Goal: Task Accomplishment & Management: Contribute content

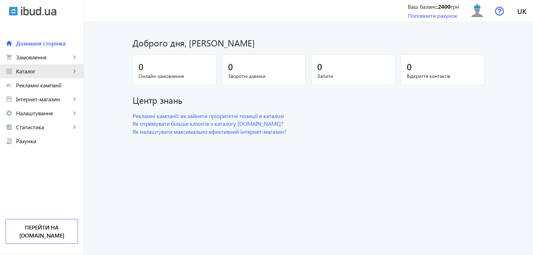
click at [43, 70] on span "Каталог" at bounding box center [43, 71] width 55 height 7
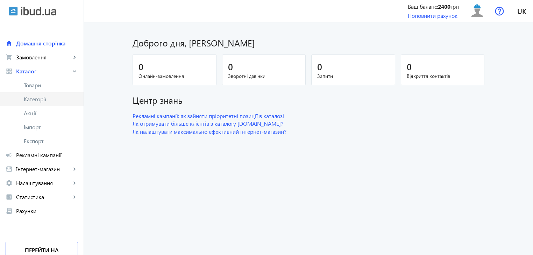
click at [40, 98] on span "Категорії" at bounding box center [51, 99] width 54 height 7
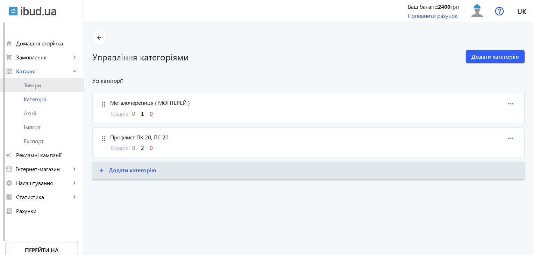
click at [35, 85] on span "Товари" at bounding box center [51, 85] width 54 height 7
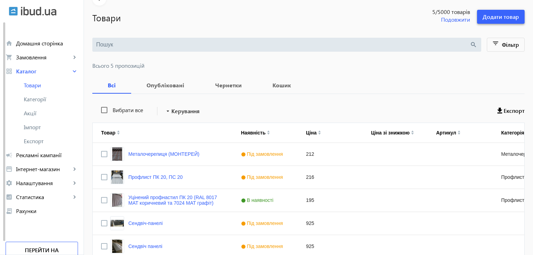
scroll to position [9, 0]
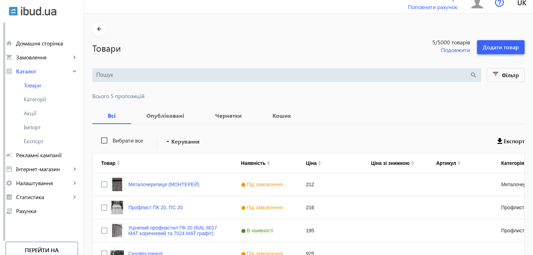
click at [501, 45] on span "Додати товар" at bounding box center [501, 47] width 36 height 8
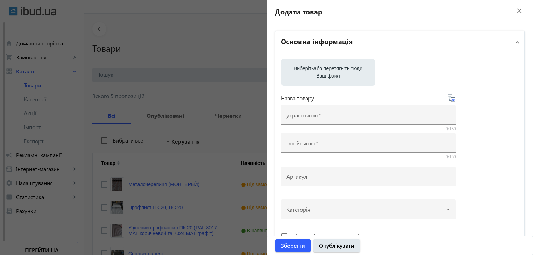
click at [315, 73] on label "Виберіть або перетягніть сюди Ваш файл" at bounding box center [328, 73] width 83 height 20
click at [315, 73] on input "Виберіть або перетягніть сюди Ваш файл" at bounding box center [328, 73] width 83 height 8
type input "C:\fakepath\1758183669626.jpg"
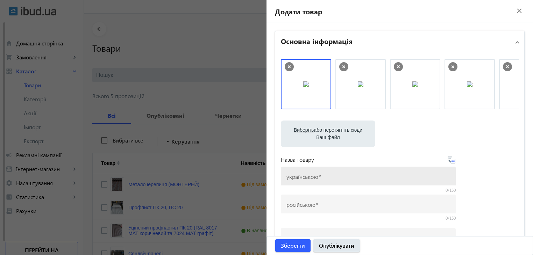
click at [311, 177] on mat-label "українською" at bounding box center [303, 176] width 32 height 7
click at [311, 177] on input "українською" at bounding box center [369, 178] width 164 height 7
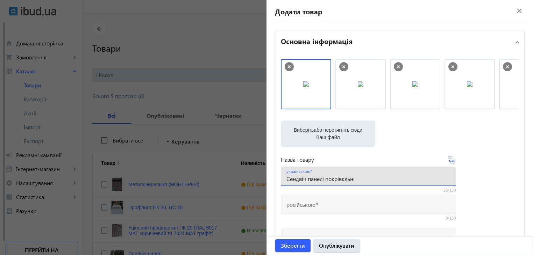
type input "Сендвіч панелі покрівкльні"
click at [449, 159] on icon at bounding box center [451, 159] width 7 height 7
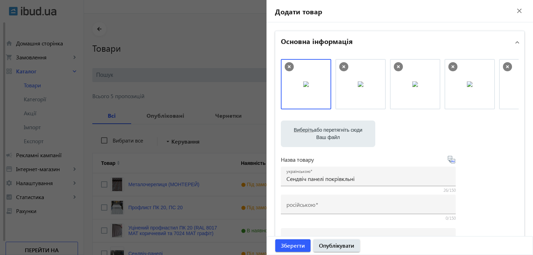
type input "[PERSON_NAME] панели кровельные"
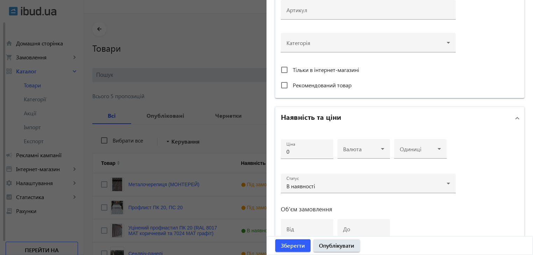
scroll to position [280, 0]
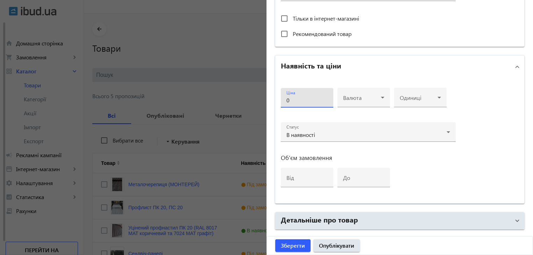
click at [298, 98] on input "0" at bounding box center [307, 100] width 41 height 7
type input "970"
click at [373, 98] on span at bounding box center [362, 101] width 38 height 6
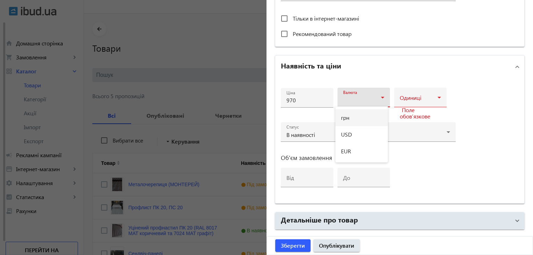
click at [358, 118] on mat-option "грн" at bounding box center [362, 118] width 52 height 17
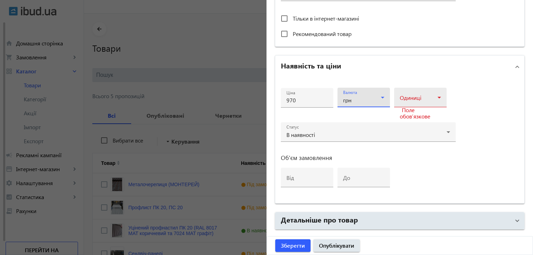
click at [440, 94] on icon at bounding box center [439, 97] width 8 height 8
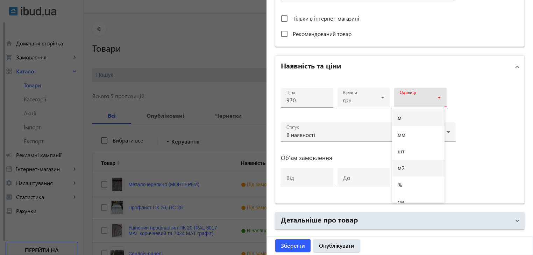
click at [407, 167] on mat-option "м2" at bounding box center [418, 168] width 52 height 17
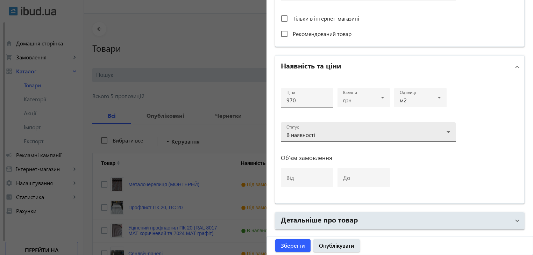
click at [434, 128] on div "Статус В наявності" at bounding box center [369, 132] width 164 height 20
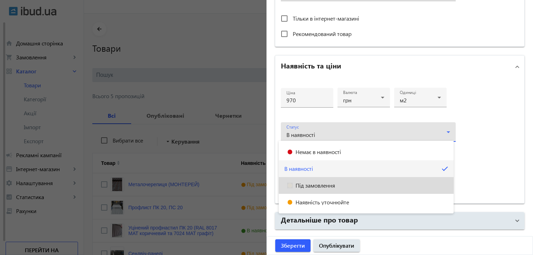
drag, startPoint x: 307, startPoint y: 187, endPoint x: 316, endPoint y: 192, distance: 10.7
click at [307, 187] on span "Під замовлення" at bounding box center [316, 186] width 40 height 6
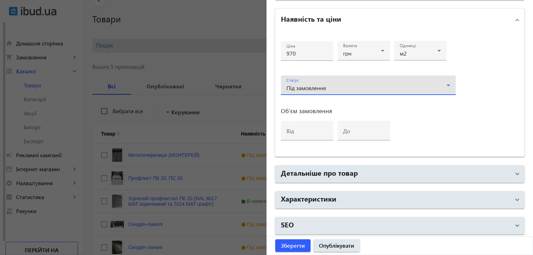
scroll to position [79, 0]
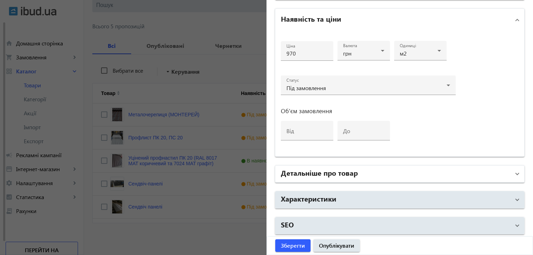
click at [341, 173] on h2 "Детальніше про товар" at bounding box center [319, 173] width 77 height 10
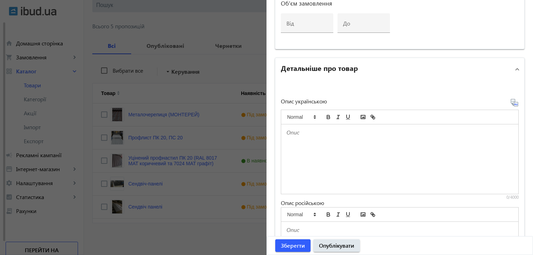
scroll to position [420, 0]
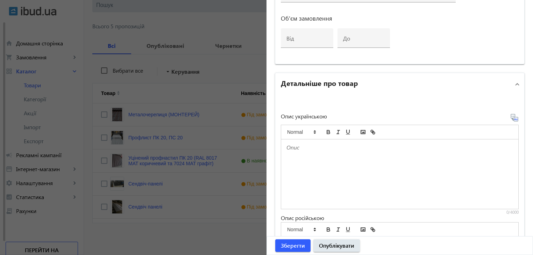
click at [296, 146] on p at bounding box center [400, 148] width 227 height 8
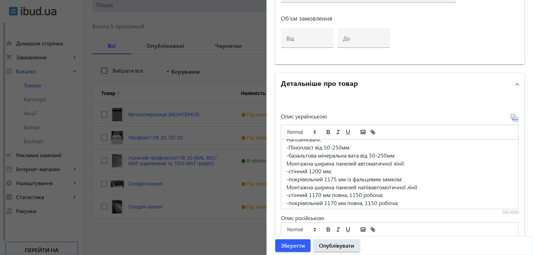
scroll to position [35, 0]
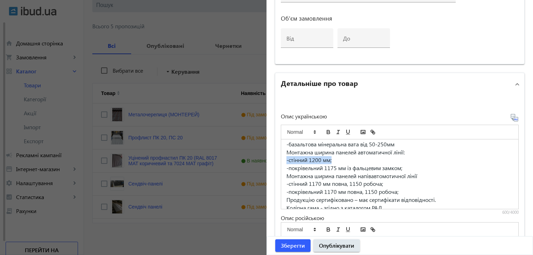
drag, startPoint x: 284, startPoint y: 160, endPoint x: 333, endPoint y: 160, distance: 49.0
click at [333, 160] on p "-стінний 1200 мм;" at bounding box center [400, 160] width 227 height 8
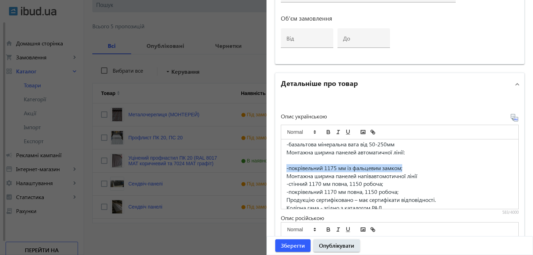
drag, startPoint x: 284, startPoint y: 167, endPoint x: 411, endPoint y: 168, distance: 127.1
click at [411, 168] on div "Виготовлення сендвіч-панелей для сучасного будівництва які складаються з оцинко…" at bounding box center [399, 175] width 237 height 70
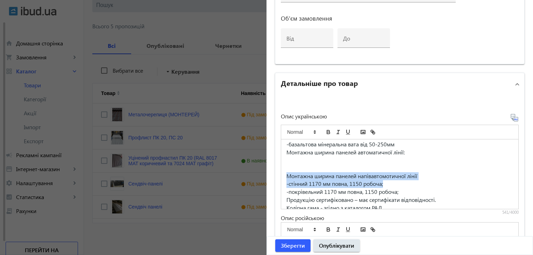
drag, startPoint x: 284, startPoint y: 175, endPoint x: 420, endPoint y: 181, distance: 136.6
click at [420, 181] on div "Виготовлення сендвіч-панелей для сучасного будівництва які складаються з оцинко…" at bounding box center [399, 175] width 237 height 70
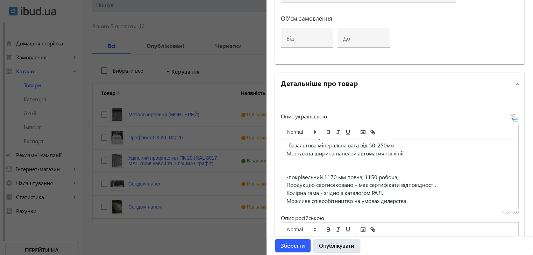
scroll to position [26, 0]
drag, startPoint x: 358, startPoint y: 161, endPoint x: 404, endPoint y: 162, distance: 46.2
click at [404, 162] on span "Монтажна ширина панелей автоматичної лінії:" at bounding box center [346, 161] width 118 height 7
click at [289, 168] on p at bounding box center [400, 170] width 227 height 8
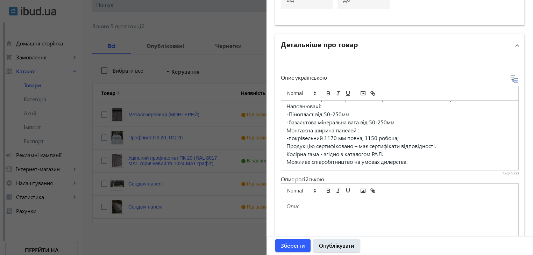
scroll to position [455, 0]
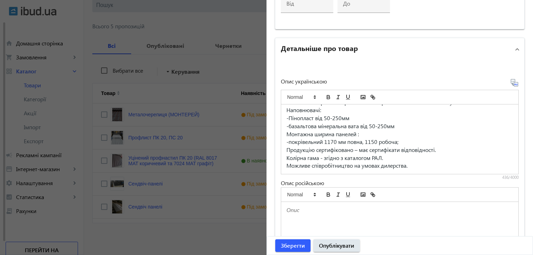
click at [512, 82] on icon at bounding box center [515, 83] width 8 height 8
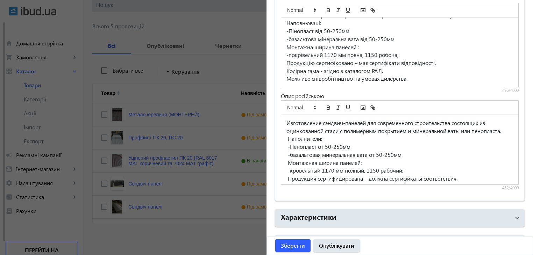
scroll to position [560, 0]
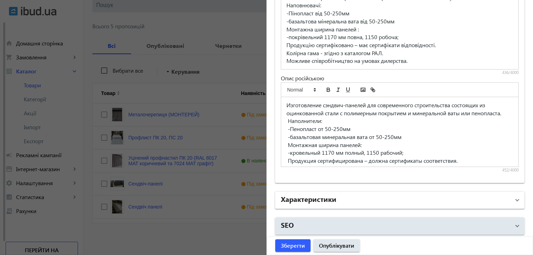
click at [512, 199] on span "Характеристики" at bounding box center [398, 200] width 235 height 13
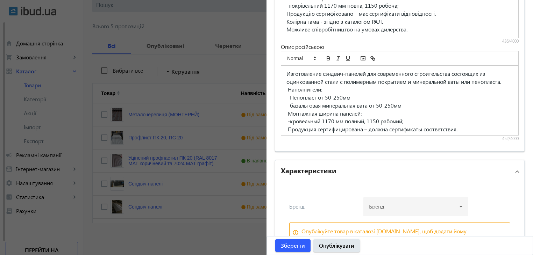
scroll to position [629, 0]
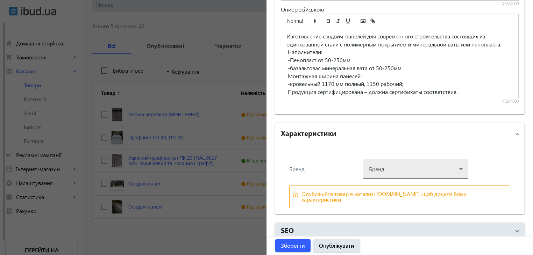
click at [455, 167] on div at bounding box center [416, 166] width 94 height 25
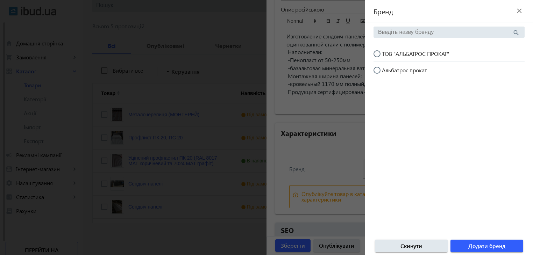
click at [377, 54] on input "ТОВ "АЛЬБАТРОС ПРОКАТ"" at bounding box center [381, 57] width 14 height 14
radio input "true"
click at [477, 245] on span "Додати бренд" at bounding box center [487, 247] width 37 height 8
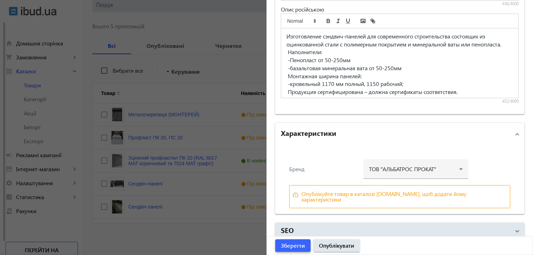
click at [296, 244] on span "Зберегти" at bounding box center [293, 246] width 24 height 8
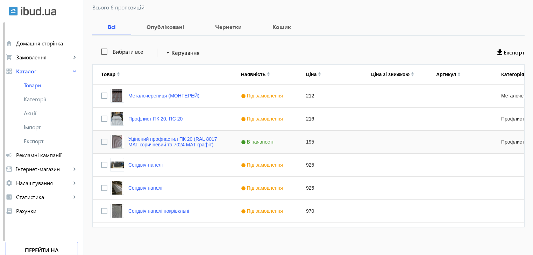
scroll to position [102, 0]
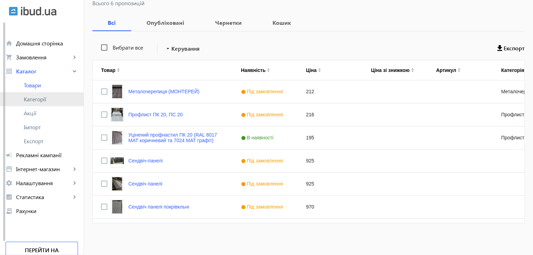
click at [38, 101] on span "Категорії" at bounding box center [51, 99] width 54 height 7
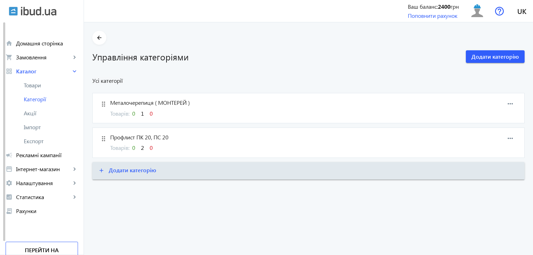
click at [208, 141] on span "Профлист ПК 20, ПС 20" at bounding box center [277, 138] width 335 height 8
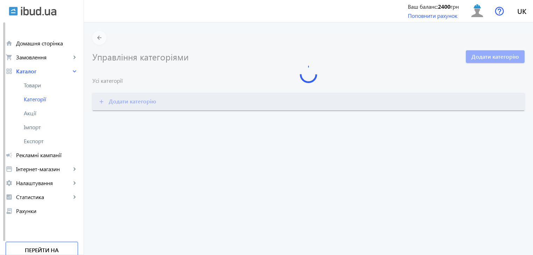
click at [208, 141] on categories-list "arrow_back Управління категоріями Додати категорію Усі категорії add Додати кат…" at bounding box center [308, 138] width 449 height 233
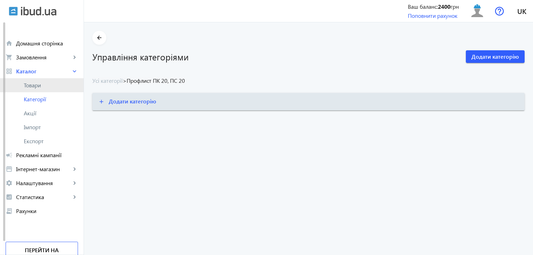
click at [36, 86] on span "Товари" at bounding box center [51, 85] width 54 height 7
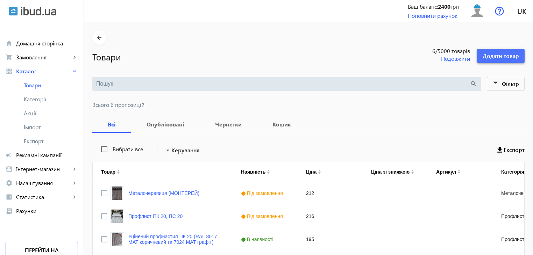
click at [491, 59] on span "Додати товар" at bounding box center [501, 56] width 36 height 8
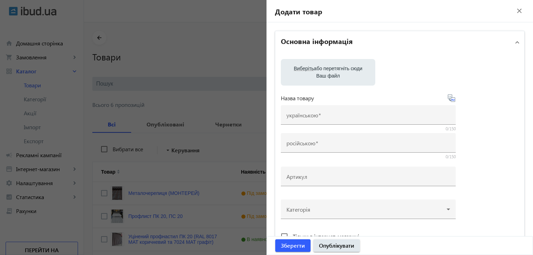
click at [175, 37] on div at bounding box center [266, 127] width 533 height 255
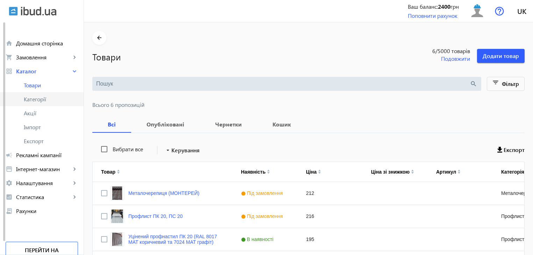
click at [33, 99] on span "Категорії" at bounding box center [51, 99] width 54 height 7
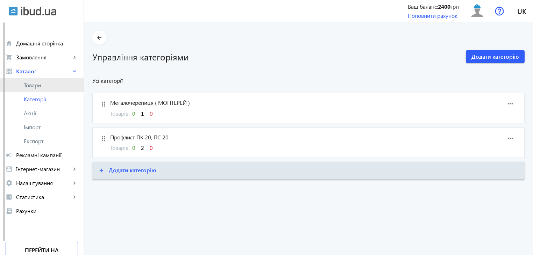
click at [38, 89] on span "Товари" at bounding box center [51, 85] width 54 height 7
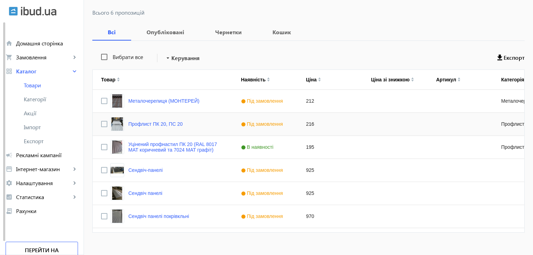
scroll to position [102, 0]
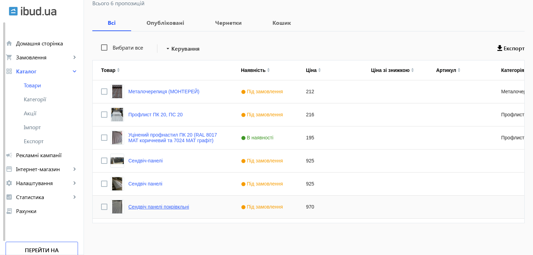
click at [140, 207] on link "Сендвіч панелі покрівкльні" at bounding box center [158, 207] width 61 height 6
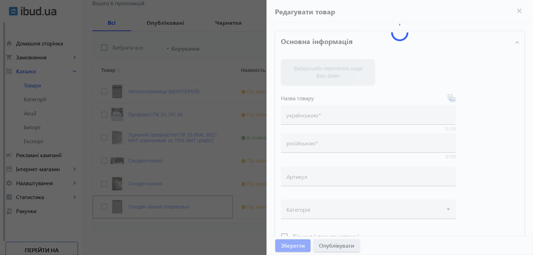
type input "Сендвіч панелі покрівкльні"
type input "Сэндвич панели кровельные"
type input "970"
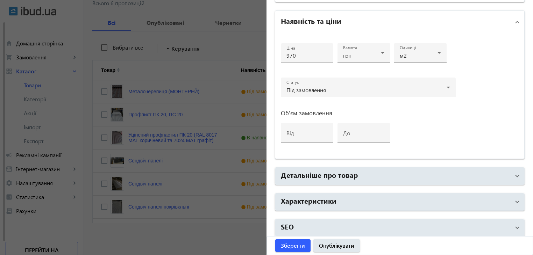
scroll to position [327, 0]
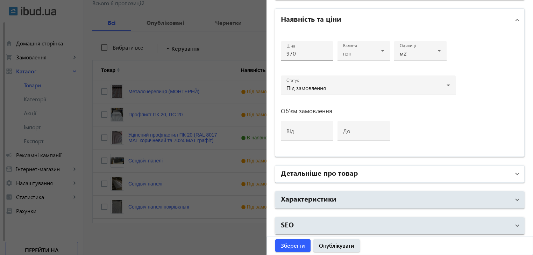
click at [353, 172] on h2 "Детальніше про товар" at bounding box center [319, 173] width 77 height 10
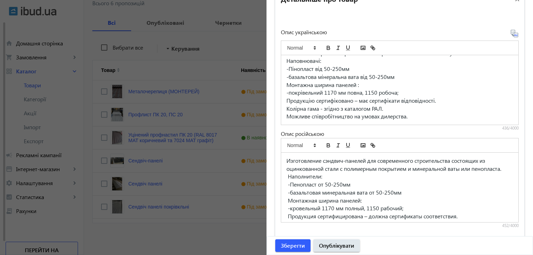
scroll to position [490, 0]
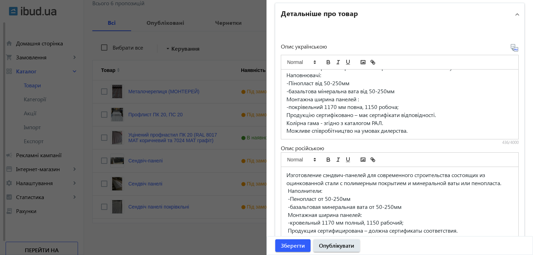
click at [411, 129] on p "Можливе співробітництво на умовах дилерства." at bounding box center [400, 131] width 227 height 8
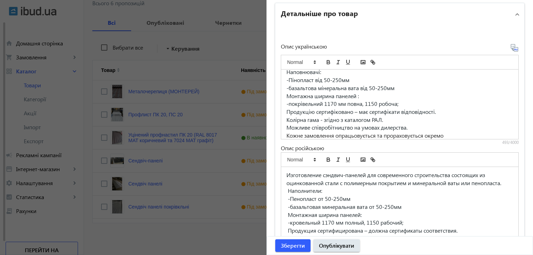
click at [438, 147] on div "Опис українською Виготовлення сендвіч-панелей для сучасного будівництва які скл…" at bounding box center [400, 143] width 238 height 199
click at [434, 187] on p "Изготовление сэндвич-панелей для современного строительства состоящих из оцинко…" at bounding box center [400, 179] width 227 height 16
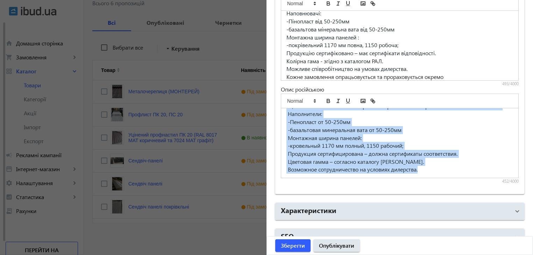
scroll to position [560, 0]
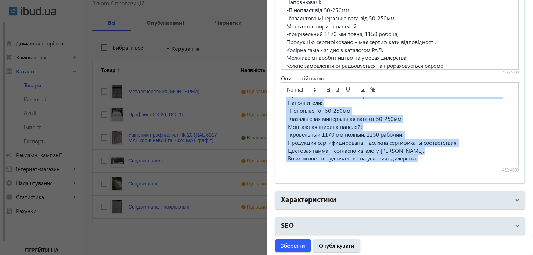
drag, startPoint x: 283, startPoint y: 175, endPoint x: 457, endPoint y: 235, distance: 184.3
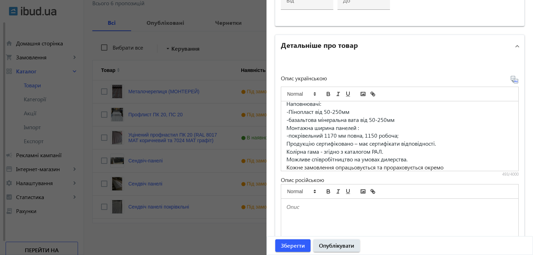
scroll to position [455, 0]
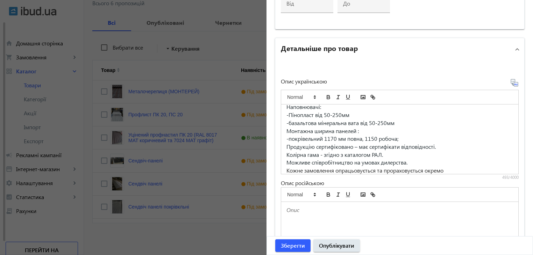
click at [511, 82] on icon at bounding box center [515, 83] width 8 height 8
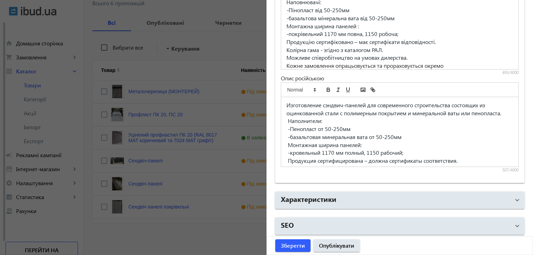
scroll to position [34, 0]
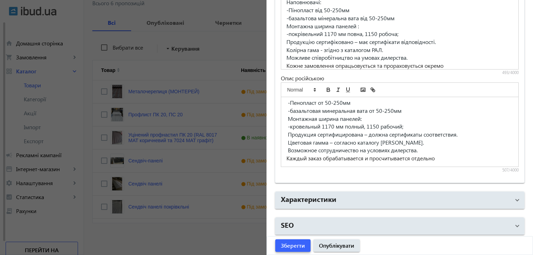
click at [296, 247] on span "Зберегти" at bounding box center [293, 246] width 24 height 8
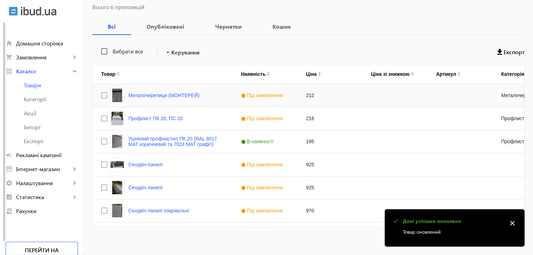
scroll to position [102, 0]
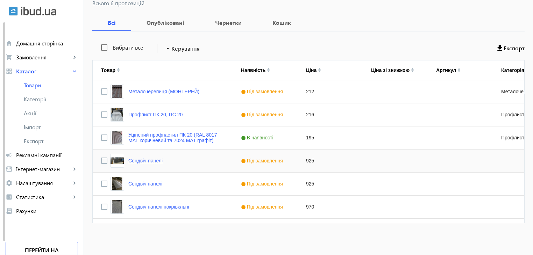
click at [152, 160] on link "Сендвіч-панелі" at bounding box center [145, 161] width 34 height 6
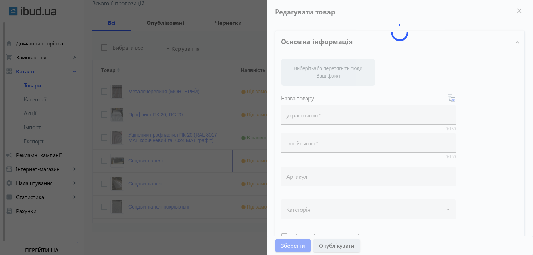
type input "Сендвіч-панелі"
type input "Сэндвич-панели"
type input "925"
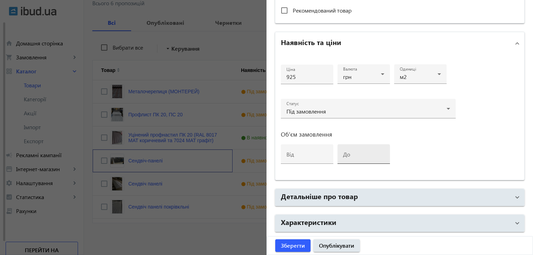
scroll to position [327, 0]
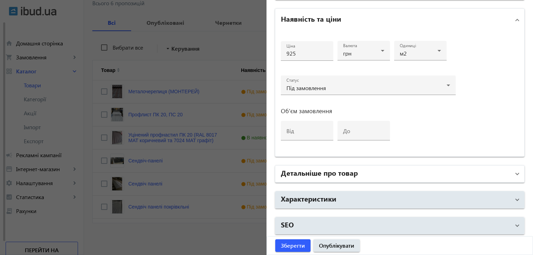
click at [335, 174] on h2 "Детальніше про товар" at bounding box center [319, 173] width 77 height 10
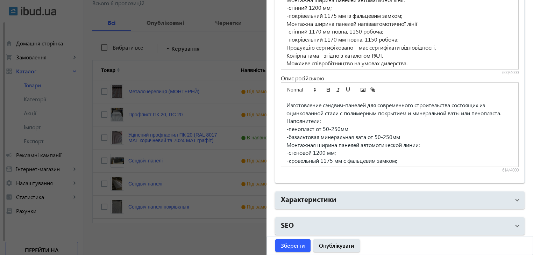
scroll to position [50, 0]
click at [409, 60] on p "Можливе співробітництво на умовах дилерства." at bounding box center [400, 61] width 227 height 8
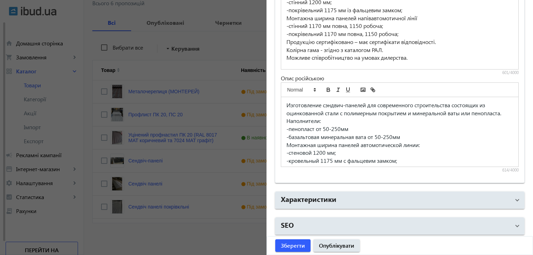
scroll to position [53, 0]
drag, startPoint x: 155, startPoint y: 176, endPoint x: 155, endPoint y: 191, distance: 14.3
click at [155, 177] on div at bounding box center [266, 127] width 533 height 255
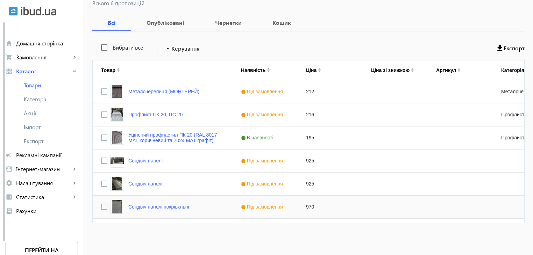
click at [155, 207] on link "Сендвіч панелі покрівкльні" at bounding box center [158, 207] width 61 height 6
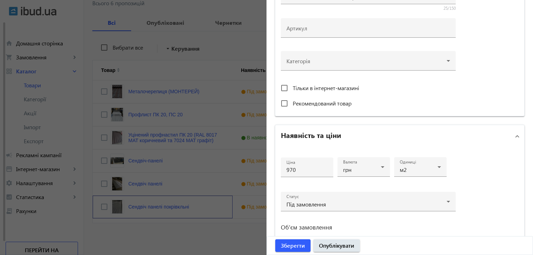
scroll to position [327, 0]
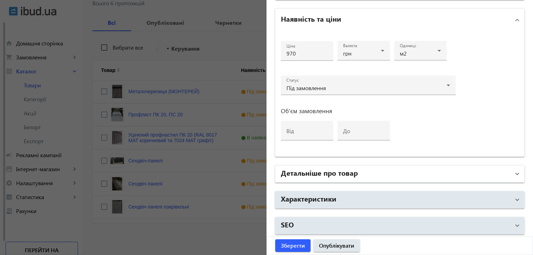
click at [337, 174] on h2 "Детальніше про товар" at bounding box center [319, 173] width 77 height 10
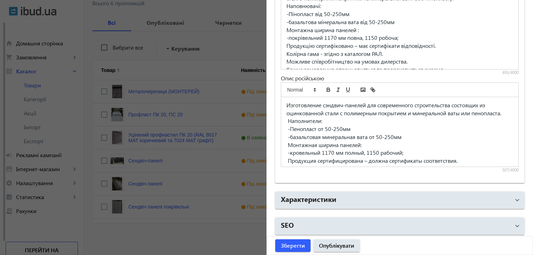
scroll to position [26, 0]
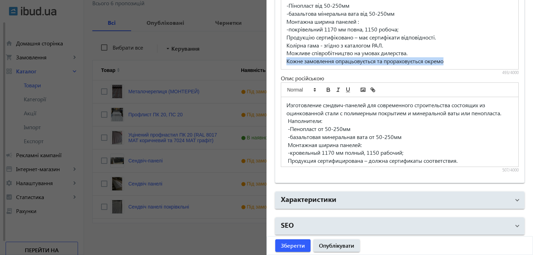
drag, startPoint x: 291, startPoint y: 59, endPoint x: 445, endPoint y: 61, distance: 154.4
click at [445, 61] on div "Виготовлення сендвіч-панелей для сучасного будівництва які складаються з оцинко…" at bounding box center [399, 35] width 237 height 70
copy p "Кожне замовлення опрацьовується та прораховується окремо"
click at [188, 174] on div at bounding box center [266, 127] width 533 height 255
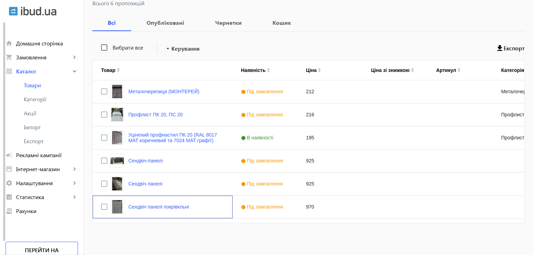
scroll to position [0, 0]
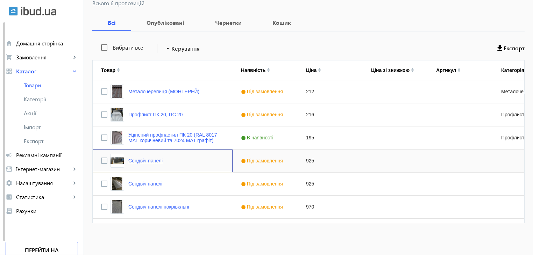
click at [153, 160] on link "Сендвіч-панелі" at bounding box center [145, 161] width 34 height 6
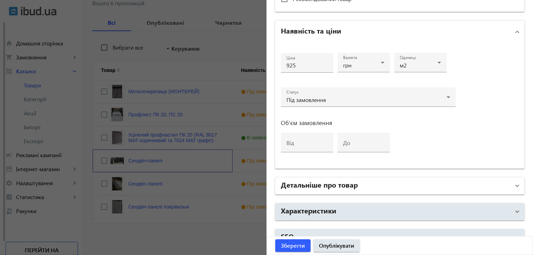
scroll to position [327, 0]
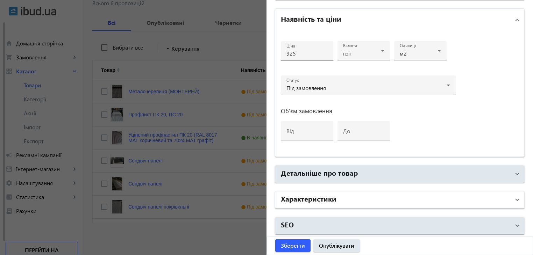
click at [312, 202] on h2 "Характеристики" at bounding box center [309, 199] width 56 height 10
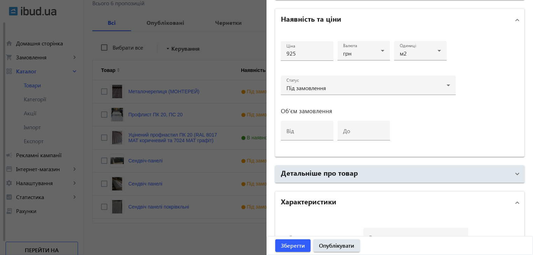
click at [322, 199] on h2 "Характеристики" at bounding box center [309, 202] width 56 height 10
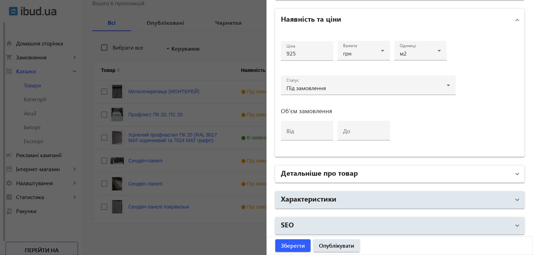
click at [325, 175] on h2 "Детальніше про товар" at bounding box center [319, 173] width 77 height 10
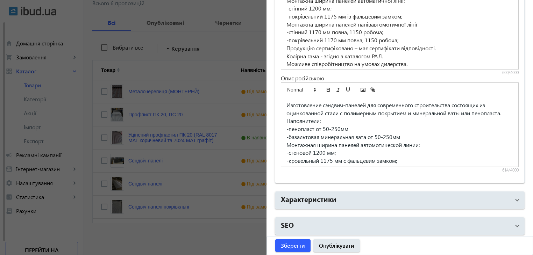
scroll to position [50, 0]
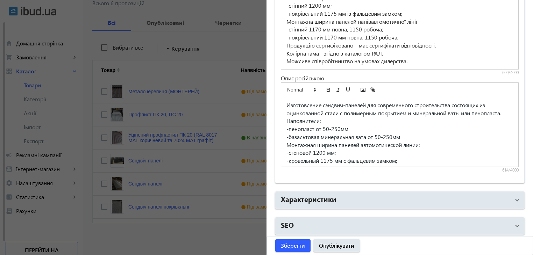
click at [413, 59] on p "Можливе співробітництво на умовах дилерства." at bounding box center [400, 61] width 227 height 8
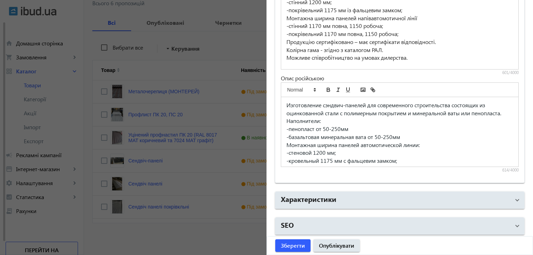
paste div
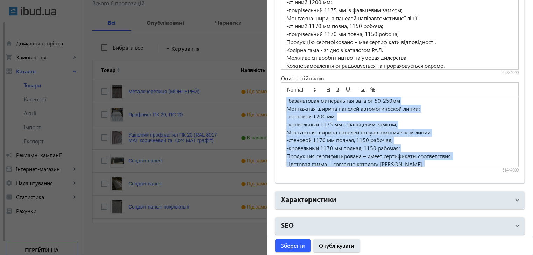
scroll to position [58, 0]
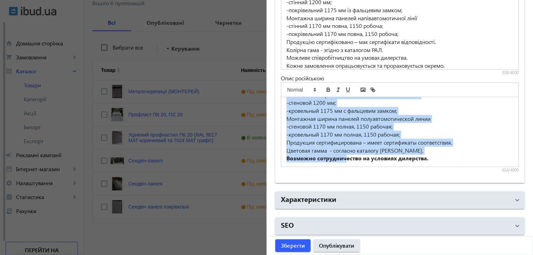
drag, startPoint x: 284, startPoint y: 104, endPoint x: 343, endPoint y: 167, distance: 86.2
click at [343, 167] on div "Изготовление сэндвич-панелей для современного строительства состоящих из оцинко…" at bounding box center [400, 128] width 238 height 91
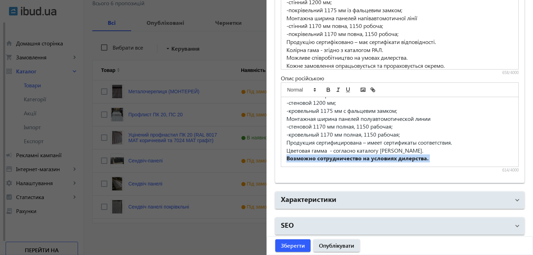
drag, startPoint x: 343, startPoint y: 167, endPoint x: 416, endPoint y: 162, distance: 73.3
click at [416, 162] on div "Изготовление сэндвич-панелей для современного строительства состоящих из оцинко…" at bounding box center [400, 128] width 238 height 91
drag, startPoint x: 284, startPoint y: 105, endPoint x: 427, endPoint y: 163, distance: 153.8
click at [427, 163] on div "Изготовление сэндвич-панелей для современного строительства состоящих из оцинко…" at bounding box center [399, 132] width 237 height 70
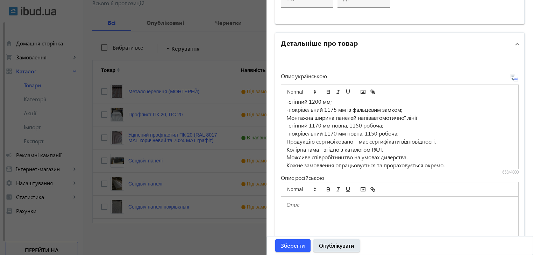
scroll to position [455, 0]
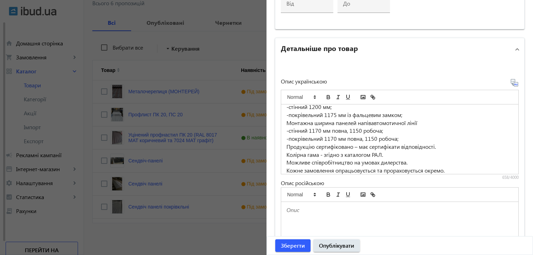
click at [511, 82] on icon at bounding box center [515, 83] width 8 height 8
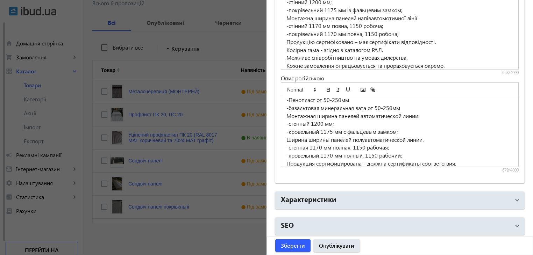
scroll to position [0, 0]
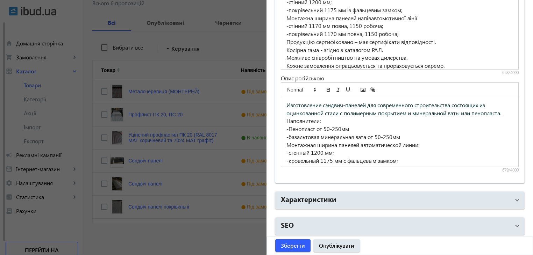
click at [288, 117] on p "Изготовление сэндвич-панелей для современного строительства состоящих из оцинко…" at bounding box center [400, 109] width 227 height 16
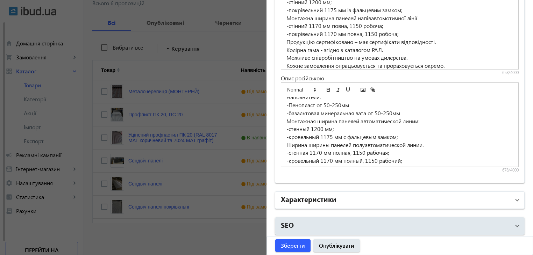
scroll to position [35, 0]
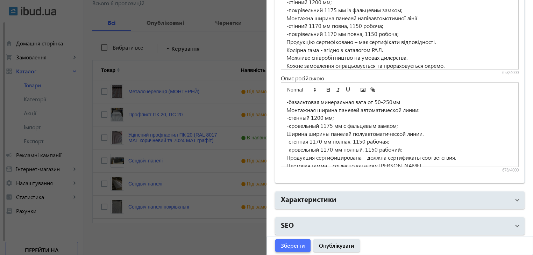
click at [293, 246] on span "Зберегти" at bounding box center [293, 246] width 24 height 8
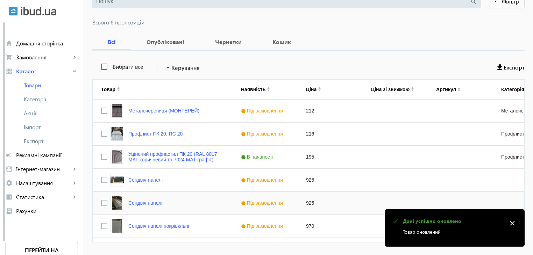
scroll to position [102, 0]
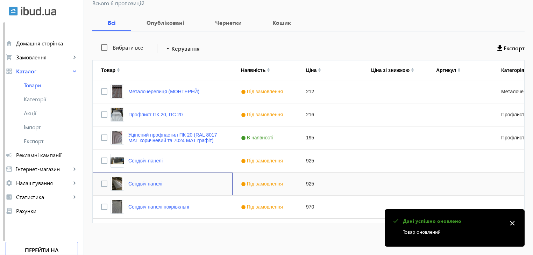
click at [147, 187] on link "Сендвіч панелі" at bounding box center [145, 184] width 34 height 6
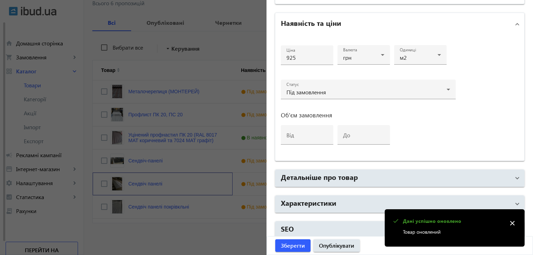
scroll to position [327, 0]
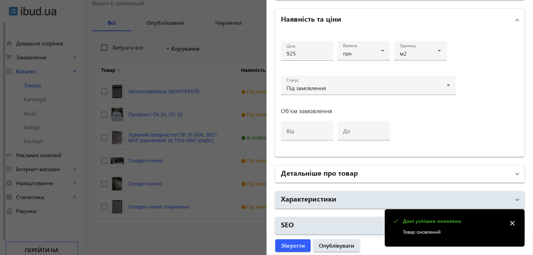
click at [325, 171] on h2 "Детальніше про товар" at bounding box center [319, 173] width 77 height 10
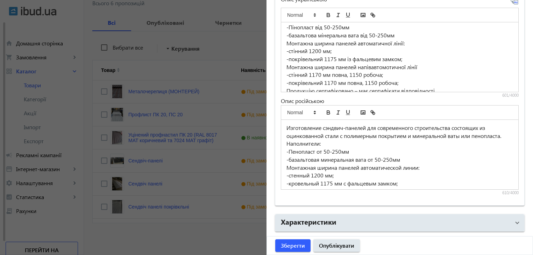
scroll to position [50, 0]
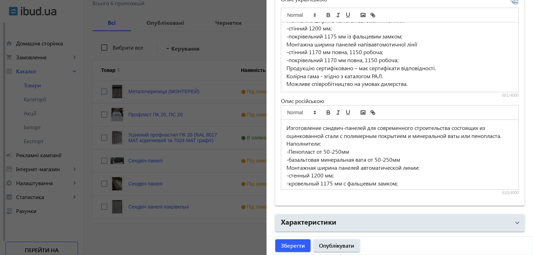
click at [414, 83] on p "Можливе співробітництво на умовах дилерства." at bounding box center [400, 84] width 227 height 8
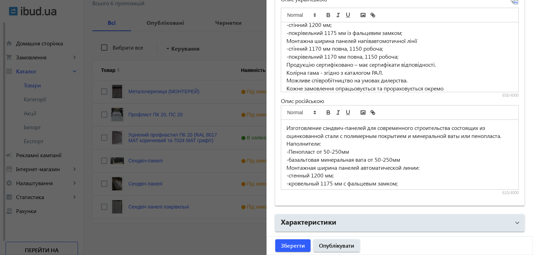
click at [430, 164] on p "-базальтовая минеральная вата от 50-250мм" at bounding box center [400, 160] width 227 height 8
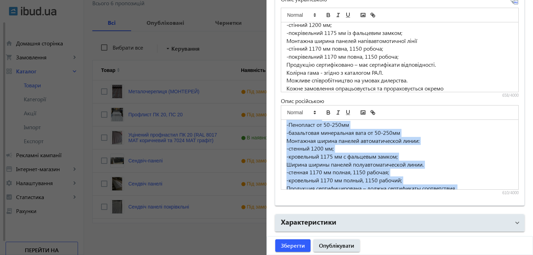
scroll to position [58, 0]
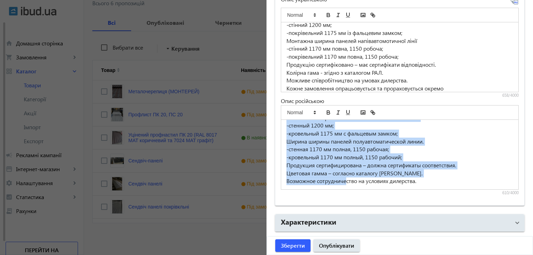
drag, startPoint x: 283, startPoint y: 126, endPoint x: 345, endPoint y: 188, distance: 87.4
click at [345, 188] on div "Изготовление сэндвич-панелей для современного строительства состоящих из оцинко…" at bounding box center [399, 155] width 237 height 70
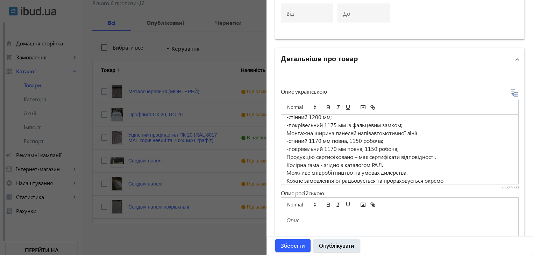
scroll to position [432, 0]
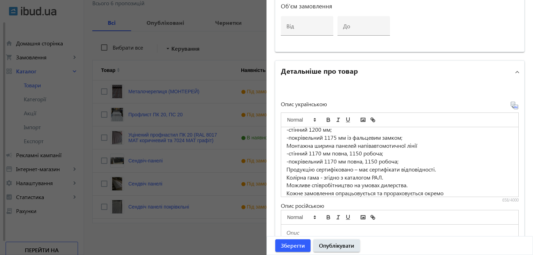
click at [511, 105] on icon at bounding box center [514, 105] width 7 height 7
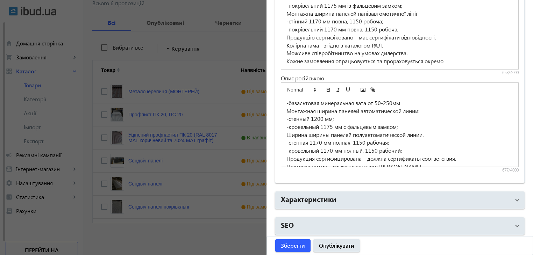
scroll to position [66, 0]
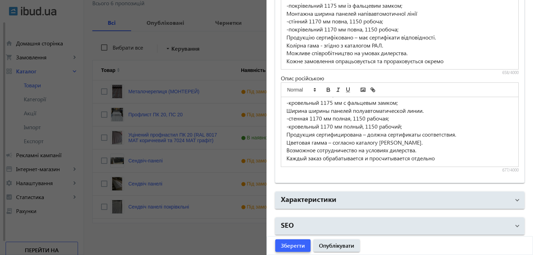
click at [295, 245] on span "Зберегти" at bounding box center [293, 246] width 24 height 8
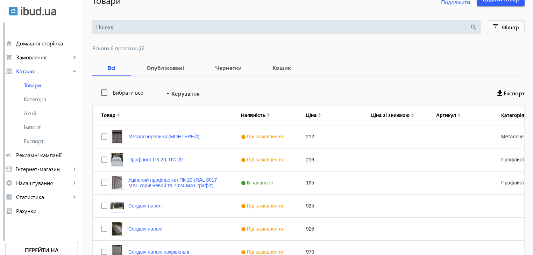
scroll to position [0, 0]
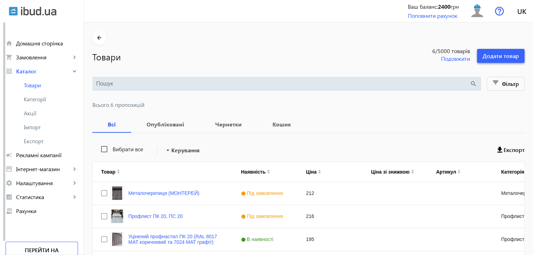
click at [493, 55] on span "Додати товар" at bounding box center [501, 56] width 36 height 8
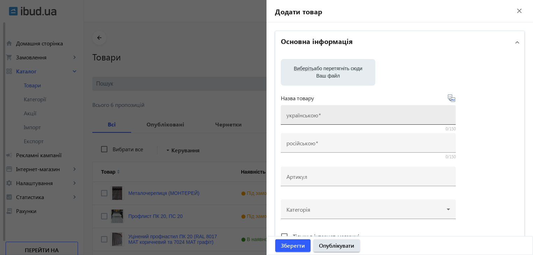
drag, startPoint x: 300, startPoint y: 117, endPoint x: 304, endPoint y: 115, distance: 4.1
click at [301, 117] on mat-label "українською" at bounding box center [303, 115] width 32 height 7
click at [301, 117] on input "українською" at bounding box center [369, 117] width 164 height 7
click at [319, 76] on label "Виберіть або перетягніть сюди Ваш файл" at bounding box center [328, 73] width 83 height 20
click at [319, 76] on input "Виберіть або перетягніть сюди Ваш файл" at bounding box center [328, 73] width 83 height 8
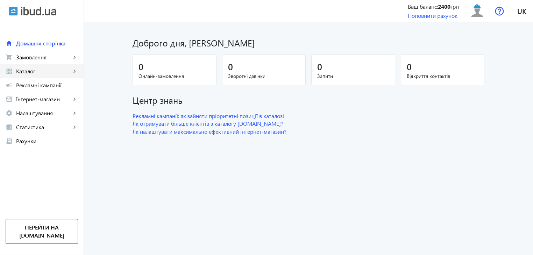
click at [32, 69] on span "Каталог" at bounding box center [43, 71] width 55 height 7
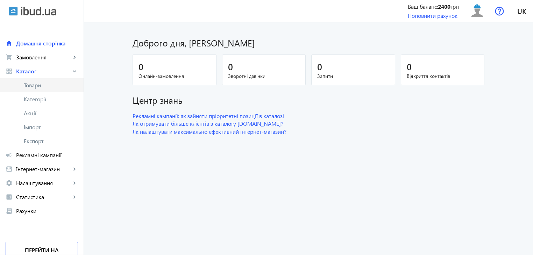
click at [32, 87] on span "Товари" at bounding box center [51, 85] width 54 height 7
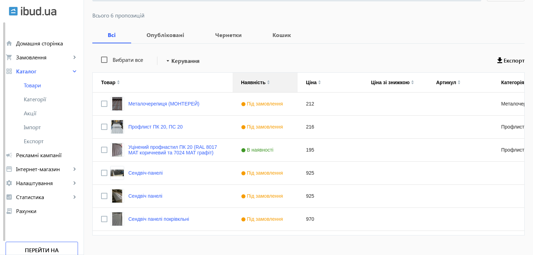
scroll to position [102, 0]
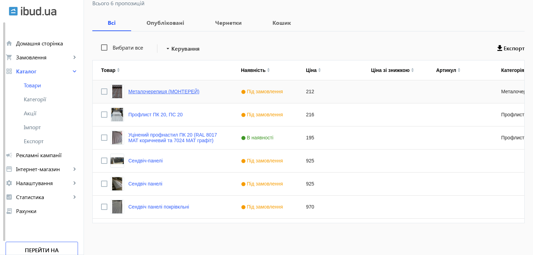
click at [149, 90] on link "Металочерепиця (МОНТЕРЕЙ)" at bounding box center [163, 92] width 71 height 6
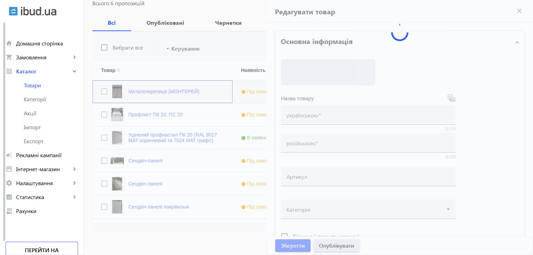
type input "Металочерепиця (МОНТЕРЕЙ)"
type input "Металлочерепиця (МОНТЕРЕЙ)"
type input "212"
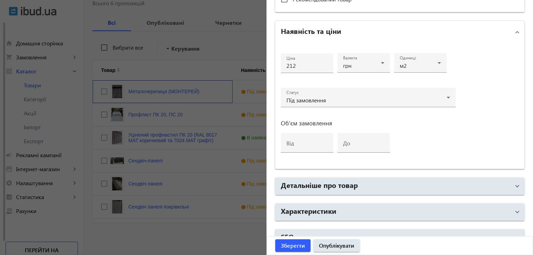
scroll to position [315, 0]
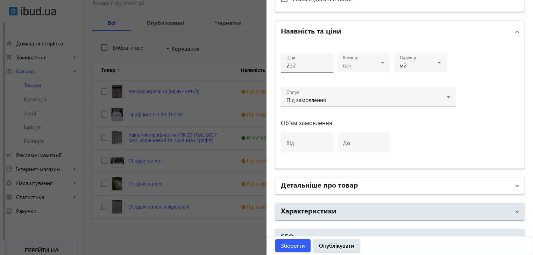
click at [327, 182] on h2 "Детальніше про товар" at bounding box center [319, 185] width 77 height 10
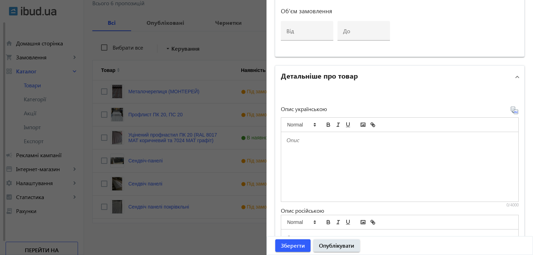
scroll to position [420, 0]
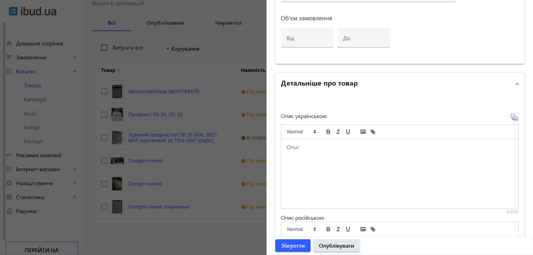
click at [212, 76] on div at bounding box center [266, 127] width 533 height 255
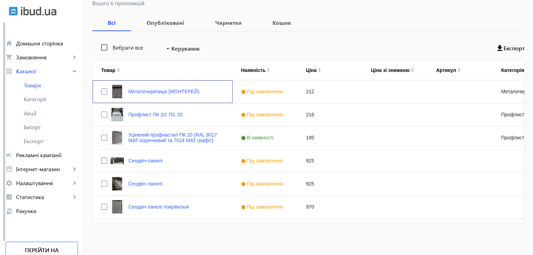
scroll to position [0, 0]
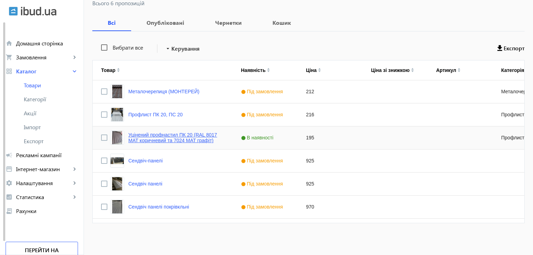
click at [139, 139] on link "Уцінений профнастил ПК 20 (RAL 8017 МАТ коричневий та 7024 МАТ графіт)" at bounding box center [176, 137] width 96 height 11
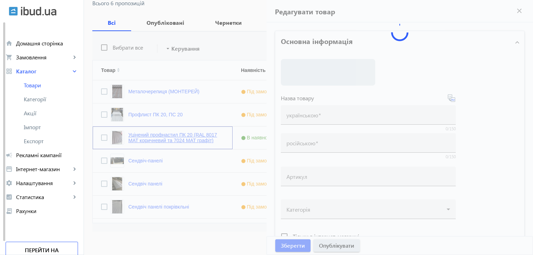
type input "Уцінений профнастил ПК 20 (RAL 8017 МАТ коричневий та 7024 МАТ графіт)"
type input "Уциненний профнастил ПК 20 (RAL 8017 МАТ коричневый и 7024 МАТ графит)"
type input "195"
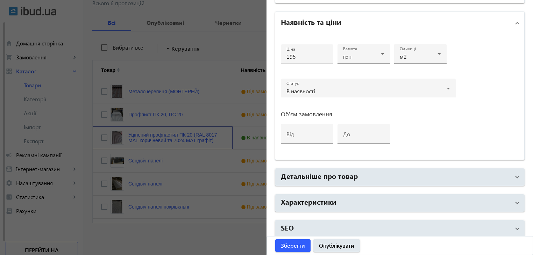
scroll to position [327, 0]
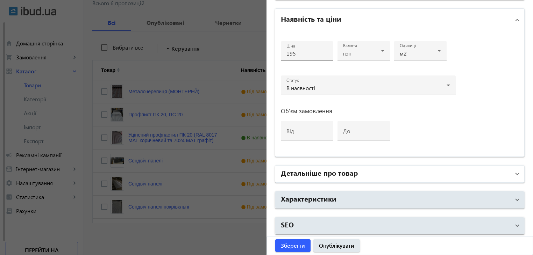
click at [315, 170] on h2 "Детальніше про товар" at bounding box center [319, 173] width 77 height 10
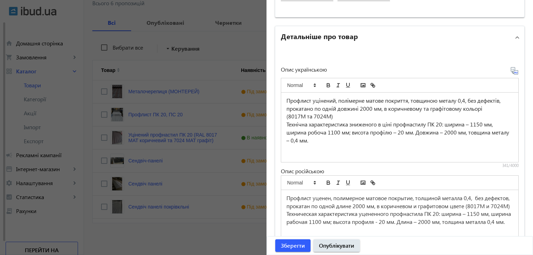
scroll to position [467, 0]
click at [238, 133] on div at bounding box center [266, 127] width 533 height 255
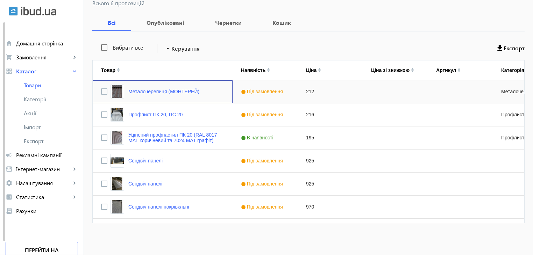
click at [114, 93] on img "Press SPACE to select this row." at bounding box center [117, 92] width 14 height 14
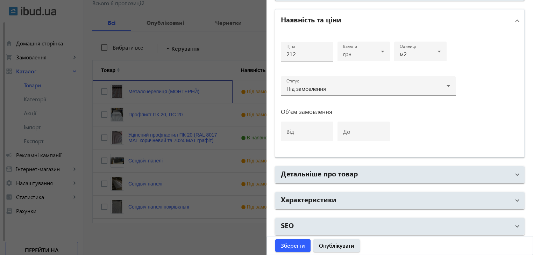
scroll to position [327, 0]
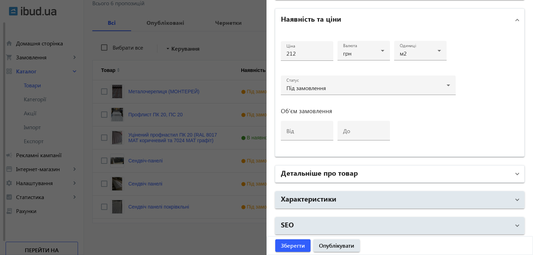
click at [314, 168] on h2 "Детальніше про товар" at bounding box center [319, 173] width 77 height 10
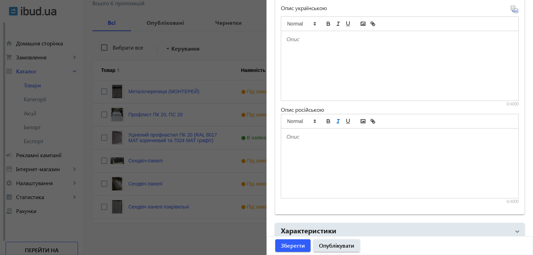
scroll to position [490, 0]
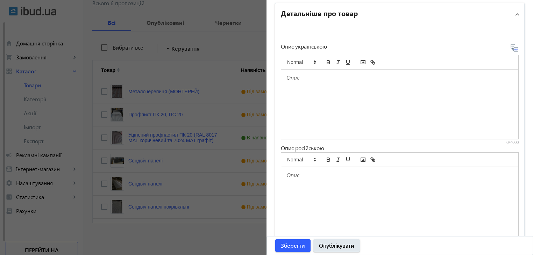
click at [198, 98] on div at bounding box center [266, 127] width 533 height 255
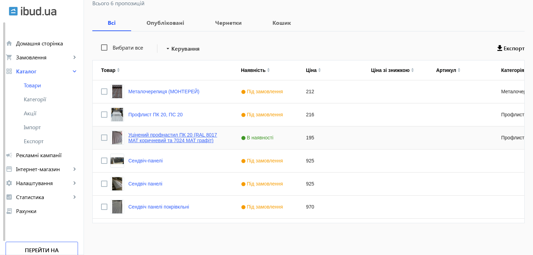
click at [138, 136] on link "Уцінений профнастил ПК 20 (RAL 8017 МАТ коричневий та 7024 МАТ графіт)" at bounding box center [176, 137] width 96 height 11
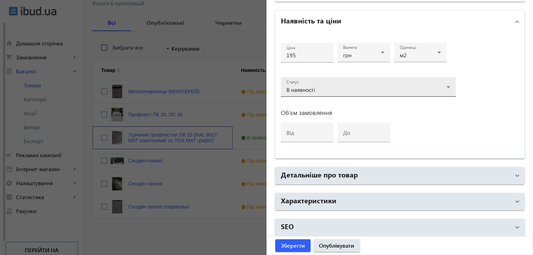
scroll to position [327, 0]
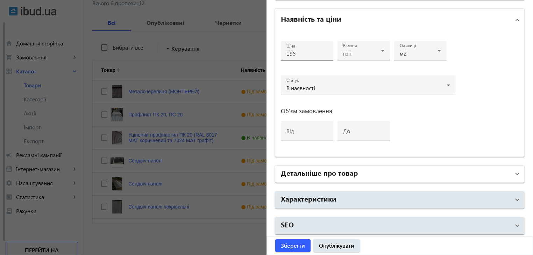
click at [305, 174] on h2 "Детальніше про товар" at bounding box center [319, 173] width 77 height 10
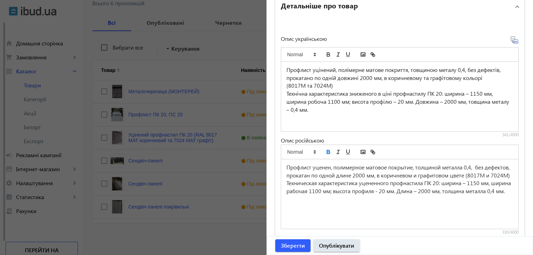
scroll to position [502, 0]
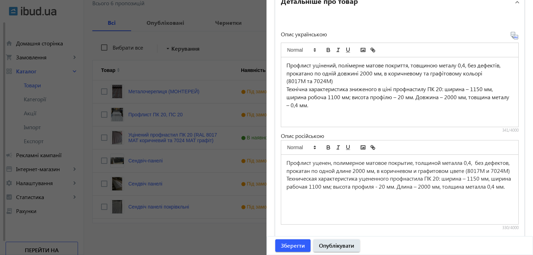
click at [138, 160] on div at bounding box center [266, 127] width 533 height 255
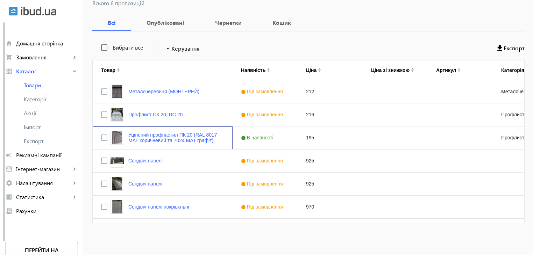
scroll to position [0, 0]
click at [145, 113] on link "Профлист ПК 20, ПС 20" at bounding box center [155, 115] width 54 height 6
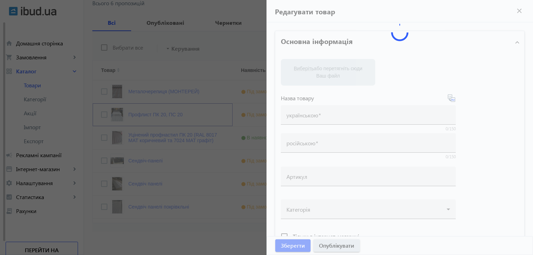
type input "Профлист ПК 20, ПС 20"
type input "216"
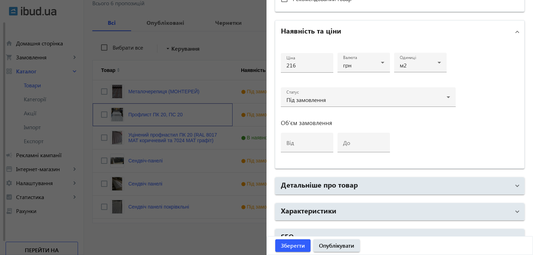
scroll to position [327, 0]
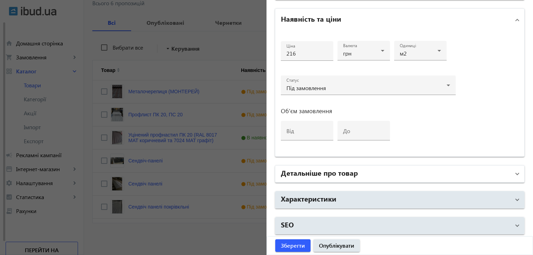
click at [314, 170] on h2 "Детальніше про товар" at bounding box center [319, 173] width 77 height 10
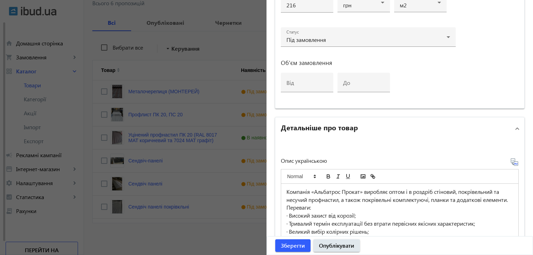
scroll to position [502, 0]
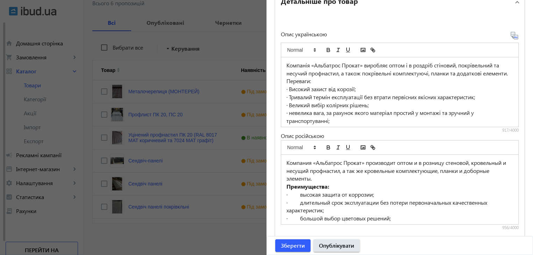
click at [173, 87] on div at bounding box center [266, 127] width 533 height 255
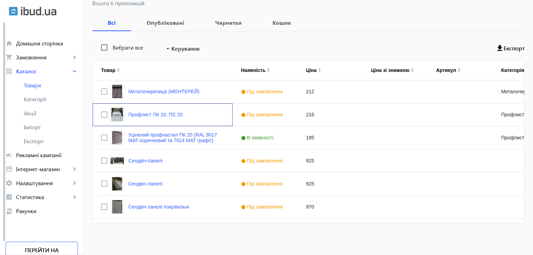
scroll to position [0, 0]
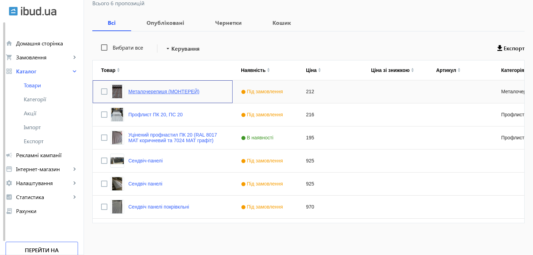
click at [163, 90] on link "Металочерепиця (МОНТЕРЕЙ)" at bounding box center [163, 92] width 71 height 6
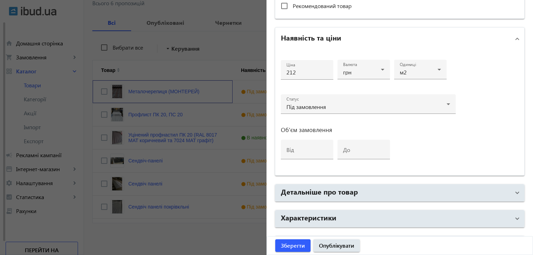
scroll to position [327, 0]
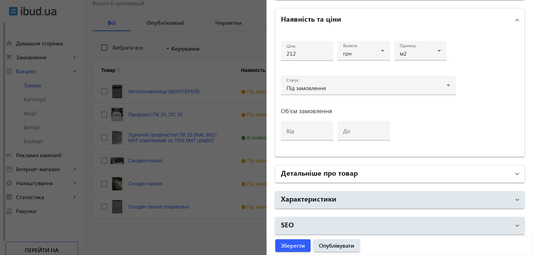
click at [305, 171] on h2 "Детальніше про товар" at bounding box center [319, 173] width 77 height 10
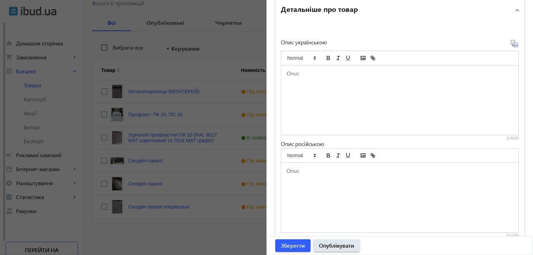
scroll to position [502, 0]
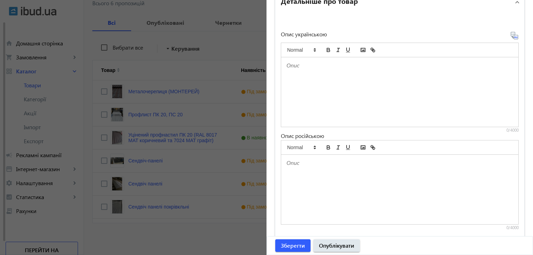
click at [309, 165] on p at bounding box center [400, 163] width 227 height 8
click at [453, 152] on div at bounding box center [400, 147] width 238 height 15
click at [306, 167] on div at bounding box center [399, 190] width 237 height 70
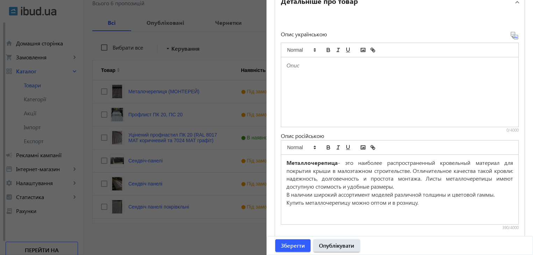
click at [445, 209] on p at bounding box center [400, 211] width 227 height 8
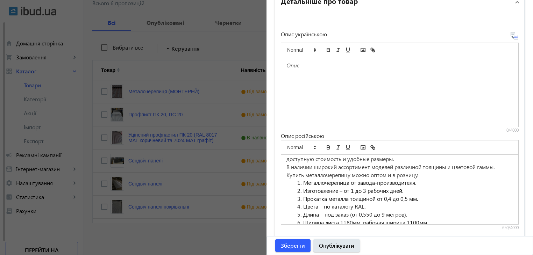
scroll to position [42, 0]
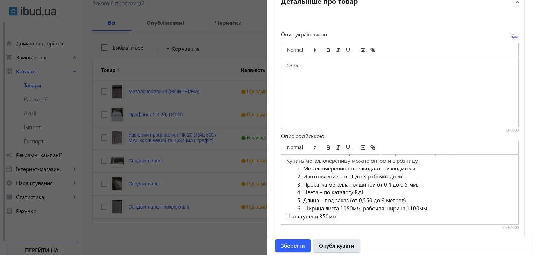
click at [424, 160] on p "Купить металлочерепицу можно оптом и в розницу." at bounding box center [400, 161] width 227 height 8
drag, startPoint x: 300, startPoint y: 167, endPoint x: 294, endPoint y: 167, distance: 6.7
click at [295, 167] on li "Металлочерепица от завода-производителя." at bounding box center [404, 169] width 218 height 8
drag, startPoint x: 286, startPoint y: 168, endPoint x: 300, endPoint y: 169, distance: 13.7
click at [300, 169] on ol "Металлочерепица от завода-производителя. Изготовление – от 1 до 3 рабочих дней.…" at bounding box center [400, 189] width 227 height 48
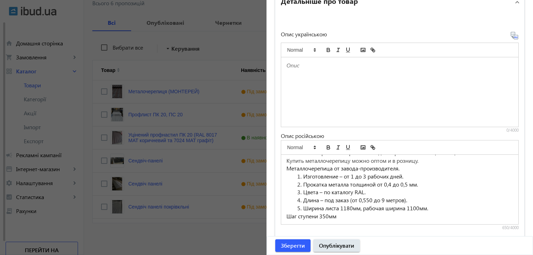
click at [402, 168] on p "Металлочерепица от завода-производителя." at bounding box center [400, 169] width 227 height 8
click at [303, 176] on span "Изготовление – от 1 до 3 рабочих дней." at bounding box center [353, 176] width 100 height 7
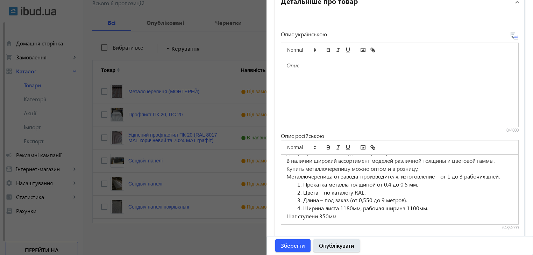
click at [437, 175] on span "Металлочерепица от завода-производителя, изготовление – от 1 до 3 рабочих дней." at bounding box center [393, 176] width 213 height 7
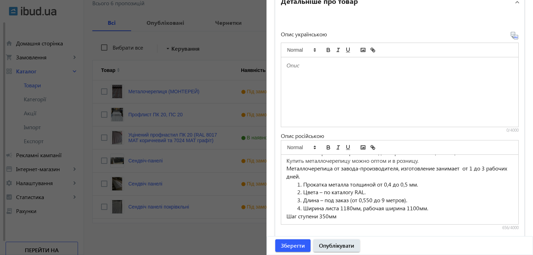
click at [321, 175] on span "Металлочерепица от завода-производителя, изготовление занимает от 1 до 3 рабочи…" at bounding box center [398, 172] width 222 height 15
click at [303, 183] on span "Прокатка металла толщиной от 0,4 до 0,5 мм." at bounding box center [360, 184] width 115 height 7
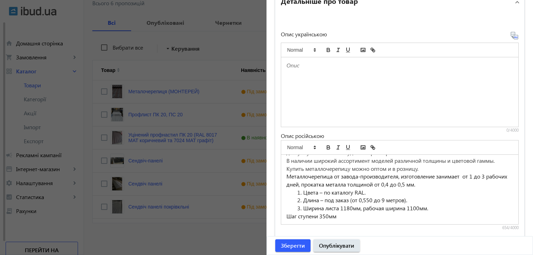
click at [303, 191] on span "Цвета – по каталогу RAL." at bounding box center [334, 192] width 62 height 7
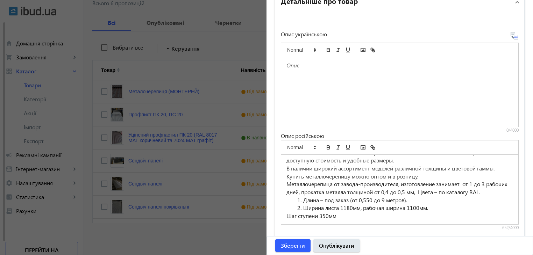
scroll to position [26, 0]
click at [299, 200] on li "Длина – под заказ (от 0,550 до 9 метров)." at bounding box center [404, 201] width 218 height 8
click at [300, 208] on li "Ширина листа 1180мм, рабочая ширина 1100мм." at bounding box center [404, 209] width 218 height 8
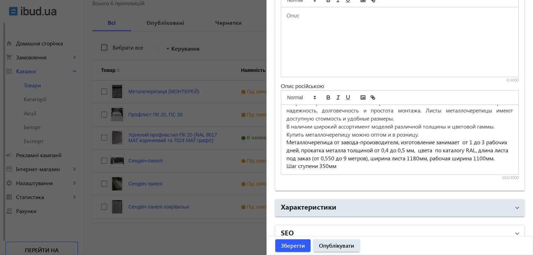
scroll to position [560, 0]
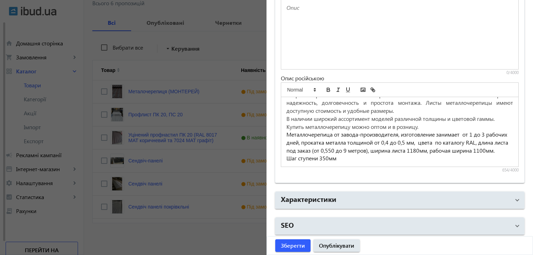
click at [284, 158] on div "Металлочерепица - это наиболее распространенный кровельный материал для покрыти…" at bounding box center [399, 132] width 237 height 70
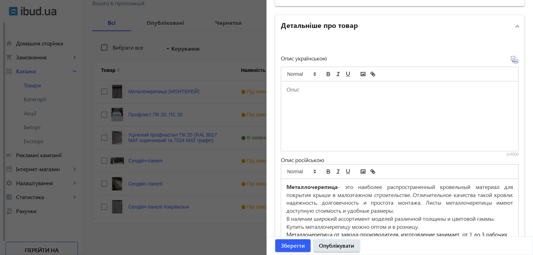
scroll to position [455, 0]
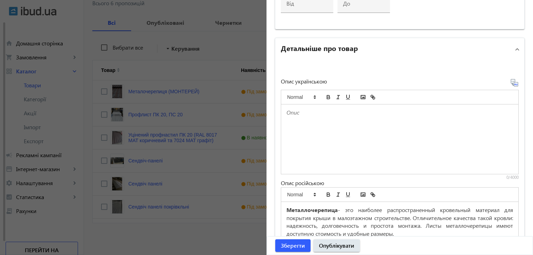
click at [513, 81] on icon at bounding box center [513, 82] width 1 height 2
click at [512, 82] on icon at bounding box center [515, 83] width 8 height 8
click at [511, 79] on icon at bounding box center [515, 83] width 8 height 8
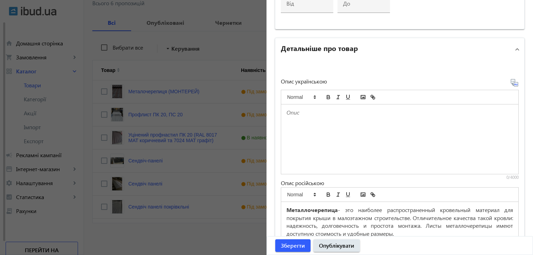
click at [511, 79] on icon at bounding box center [515, 83] width 8 height 8
click at [493, 81] on div "Опис українською 0/4000 Опис російською Металлочерепица - это наиболее распрост…" at bounding box center [400, 178] width 238 height 199
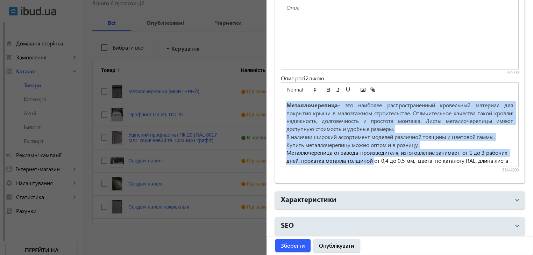
scroll to position [18, 0]
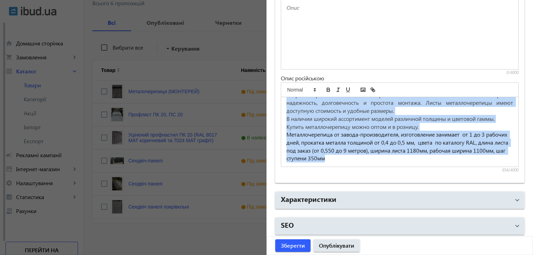
drag, startPoint x: 284, startPoint y: 104, endPoint x: 482, endPoint y: 164, distance: 206.8
click at [482, 164] on div "Металлочерепица - это наиболее распространенный кровельный материал для покрыти…" at bounding box center [399, 132] width 237 height 70
copy div "Металлочерепица - это наиболее распространенный кровельный материал для покрыти…"
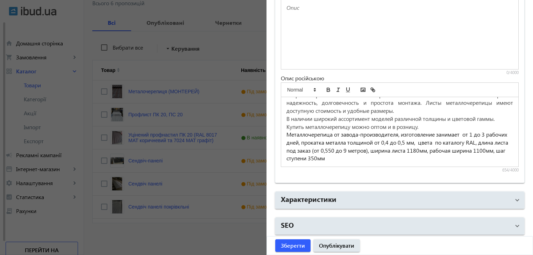
scroll to position [14, 0]
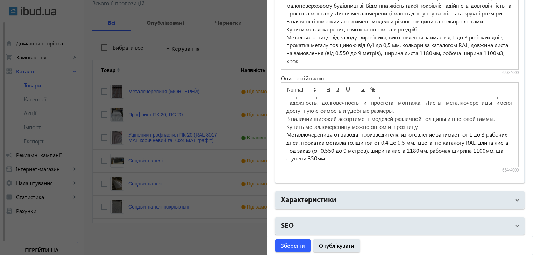
click at [299, 39] on div "Металочерепиця – це найпоширеніший покрівельний матеріал для покриття даху в ма…" at bounding box center [399, 35] width 237 height 70
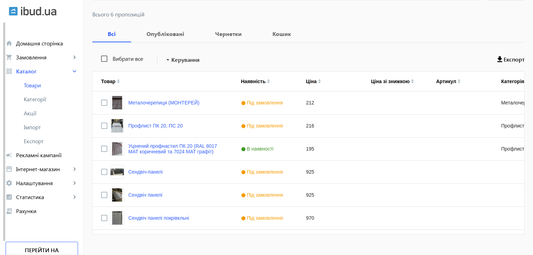
scroll to position [102, 0]
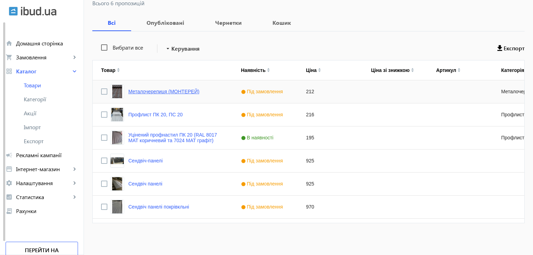
click at [143, 92] on link "Металочерепиця (МОНТЕРЕЙ)" at bounding box center [163, 92] width 71 height 6
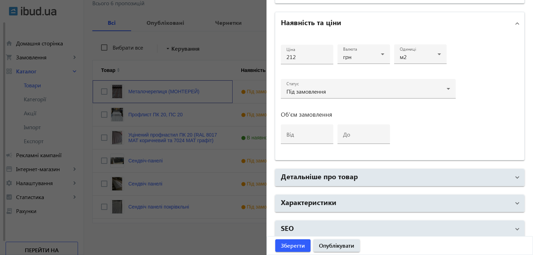
scroll to position [327, 0]
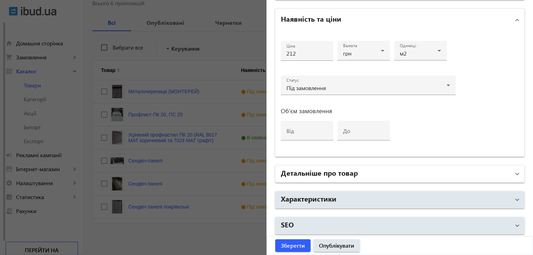
click at [340, 173] on h2 "Детальніше про товар" at bounding box center [319, 173] width 77 height 10
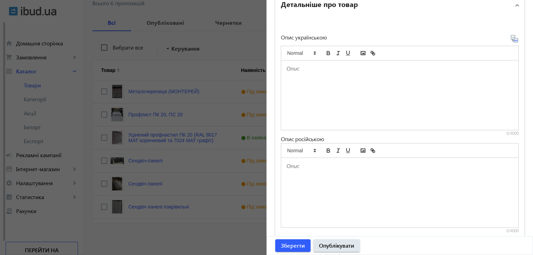
scroll to position [502, 0]
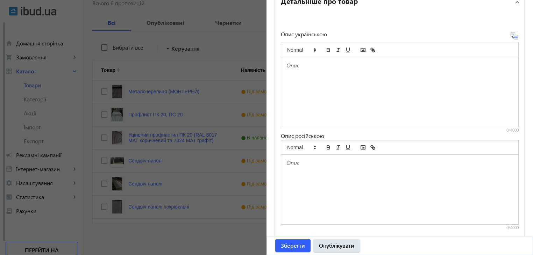
click at [311, 162] on p at bounding box center [400, 163] width 227 height 8
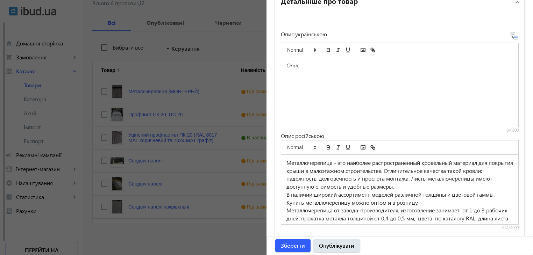
scroll to position [14, 0]
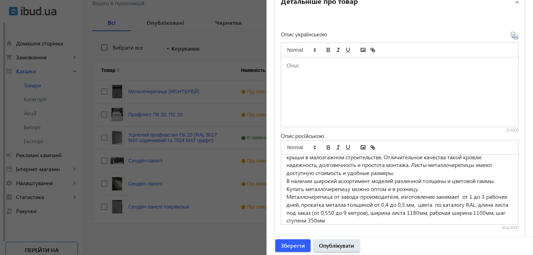
click at [297, 82] on div at bounding box center [399, 92] width 237 height 70
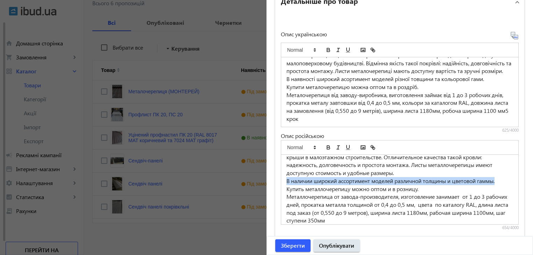
drag, startPoint x: 283, startPoint y: 180, endPoint x: 498, endPoint y: 180, distance: 214.5
click at [498, 180] on div "Металлочерепица - это наиболее распространенный кровельный материал для покрыти…" at bounding box center [399, 190] width 237 height 70
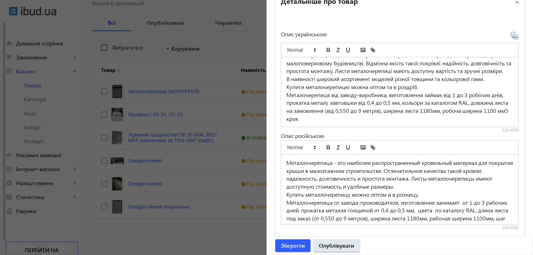
scroll to position [18, 0]
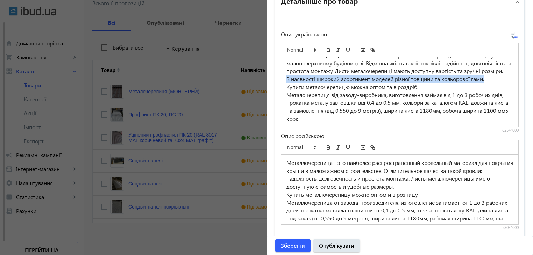
drag, startPoint x: 285, startPoint y: 78, endPoint x: 489, endPoint y: 78, distance: 204.0
click at [489, 78] on p "В наявності широкий асортимент моделей різної товщини та кольорової гами." at bounding box center [400, 79] width 227 height 8
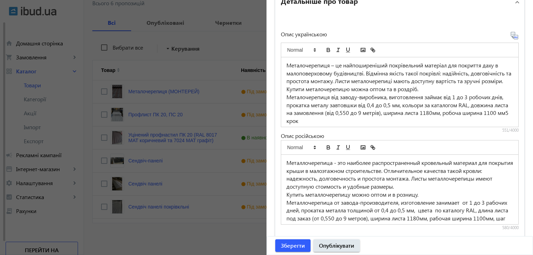
scroll to position [10, 0]
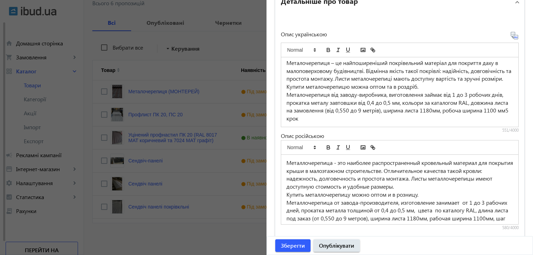
click at [328, 117] on p "Металочерепиця від заводу-виробника, виготовлення займає від 1 до 3 робочих дні…" at bounding box center [400, 107] width 227 height 32
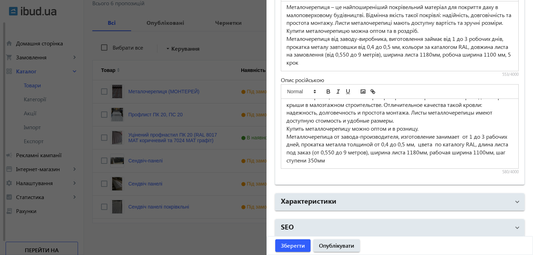
scroll to position [560, 0]
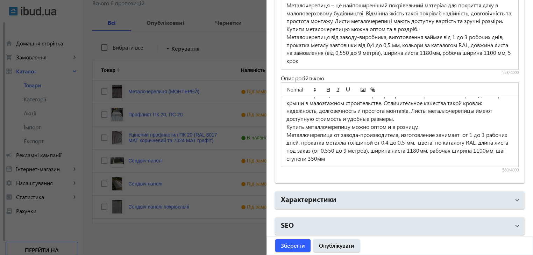
click at [332, 57] on p "Металочерепиця від заводу-виробника, виготовлення займає від 1 до 3 робочих дні…" at bounding box center [400, 49] width 227 height 32
drag, startPoint x: 347, startPoint y: 58, endPoint x: 331, endPoint y: 63, distance: 16.5
click at [331, 63] on p "Металочерепиця від заводу-виробника, виготовлення займає від 1 до 3 робочих дні…" at bounding box center [400, 49] width 227 height 32
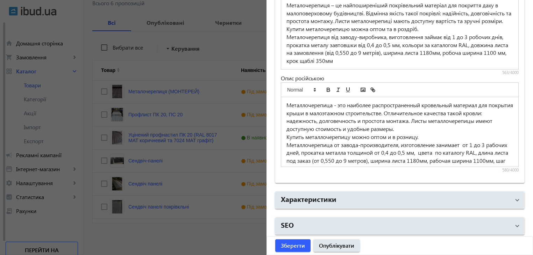
click at [360, 59] on p "Металочерепиця від заводу-виробника, виготовлення займає від 1 до 3 робочих дні…" at bounding box center [400, 49] width 227 height 32
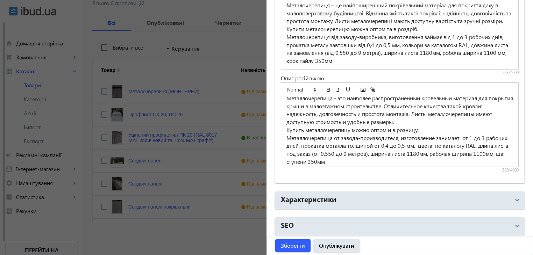
scroll to position [10, 0]
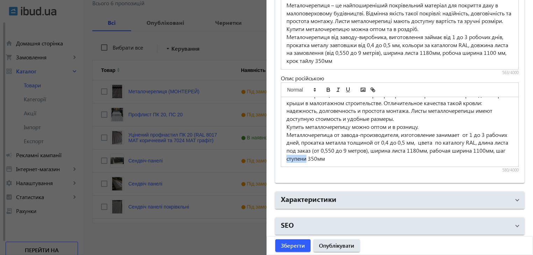
drag, startPoint x: 359, startPoint y: 156, endPoint x: 341, endPoint y: 161, distance: 19.6
click at [341, 161] on div "Металлочерепица - это наиболее распространенный кровельный материал для покрыти…" at bounding box center [399, 132] width 237 height 70
click at [297, 247] on span "Зберегти" at bounding box center [293, 246] width 24 height 8
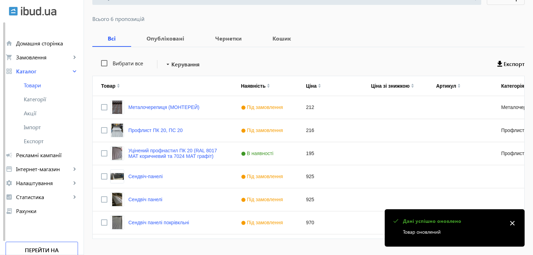
scroll to position [102, 0]
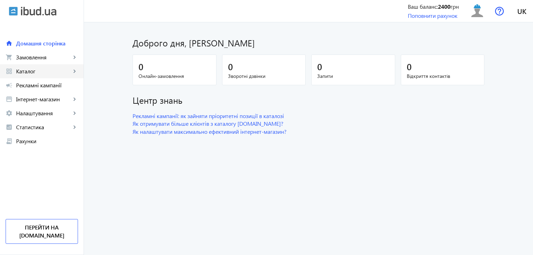
click at [24, 70] on span "Каталог" at bounding box center [43, 71] width 55 height 7
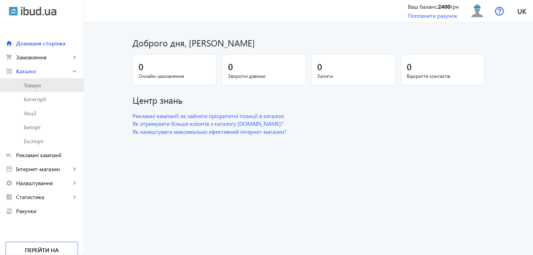
click at [36, 86] on span "Товари" at bounding box center [51, 85] width 54 height 7
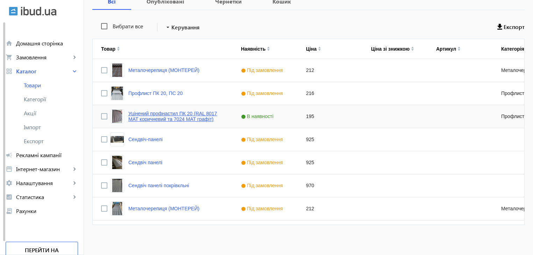
scroll to position [125, 0]
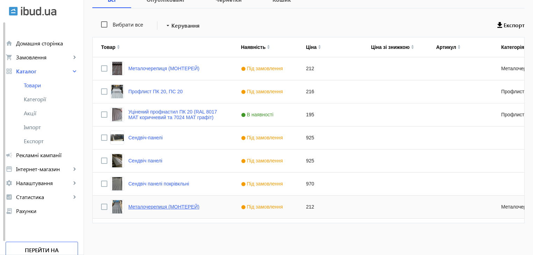
click at [145, 206] on link "Металочерепиця (МОНТЕРЕЙ)" at bounding box center [163, 207] width 71 height 6
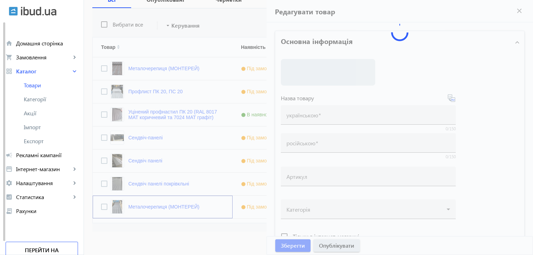
type input "Металочерепиця (МОНТЕРЕЙ)"
type input "Металлочерепица (МОНТЕРЕЙ)"
type input "212"
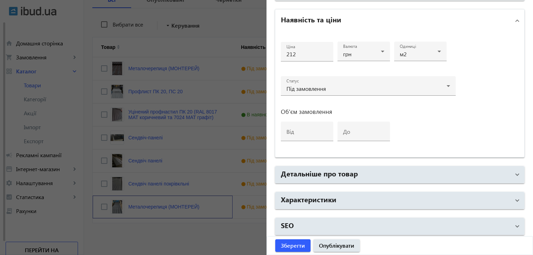
scroll to position [327, 0]
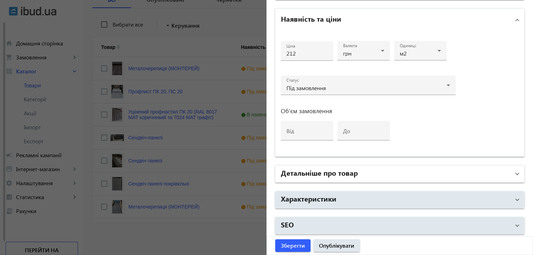
click at [308, 171] on h2 "Детальніше про товар" at bounding box center [319, 173] width 77 height 10
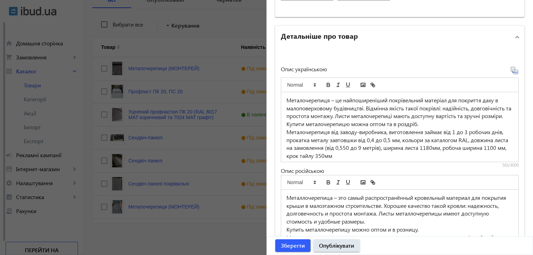
scroll to position [10, 0]
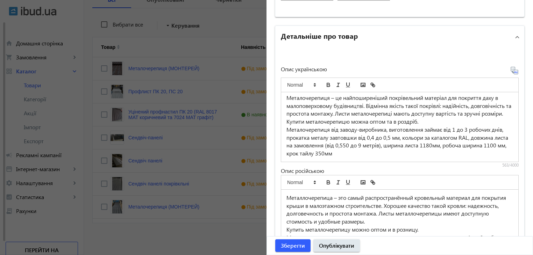
click at [213, 236] on div at bounding box center [266, 127] width 533 height 255
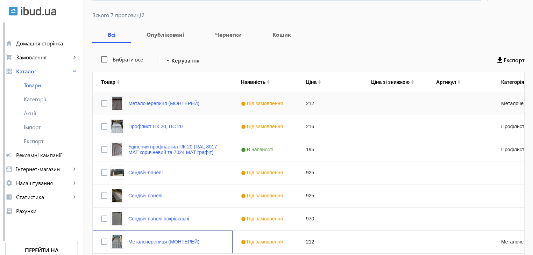
scroll to position [125, 0]
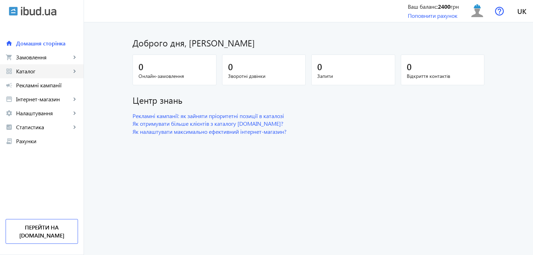
click at [34, 74] on span "Каталог" at bounding box center [43, 71] width 55 height 7
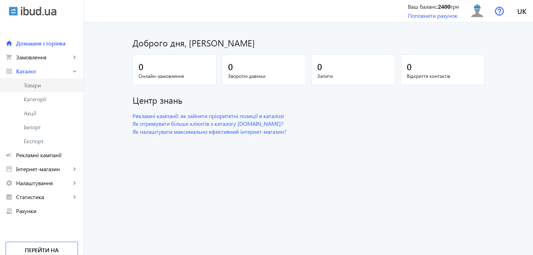
click at [41, 90] on link "Товари" at bounding box center [42, 85] width 84 height 14
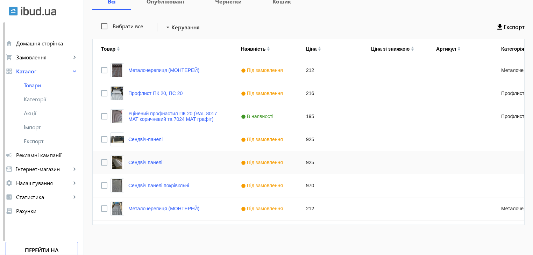
scroll to position [125, 0]
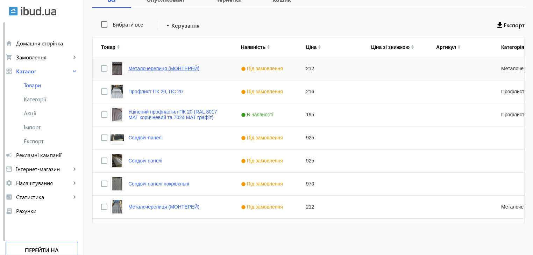
click at [153, 68] on link "Металочерепиця (МОНТЕРЕЙ)" at bounding box center [163, 69] width 71 height 6
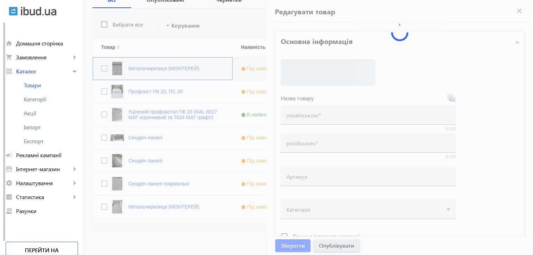
type input "Металочерепиця (МОНТЕРЕЙ)"
type input "Металлочерепиця (МОНТЕРЕЙ)"
type input "212"
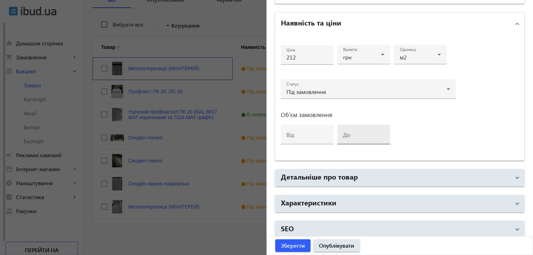
scroll to position [327, 0]
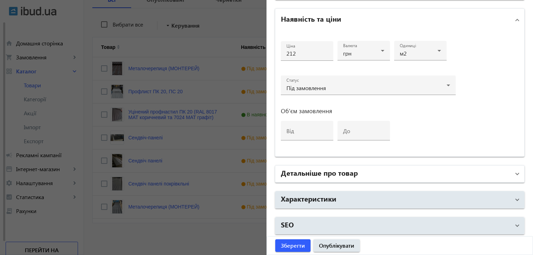
click at [351, 168] on h2 "Детальніше про товар" at bounding box center [319, 173] width 77 height 10
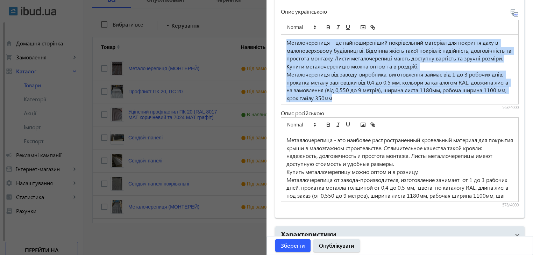
scroll to position [10, 0]
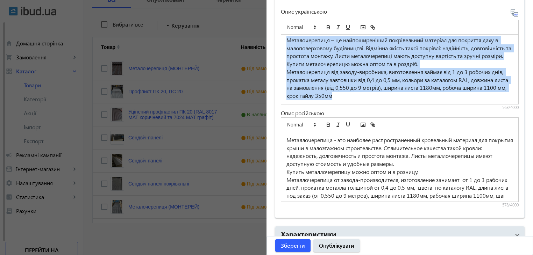
drag, startPoint x: 283, startPoint y: 41, endPoint x: 460, endPoint y: 104, distance: 187.4
click at [460, 104] on div "Металочерепиця – це найпоширеніший покрівельний матеріал для покриття даху в ма…" at bounding box center [400, 63] width 238 height 95
copy div "Металочерепиця – це найпоширеніший покрівельний матеріал для покриття даху в ма…"
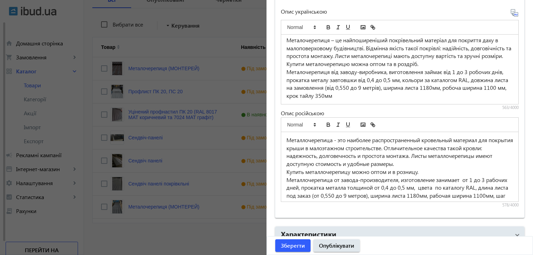
click at [76, 101] on div at bounding box center [266, 127] width 533 height 255
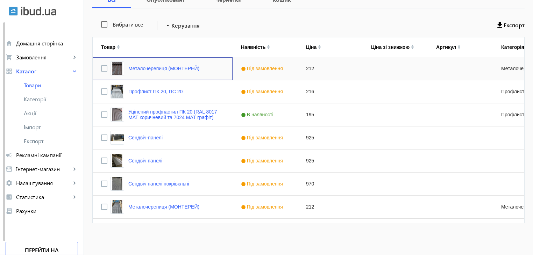
scroll to position [0, 0]
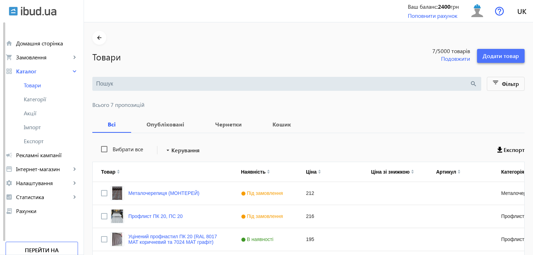
click at [505, 55] on span "Додати товар" at bounding box center [501, 56] width 36 height 8
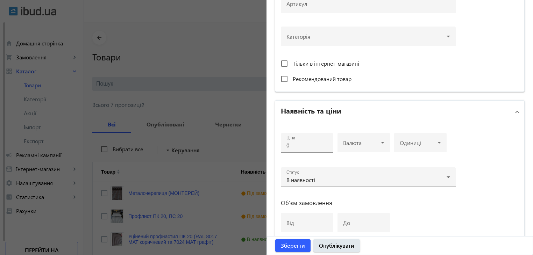
scroll to position [265, 0]
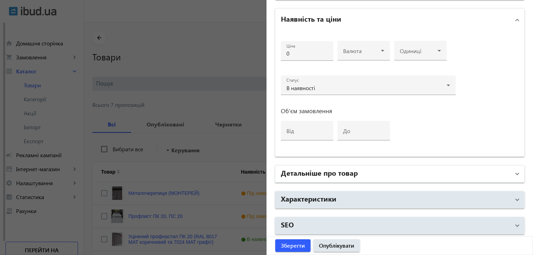
click at [321, 172] on h2 "Детальніше про товар" at bounding box center [319, 173] width 77 height 10
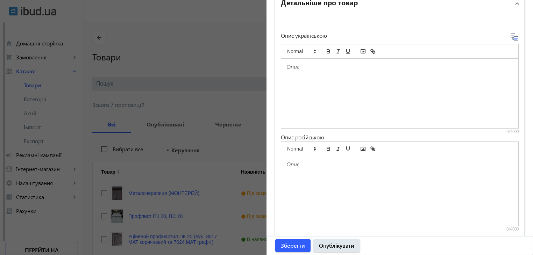
scroll to position [475, 0]
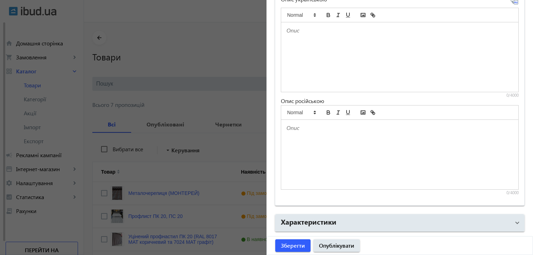
click at [312, 48] on div at bounding box center [399, 57] width 237 height 70
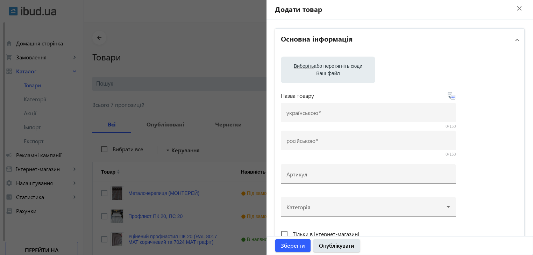
scroll to position [0, 0]
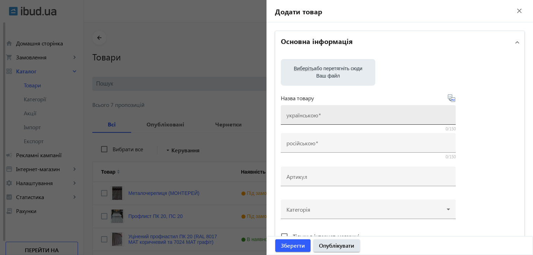
click at [313, 115] on mat-label "українською" at bounding box center [303, 115] width 32 height 7
click at [313, 115] on input "українською" at bounding box center [369, 117] width 164 height 7
click at [339, 66] on label "Виберіть або перетягніть сюди Ваш файл" at bounding box center [328, 73] width 83 height 20
click at [339, 69] on input "Виберіть або перетягніть сюди Ваш файл" at bounding box center [328, 73] width 83 height 8
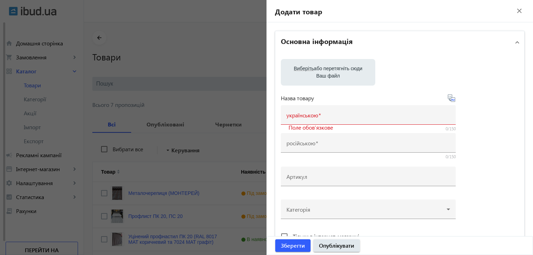
type input "C:\fakepath\1000006454.jpg"
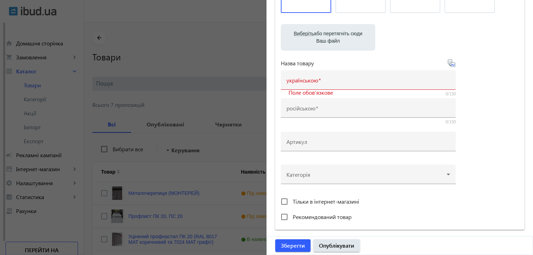
scroll to position [105, 0]
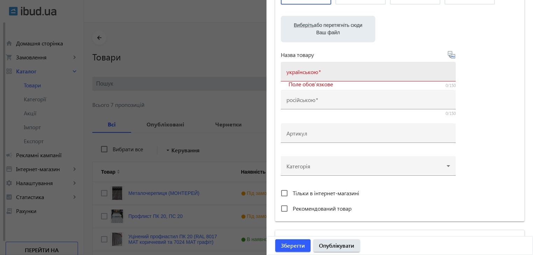
click at [322, 72] on input "українською" at bounding box center [369, 73] width 164 height 7
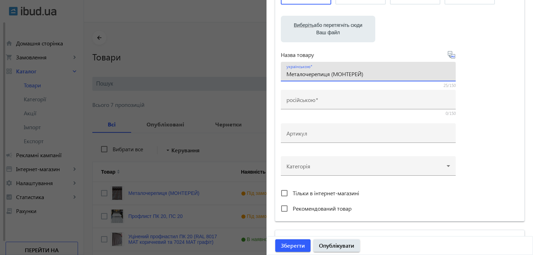
drag, startPoint x: 366, startPoint y: 75, endPoint x: 330, endPoint y: 77, distance: 35.8
click at [330, 77] on input "Металочерепиця (МОНТЕРЕЙ)" at bounding box center [369, 73] width 164 height 7
click at [373, 77] on input "Металочерепиця (МОНТЕРЕЙ)" at bounding box center [369, 73] width 164 height 7
type input "Металочерепиця (МОНТЕРЕЙ) RAL 8017М 0.45 Турція"
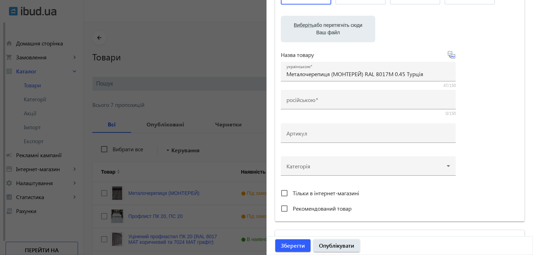
click at [449, 55] on icon at bounding box center [452, 55] width 8 height 8
type input "Металлочерепица (МОНТЕРЕЙ) RAL 8017М 0.45 Турция"
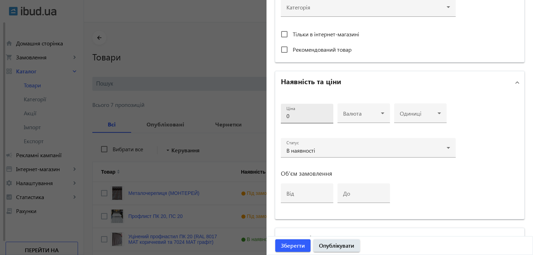
scroll to position [245, 0]
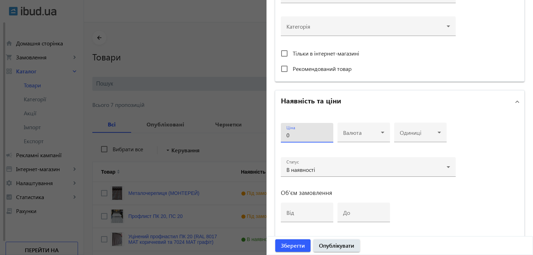
click at [294, 137] on input "0" at bounding box center [307, 135] width 41 height 7
type input "255"
click at [372, 133] on span at bounding box center [362, 136] width 38 height 6
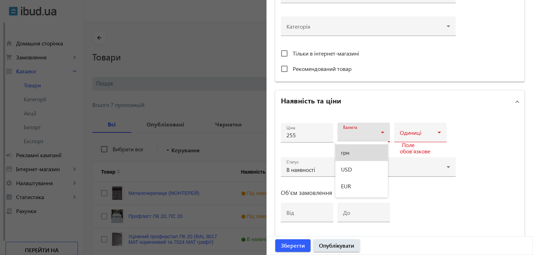
click at [348, 149] on mat-option "грн" at bounding box center [362, 153] width 52 height 17
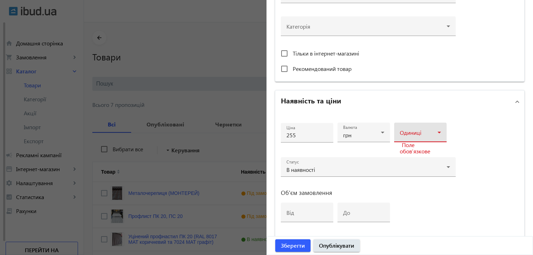
click at [433, 134] on span at bounding box center [419, 136] width 38 height 6
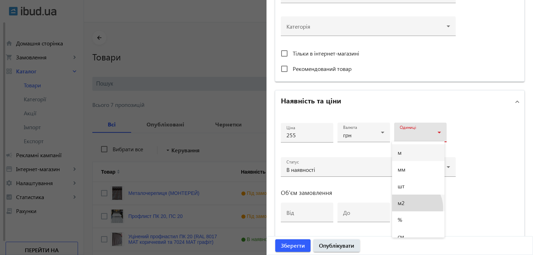
click at [409, 208] on mat-option "м2" at bounding box center [418, 203] width 52 height 17
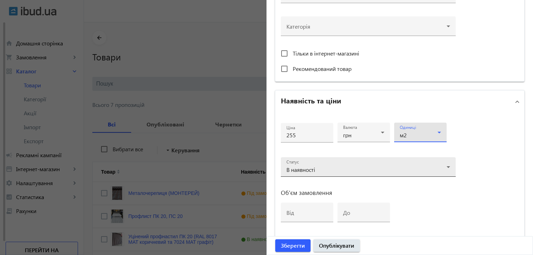
click at [440, 168] on div "В наявності" at bounding box center [367, 170] width 160 height 6
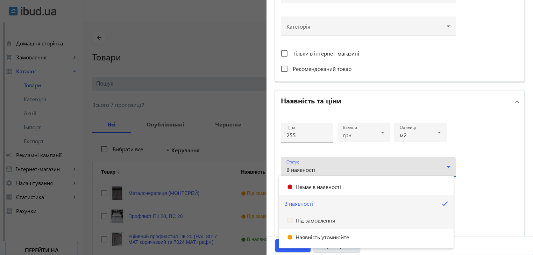
click at [320, 222] on span "Під замовлення" at bounding box center [316, 221] width 40 height 6
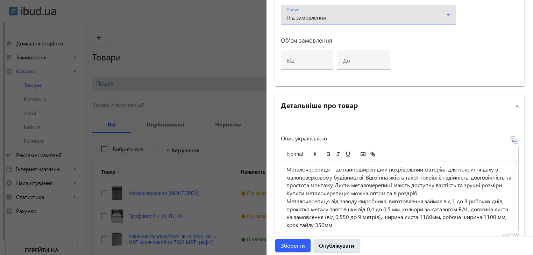
scroll to position [560, 0]
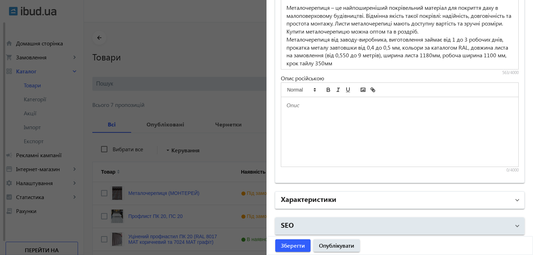
click at [346, 199] on mat-panel-title "Характеристики" at bounding box center [396, 200] width 230 height 13
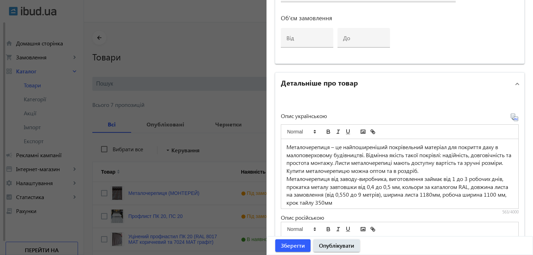
scroll to position [420, 0]
drag, startPoint x: 511, startPoint y: 115, endPoint x: 511, endPoint y: 120, distance: 5.2
click at [511, 115] on icon at bounding box center [514, 117] width 7 height 7
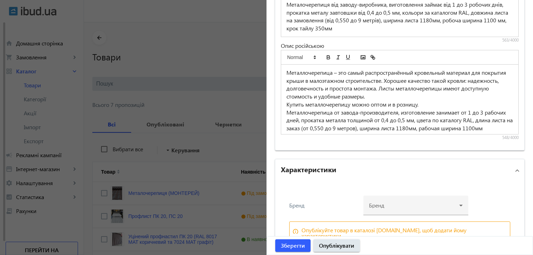
scroll to position [629, 0]
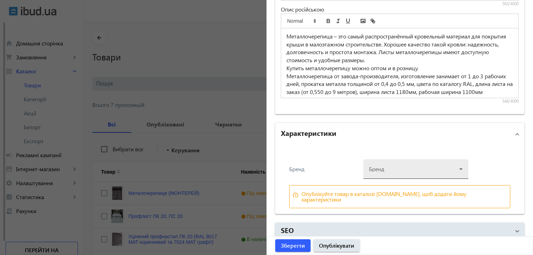
click at [398, 166] on div at bounding box center [416, 166] width 94 height 25
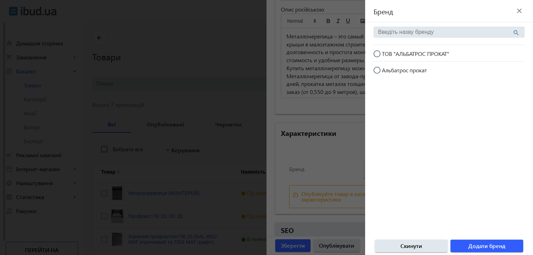
click at [375, 54] on input "ТОВ "АЛЬБАТРОС ПРОКАТ"" at bounding box center [381, 57] width 14 height 14
radio input "true"
click at [470, 244] on span "Додати бренд" at bounding box center [487, 247] width 37 height 8
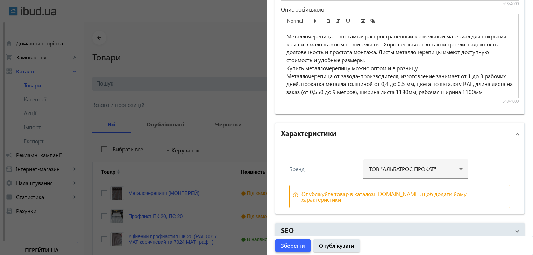
click at [291, 242] on span "Зберегти" at bounding box center [293, 246] width 24 height 8
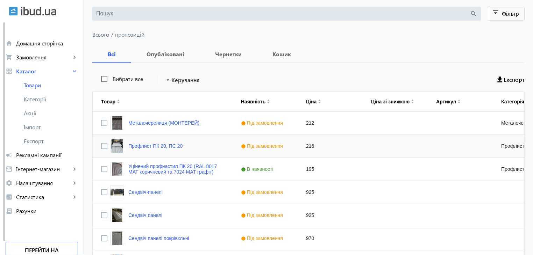
scroll to position [0, 0]
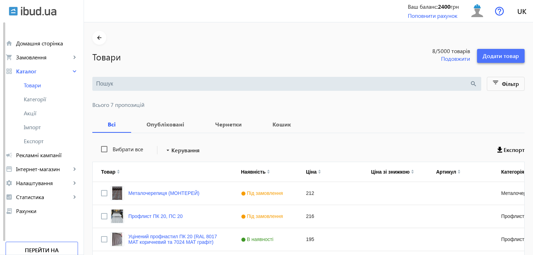
click at [489, 53] on span "Додати товар" at bounding box center [501, 56] width 36 height 8
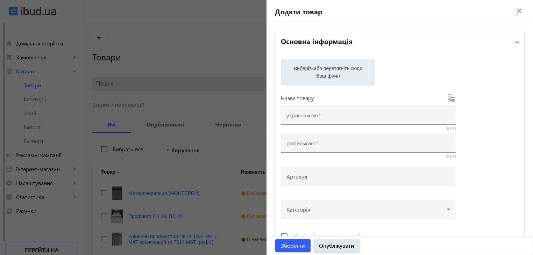
click at [323, 70] on label "Виберіть або перетягніть сюди Ваш файл" at bounding box center [328, 73] width 83 height 20
click at [323, 70] on input "Виберіть або перетягніть сюди Ваш файл" at bounding box center [328, 73] width 83 height 8
type input "C:\fakepath\МЧ.jpg"
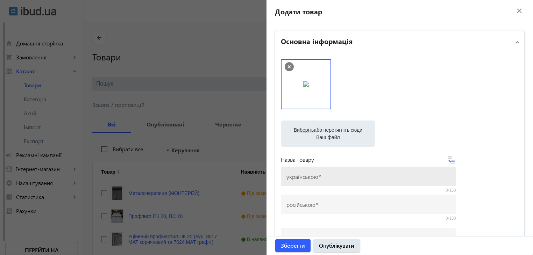
click at [306, 178] on mat-label "українською" at bounding box center [303, 176] width 32 height 7
click at [306, 178] on input "українською" at bounding box center [369, 178] width 164 height 7
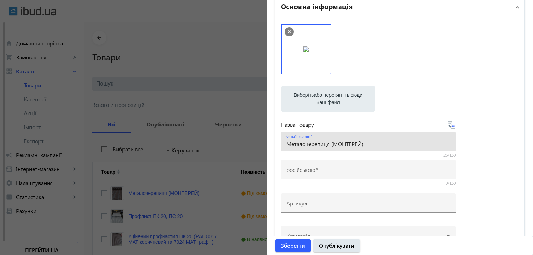
scroll to position [35, 0]
click at [306, 52] on img at bounding box center [306, 50] width 6 height 6
click at [313, 100] on label "Виберіть або перетягніть сюди Ваш файл" at bounding box center [328, 99] width 83 height 20
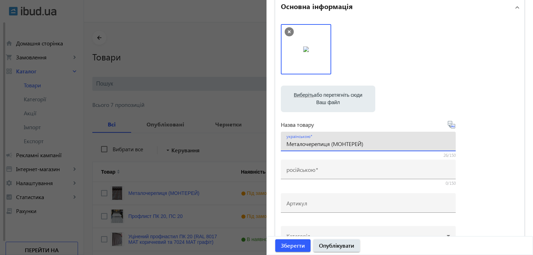
click at [313, 100] on input "Виберіть або перетягніть сюди Ваш файл" at bounding box center [328, 100] width 83 height 8
click at [366, 145] on input "Металочерепиця (МОНТЕРЕЙ)" at bounding box center [369, 143] width 164 height 7
type input "Металочерепиця (МОНТЕРЕЙ) RAL 3005, 0,45 Турція"
click at [449, 126] on icon at bounding box center [452, 125] width 8 height 8
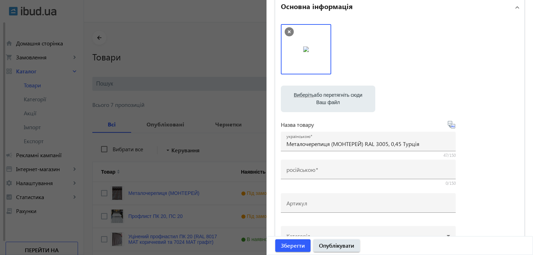
type input "Металлочерепица (МОНТЕРЕЙ) RAL 3005, 0,45 Турция"
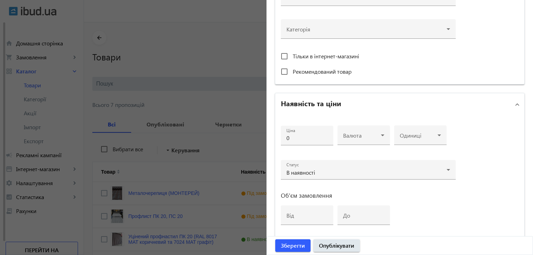
scroll to position [280, 0]
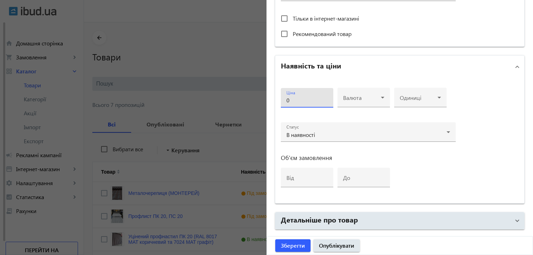
click at [295, 97] on input "0" at bounding box center [307, 100] width 41 height 7
click at [375, 96] on div at bounding box center [363, 100] width 41 height 8
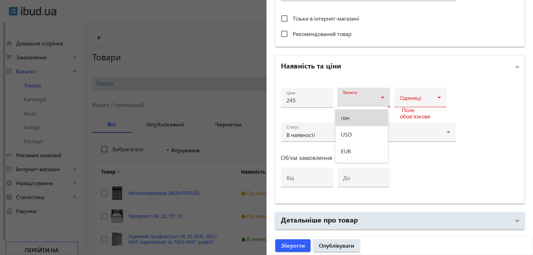
drag, startPoint x: 350, startPoint y: 119, endPoint x: 363, endPoint y: 117, distance: 13.1
click at [350, 119] on span "грн" at bounding box center [345, 118] width 8 height 6
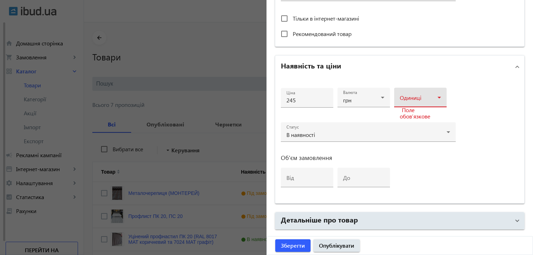
click at [425, 96] on div at bounding box center [420, 100] width 41 height 8
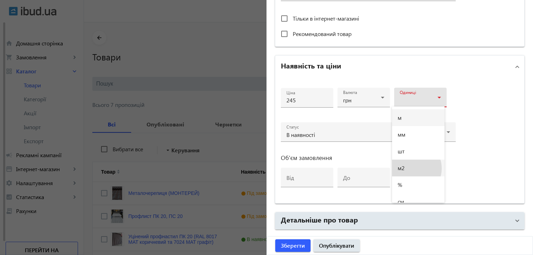
click at [412, 169] on mat-option "м2" at bounding box center [418, 168] width 52 height 17
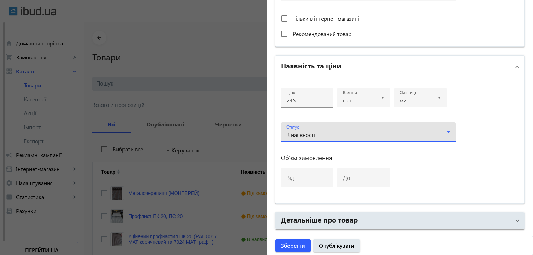
click at [434, 132] on div "В наявності" at bounding box center [367, 135] width 160 height 6
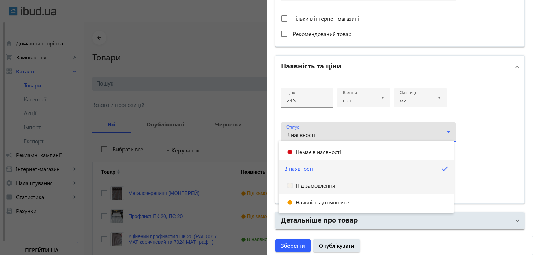
click at [300, 186] on span "Під замовлення" at bounding box center [316, 186] width 40 height 6
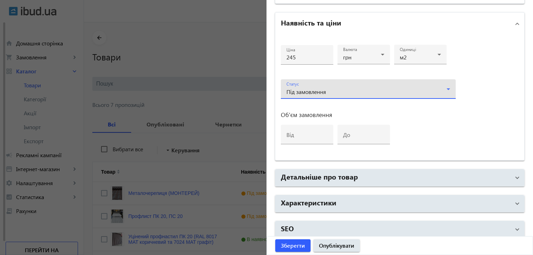
scroll to position [327, 0]
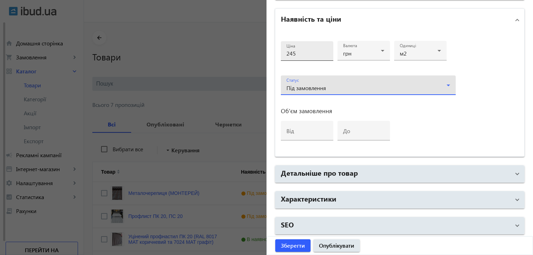
click at [293, 54] on input "245" at bounding box center [307, 53] width 41 height 7
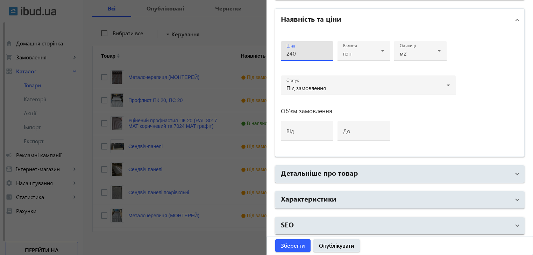
scroll to position [125, 0]
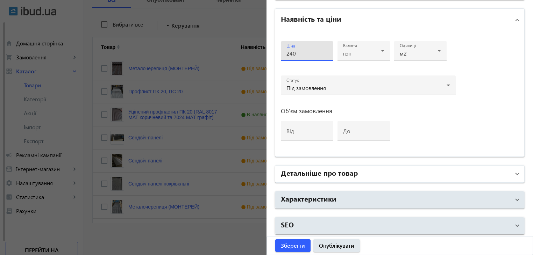
type input "240"
click at [509, 171] on span "Детальніше про товар" at bounding box center [398, 174] width 235 height 13
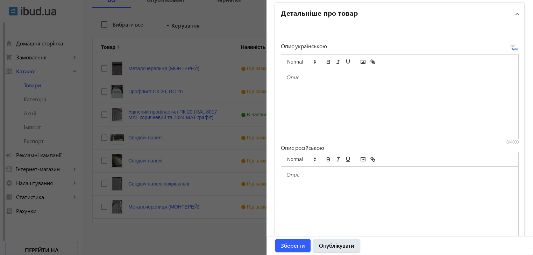
scroll to position [502, 0]
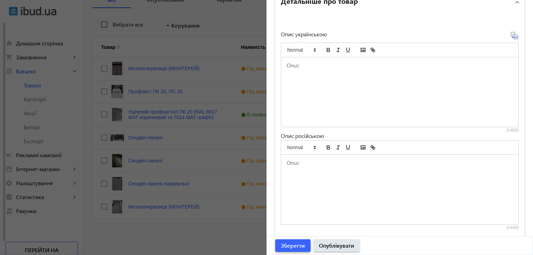
click at [291, 245] on span "Зберегти" at bounding box center [293, 246] width 24 height 8
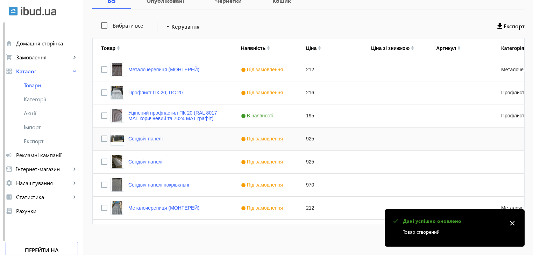
scroll to position [125, 0]
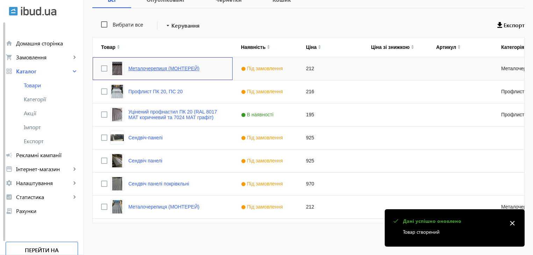
click at [157, 66] on link "Металочерепиця (МОНТЕРЕЙ)" at bounding box center [163, 69] width 71 height 6
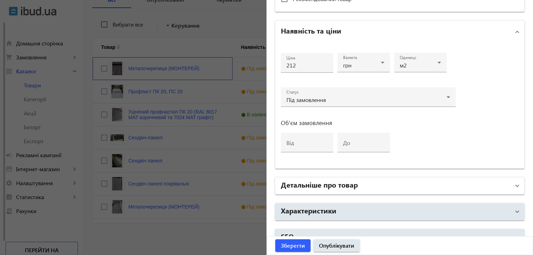
scroll to position [327, 0]
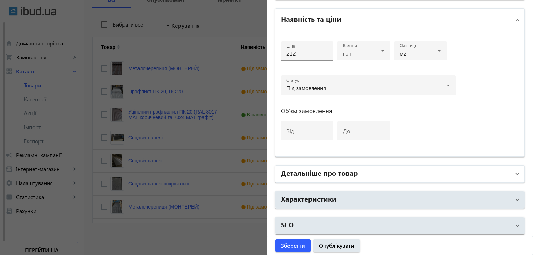
click at [314, 170] on h2 "Детальніше про товар" at bounding box center [319, 173] width 77 height 10
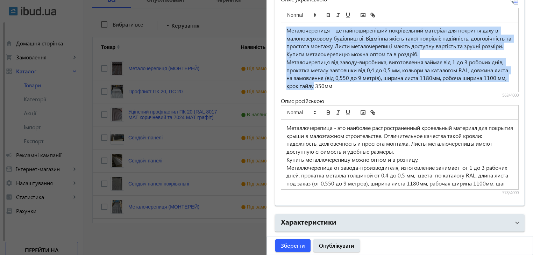
scroll to position [10, 0]
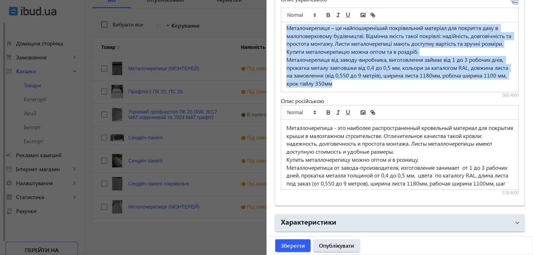
drag, startPoint x: 283, startPoint y: 26, endPoint x: 381, endPoint y: 87, distance: 116.0
click at [381, 87] on div "Металочерепиця – це найпоширеніший покрівельний матеріал для покриття даху в ма…" at bounding box center [399, 57] width 237 height 70
copy div "Металочерепиця – це найпоширеніший покрівельний матеріал для покриття даху в ма…"
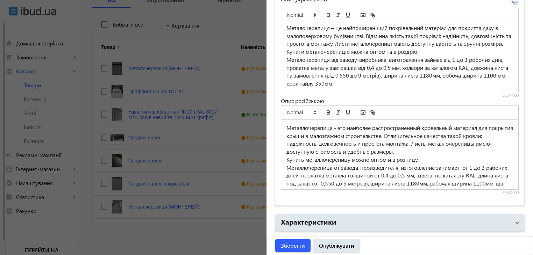
click at [181, 236] on div at bounding box center [266, 127] width 533 height 255
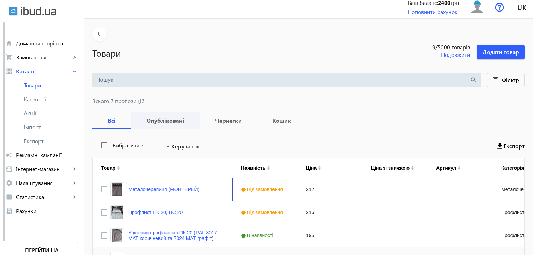
scroll to position [0, 0]
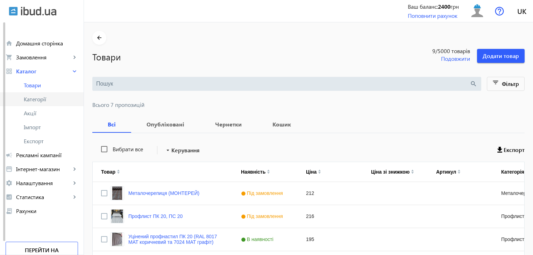
click at [29, 101] on span "Категорії" at bounding box center [51, 99] width 54 height 7
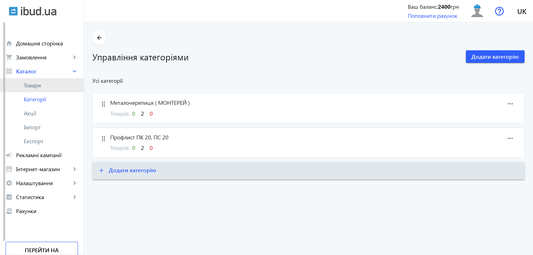
click at [36, 85] on span "Товари" at bounding box center [51, 85] width 54 height 7
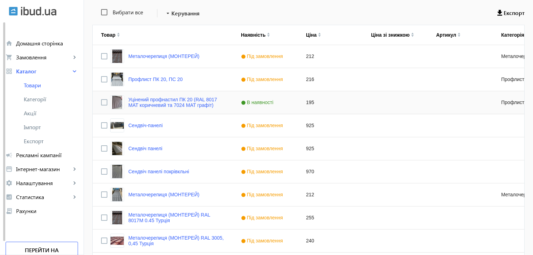
scroll to position [171, 0]
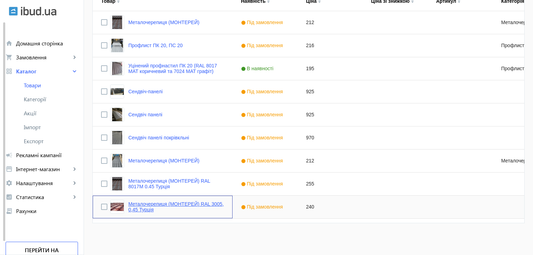
click at [185, 203] on link "Металочерепиця (МОНТЕРЕЙ) RAL 3005, 0,45 Турція" at bounding box center [176, 207] width 96 height 11
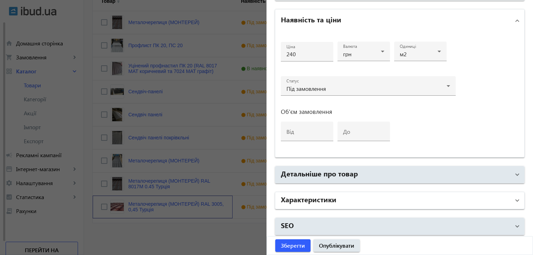
scroll to position [327, 0]
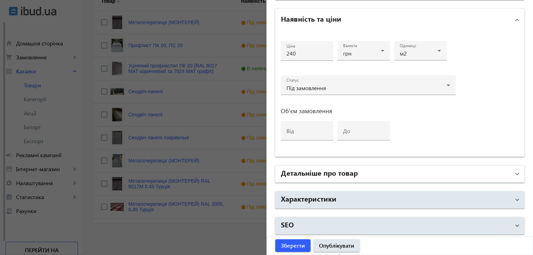
click at [308, 172] on h2 "Детальніше про товар" at bounding box center [319, 173] width 77 height 10
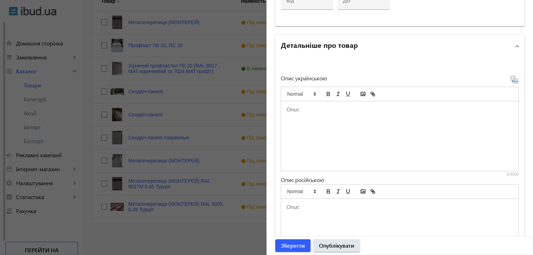
scroll to position [502, 0]
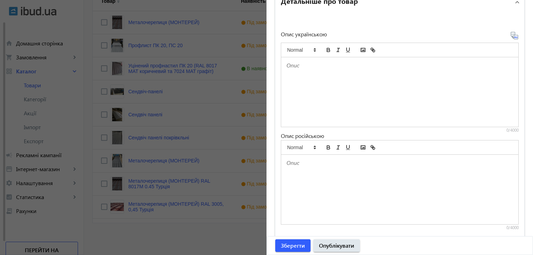
click at [324, 100] on div at bounding box center [399, 92] width 237 height 70
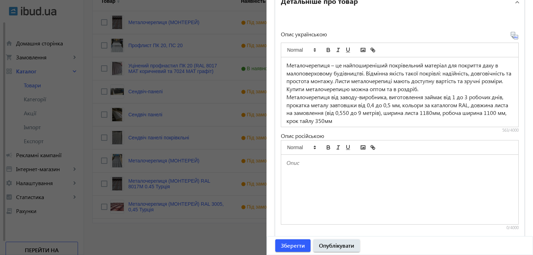
scroll to position [6, 0]
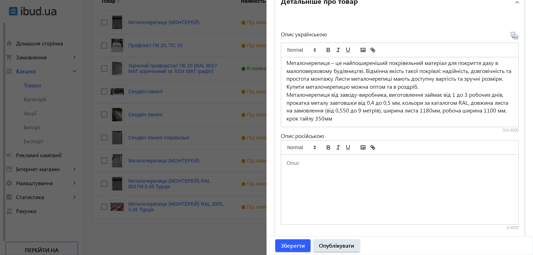
click at [511, 35] on icon at bounding box center [515, 35] width 8 height 8
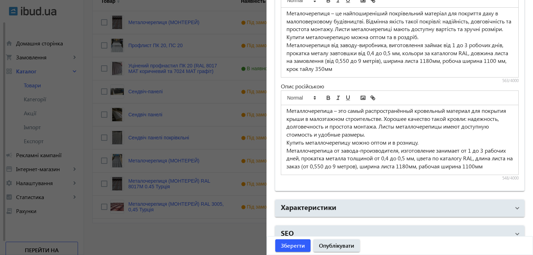
scroll to position [560, 0]
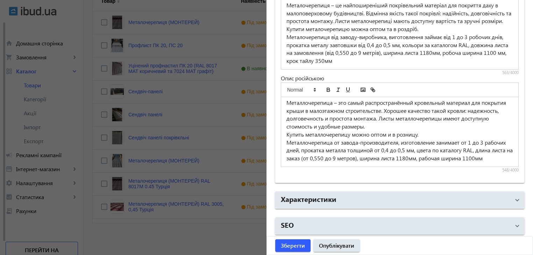
click at [308, 159] on p "Металлочерепица от завода-производителя, изготовление занимает от 1 до 3 рабочи…" at bounding box center [400, 151] width 227 height 24
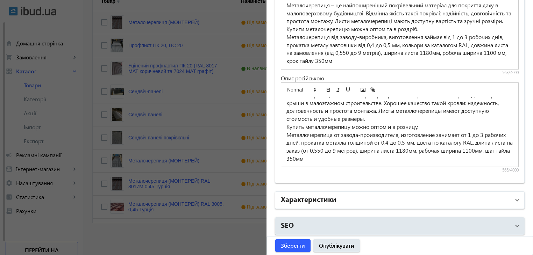
click at [439, 201] on mat-panel-title "Характеристики" at bounding box center [396, 200] width 230 height 13
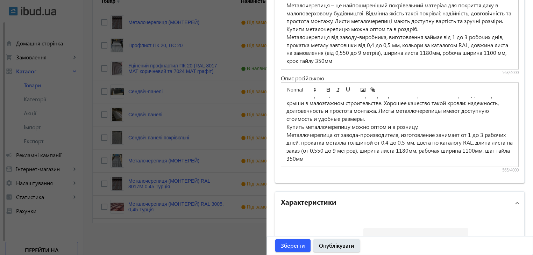
scroll to position [629, 0]
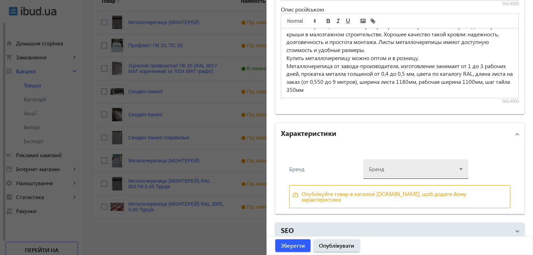
click at [442, 167] on div at bounding box center [416, 166] width 94 height 25
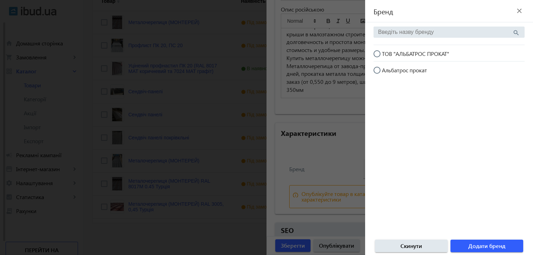
click at [378, 55] on input "ТОВ "АЛЬБАТРОС ПРОКАТ"" at bounding box center [381, 57] width 14 height 14
radio input "true"
click at [473, 244] on span "Додати бренд" at bounding box center [487, 247] width 37 height 8
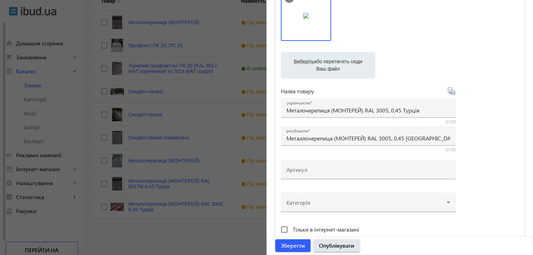
scroll to position [174, 0]
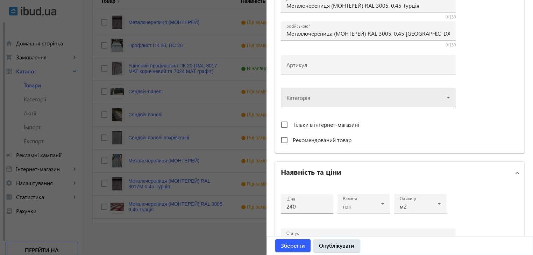
click at [440, 94] on div at bounding box center [369, 94] width 164 height 25
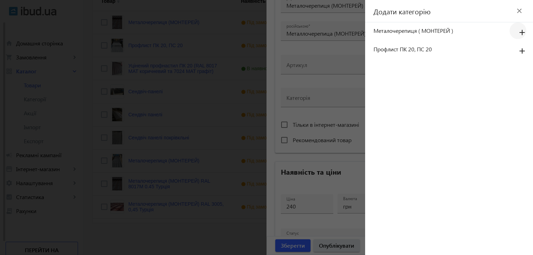
click at [521, 31] on mat-icon "add" at bounding box center [522, 33] width 17 height 13
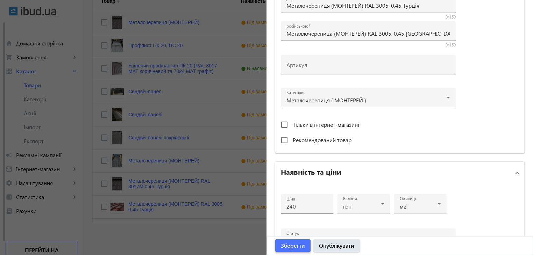
click at [294, 246] on span "Зберегти" at bounding box center [293, 246] width 24 height 8
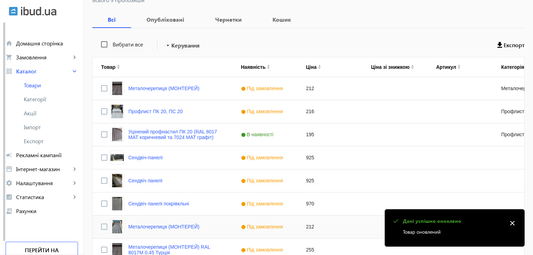
scroll to position [171, 0]
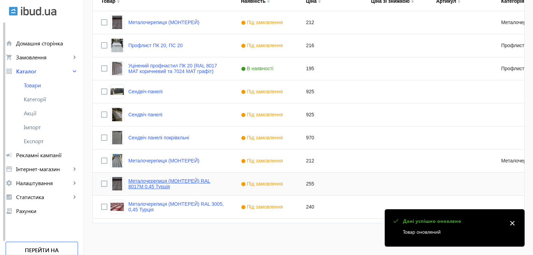
click at [164, 181] on link "Металочерепиця (МОНТЕРЕЙ) RAL 8017М 0.45 Турція" at bounding box center [176, 183] width 96 height 11
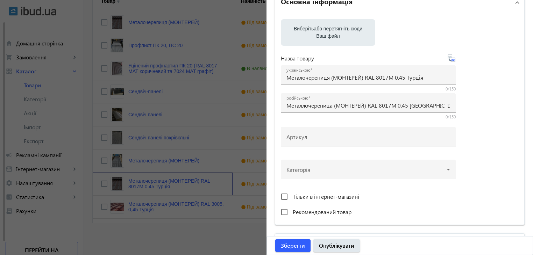
scroll to position [202, 0]
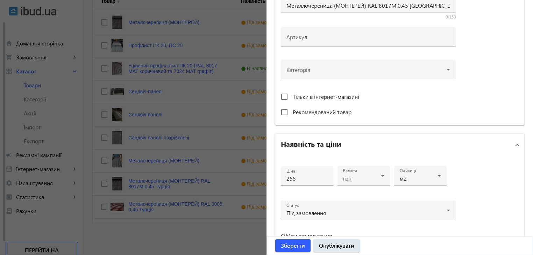
click at [447, 70] on div at bounding box center [369, 66] width 164 height 25
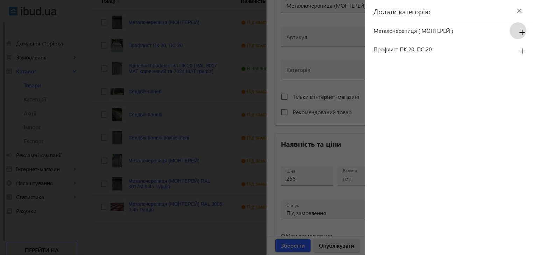
click at [521, 31] on mat-icon "add" at bounding box center [522, 33] width 17 height 13
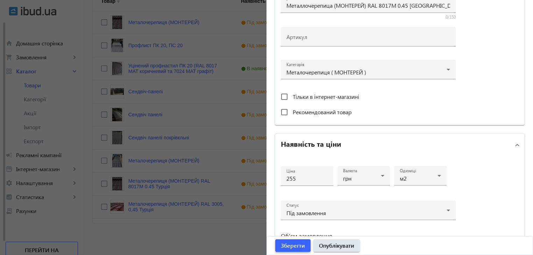
click at [293, 249] on span "Зберегти" at bounding box center [293, 246] width 24 height 8
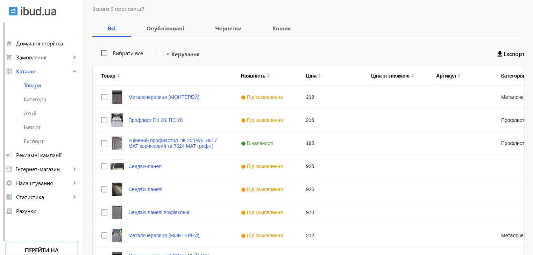
scroll to position [66, 0]
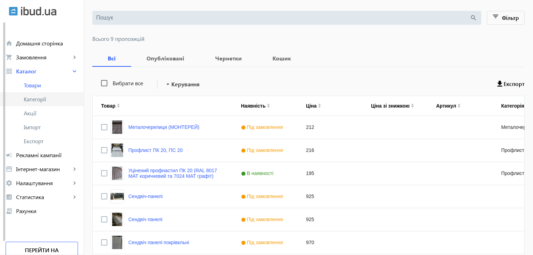
click at [31, 99] on span "Категорії" at bounding box center [51, 99] width 54 height 7
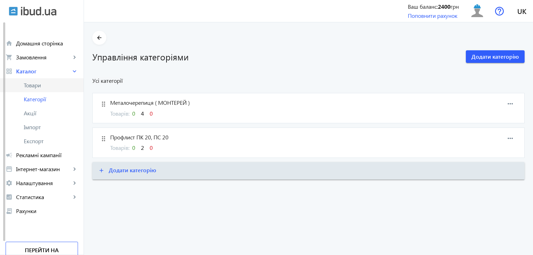
click at [31, 86] on span "Товари" at bounding box center [51, 85] width 54 height 7
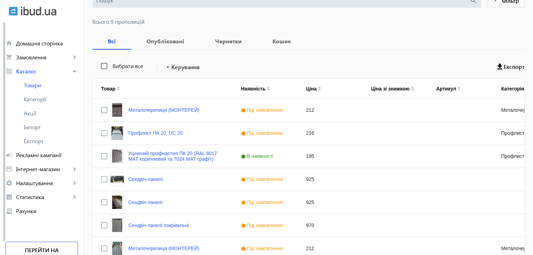
scroll to position [171, 0]
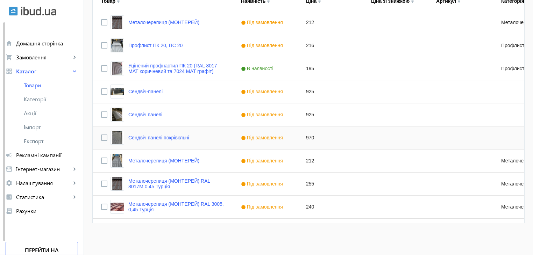
click at [150, 137] on link "Сендвіч панелі покрівкльні" at bounding box center [158, 138] width 61 height 6
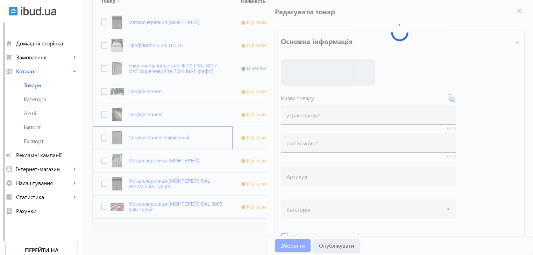
type input "Сендвіч панелі покрівкльні"
type input "Сэндвич панели кровельные"
type input "970"
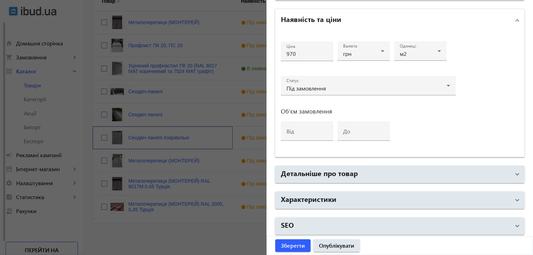
scroll to position [327, 0]
click at [208, 236] on div at bounding box center [266, 127] width 533 height 255
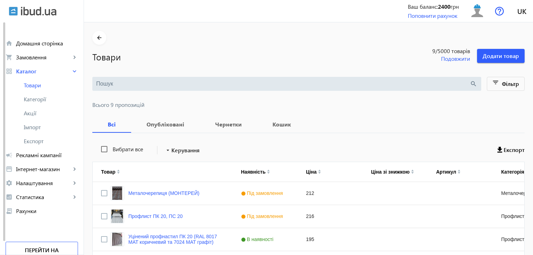
scroll to position [0, 0]
click at [508, 56] on span "Додати товар" at bounding box center [501, 56] width 36 height 8
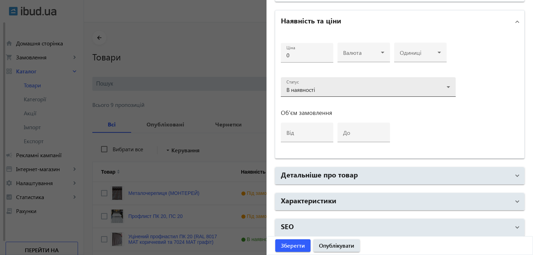
scroll to position [265, 0]
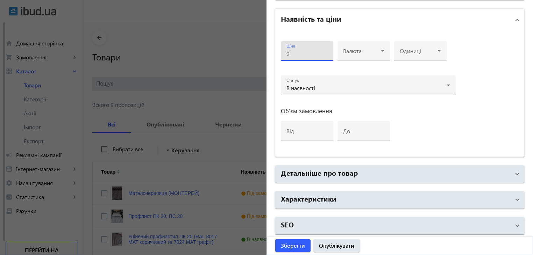
click at [295, 50] on input "0" at bounding box center [307, 53] width 41 height 7
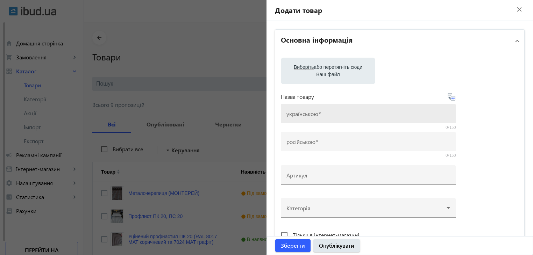
scroll to position [0, 0]
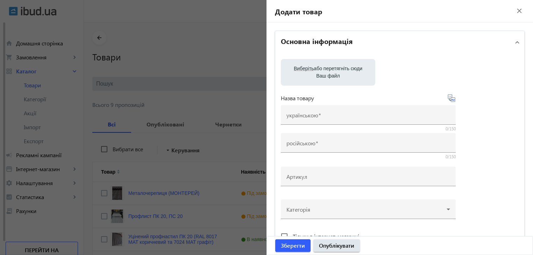
click at [322, 73] on label "Виберіть або перетягніть сюди Ваш файл" at bounding box center [328, 73] width 83 height 20
click at [322, 73] on input "Виберіть або перетягніть сюди Ваш файл" at bounding box center [328, 73] width 83 height 8
type input "C:\fakepath\1000006478.jpg"
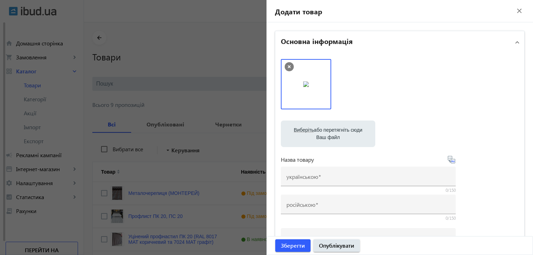
click at [340, 133] on label "Виберіть або перетягніть сюди Ваш файл" at bounding box center [328, 134] width 83 height 20
click at [340, 133] on input "Виберіть або перетягніть сюди Ваш файл" at bounding box center [328, 135] width 83 height 8
type input "C:\fakepath\1000006477.jpg"
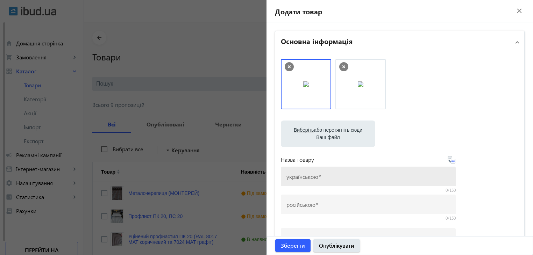
click at [318, 180] on span at bounding box center [319, 176] width 3 height 7
click at [318, 180] on input "українською" at bounding box center [369, 178] width 164 height 7
click at [307, 174] on mat-label "українською" at bounding box center [303, 176] width 32 height 7
click at [307, 175] on input "українською" at bounding box center [369, 178] width 164 height 7
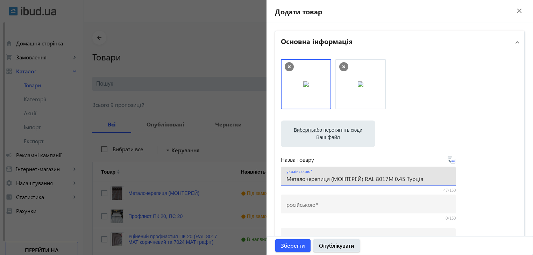
click at [388, 180] on input "Металочерепиця (МОНТЕРЕЙ) RAL 8017М 0.45 Турція" at bounding box center [369, 178] width 164 height 7
type input "Металочерепиця (МОНТЕРЕЙ) RAL 7024М 0.45 Турція"
click at [449, 157] on icon at bounding box center [452, 160] width 8 height 8
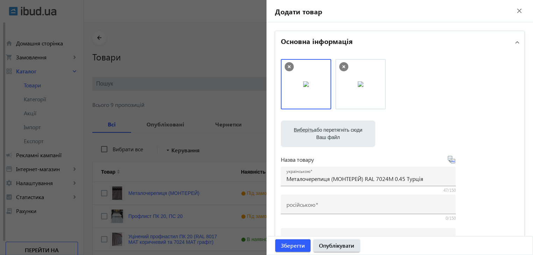
type input "Металлочерепица (МОНТЕРЕЙ) RAL 7024М 0.45 Турция"
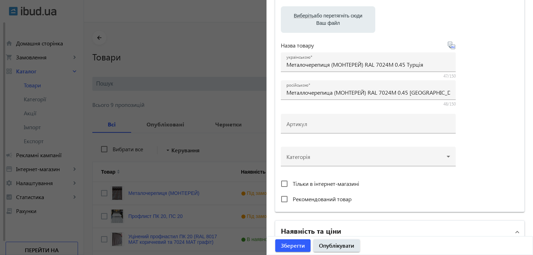
scroll to position [175, 0]
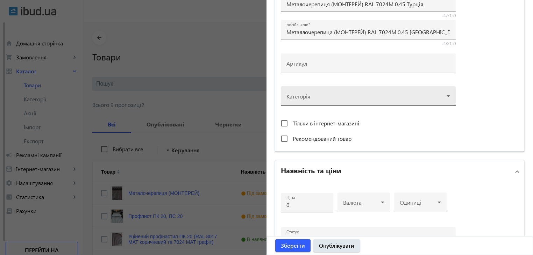
click at [447, 96] on div at bounding box center [369, 93] width 164 height 25
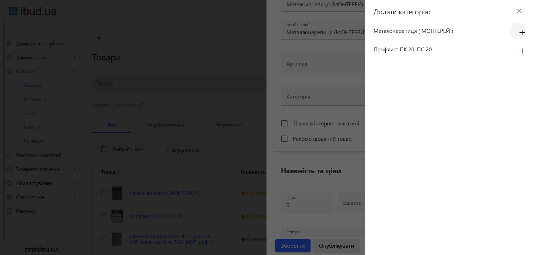
click at [522, 33] on mat-icon "add" at bounding box center [522, 33] width 17 height 13
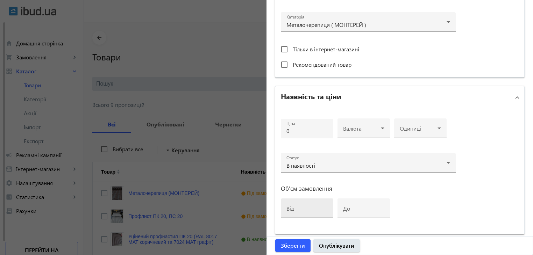
scroll to position [280, 0]
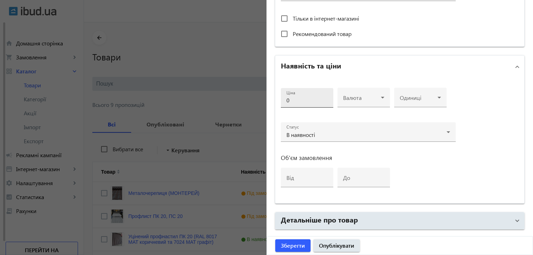
click at [299, 100] on input "0" at bounding box center [307, 100] width 41 height 7
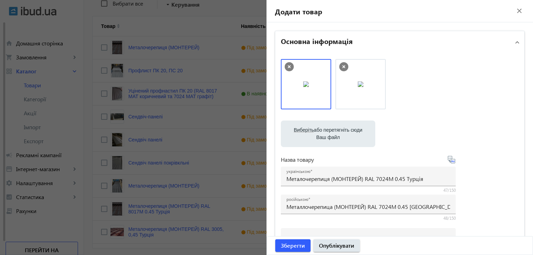
scroll to position [136, 0]
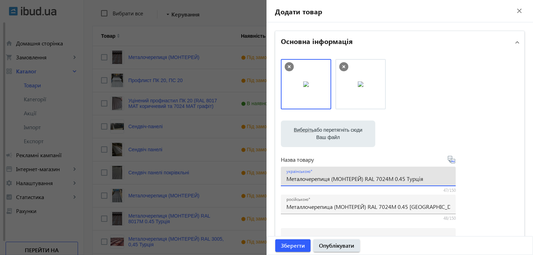
drag, startPoint x: 423, startPoint y: 179, endPoint x: 406, endPoint y: 181, distance: 17.7
click at [406, 181] on input "Металочерепиця (МОНТЕРЕЙ) RAL 7024М 0.45 Турція" at bounding box center [369, 178] width 164 height 7
type input "Металочерепиця (МОНТЕРЕЙ) RAL 7024М 0.45"
click at [451, 159] on icon at bounding box center [451, 159] width 7 height 7
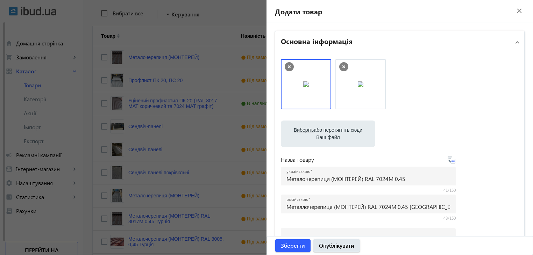
type input "Металлочерепица (МОНТЕРЕЙ) RAL 7024М 0.45"
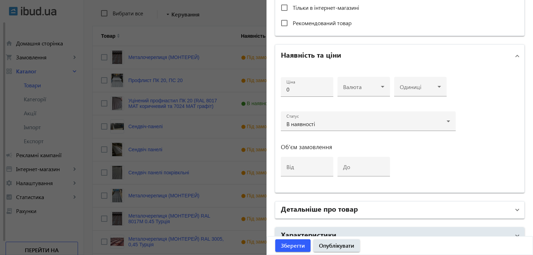
scroll to position [315, 0]
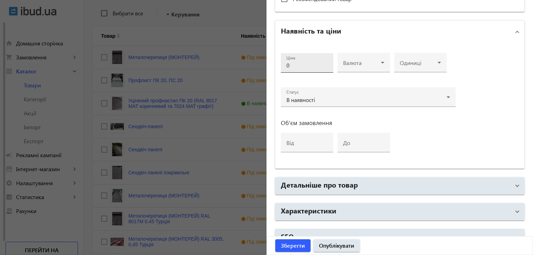
click at [296, 63] on input "0" at bounding box center [307, 65] width 41 height 7
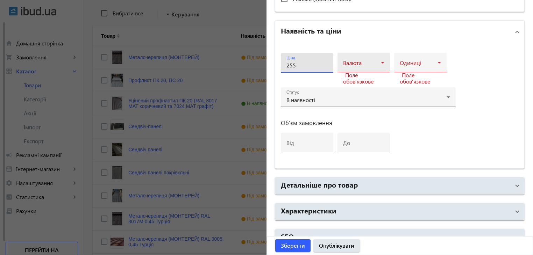
type input "255"
click at [373, 64] on span at bounding box center [362, 66] width 38 height 6
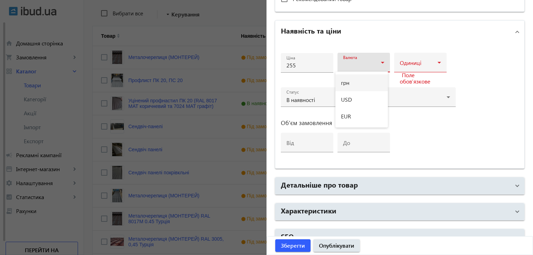
click at [354, 84] on mat-option "грн" at bounding box center [362, 83] width 52 height 17
click at [435, 60] on icon at bounding box center [439, 62] width 8 height 8
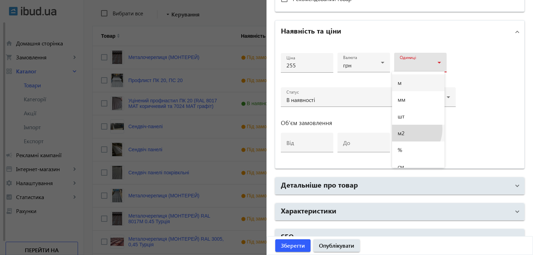
click at [404, 129] on mat-option "м2" at bounding box center [418, 133] width 52 height 17
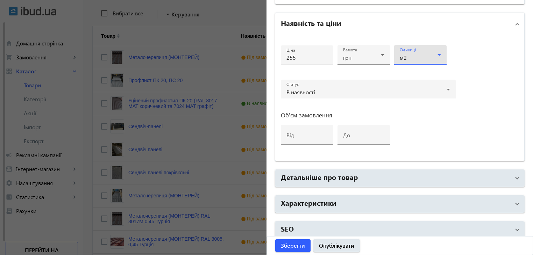
scroll to position [327, 0]
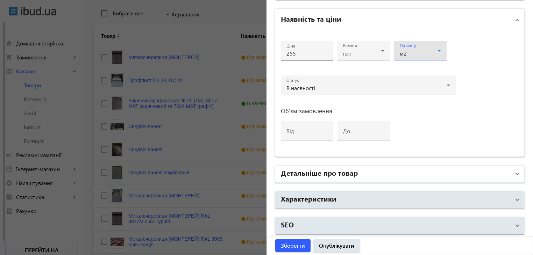
click at [364, 173] on mat-panel-title "Детальніше про товар" at bounding box center [396, 174] width 230 height 13
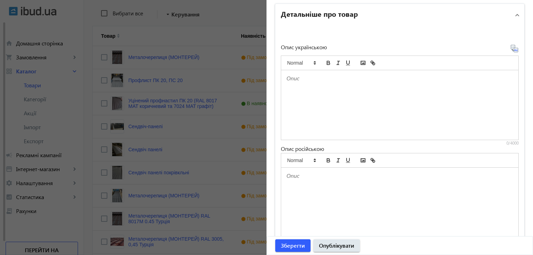
scroll to position [502, 0]
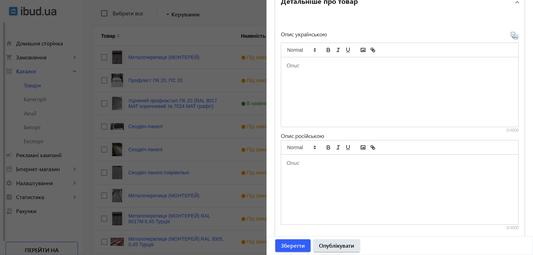
click at [304, 98] on div at bounding box center [399, 92] width 237 height 70
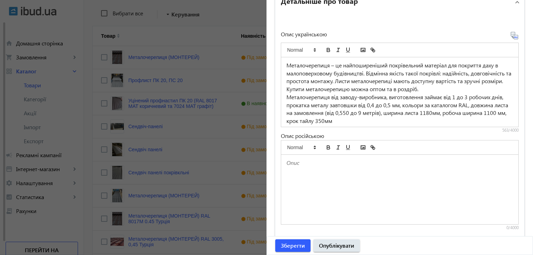
scroll to position [6, 0]
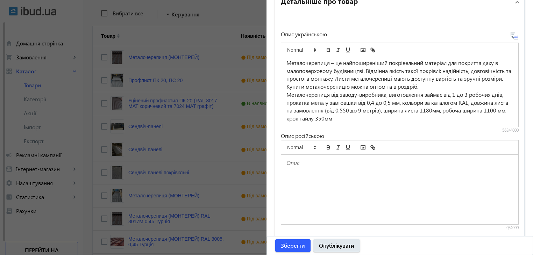
click at [511, 35] on icon at bounding box center [515, 35] width 8 height 8
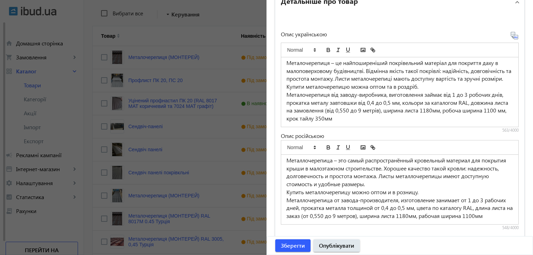
scroll to position [10, 0]
click at [315, 215] on p "Металлочерепица от завода-производителя, изготовление занимает от 1 до 3 рабочи…" at bounding box center [400, 209] width 227 height 24
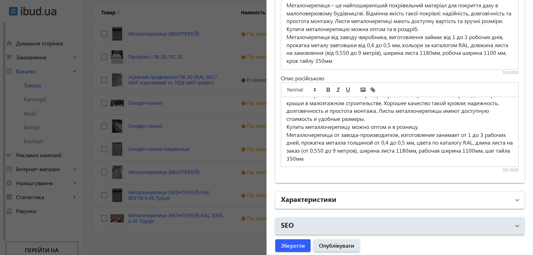
scroll to position [171, 0]
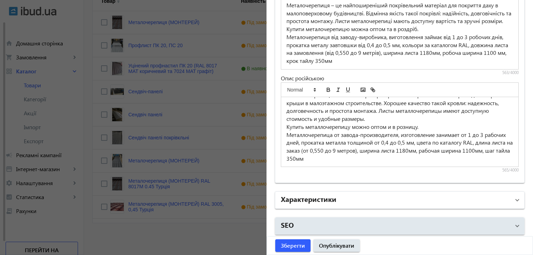
click at [399, 196] on mat-panel-title "Характеристики" at bounding box center [396, 200] width 230 height 13
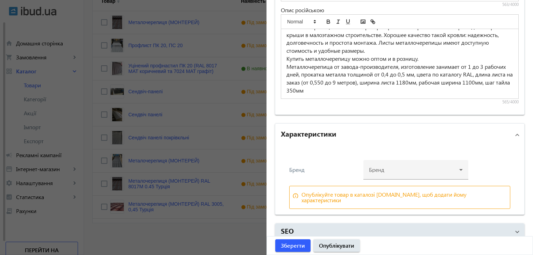
scroll to position [629, 0]
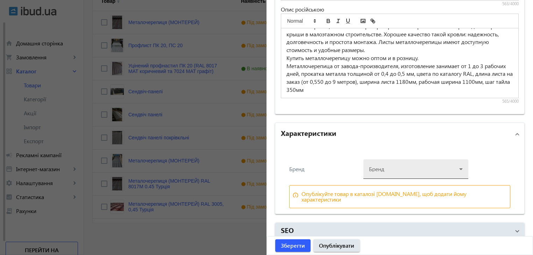
click at [438, 169] on div at bounding box center [416, 166] width 94 height 25
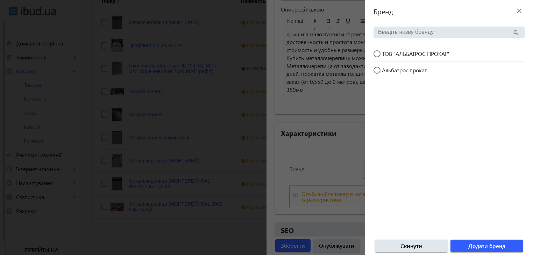
click at [377, 52] on input "ТОВ "АЛЬБАТРОС ПРОКАТ"" at bounding box center [381, 57] width 14 height 14
radio input "true"
click at [468, 244] on span "button" at bounding box center [487, 246] width 73 height 17
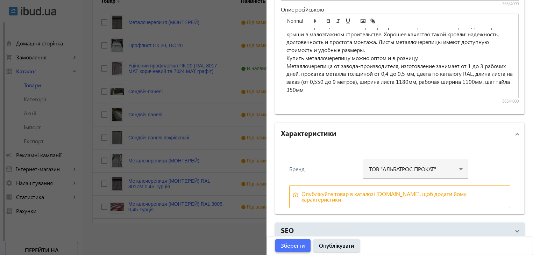
click at [299, 243] on span "Зберегти" at bounding box center [293, 246] width 24 height 8
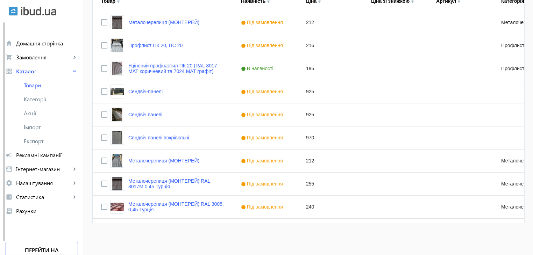
scroll to position [0, 0]
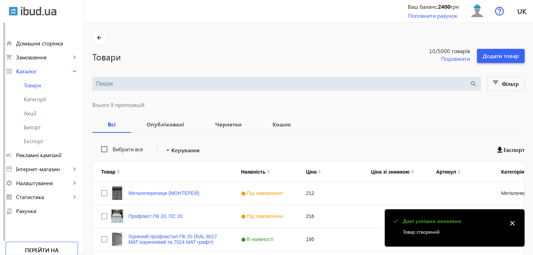
click at [491, 50] on span at bounding box center [501, 56] width 48 height 17
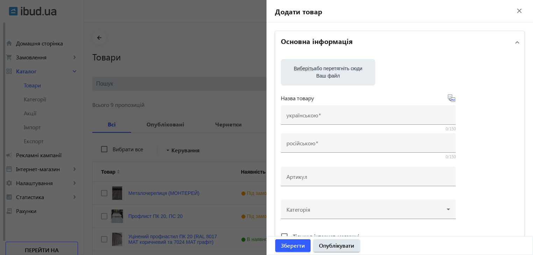
click at [325, 78] on label "Виберіть або перетягніть сюди Ваш файл" at bounding box center [328, 73] width 83 height 20
click at [325, 77] on input "Виберіть або перетягніть сюди Ваш файл" at bounding box center [328, 73] width 83 height 8
type input "C:\fakepath\1758183669414.jpg"
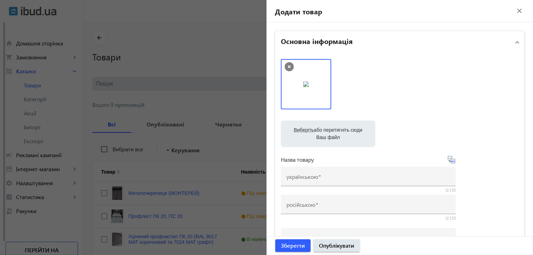
click at [339, 128] on label "Виберіть або перетягніть сюди Ваш файл" at bounding box center [328, 134] width 83 height 20
click at [339, 131] on input "Виберіть або перетягніть сюди Ваш файл" at bounding box center [328, 135] width 83 height 8
type input "C:\fakepath\1758183669381.jpg"
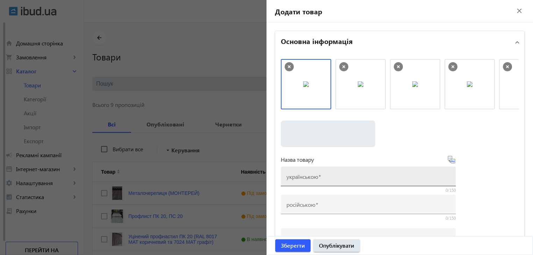
click at [310, 178] on mat-label "українською" at bounding box center [303, 176] width 32 height 7
click at [310, 178] on input "українською" at bounding box center [369, 178] width 164 height 7
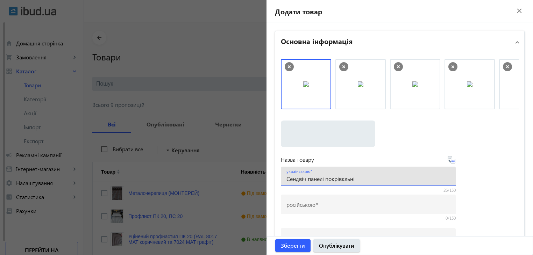
drag, startPoint x: 356, startPoint y: 180, endPoint x: 325, endPoint y: 180, distance: 30.5
click at [325, 180] on input "Сендвіч панелі покрівкльні" at bounding box center [369, 178] width 164 height 7
type input "Сендвіч панелі стінові"
click at [448, 160] on icon at bounding box center [452, 160] width 8 height 8
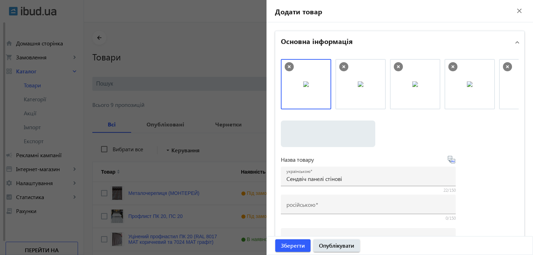
type input "Сэндвич панели стеновые"
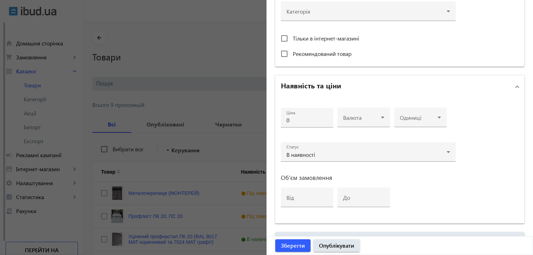
scroll to position [280, 0]
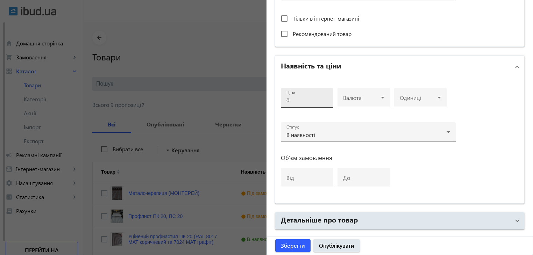
click at [295, 98] on input "0" at bounding box center [307, 100] width 41 height 7
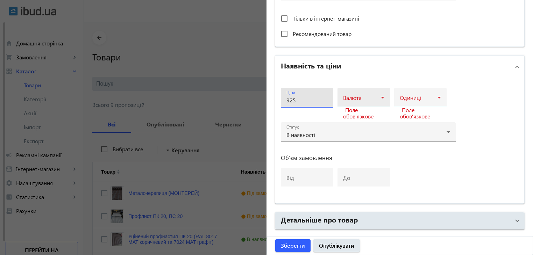
type input "925"
click at [359, 94] on mat-label "Валюта" at bounding box center [352, 97] width 19 height 7
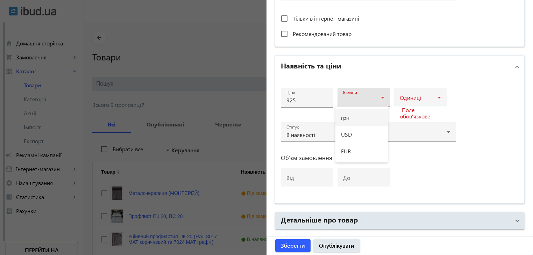
click at [348, 118] on span "грн" at bounding box center [345, 118] width 8 height 6
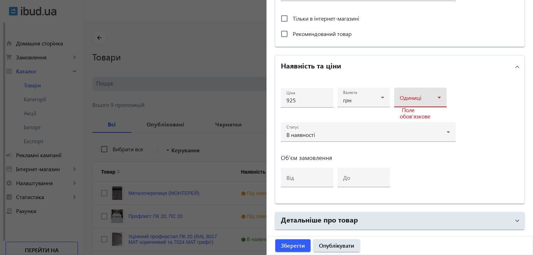
click at [418, 100] on span at bounding box center [419, 101] width 38 height 6
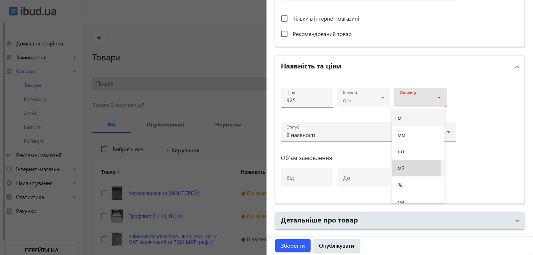
click at [406, 168] on mat-option "м2" at bounding box center [418, 168] width 52 height 17
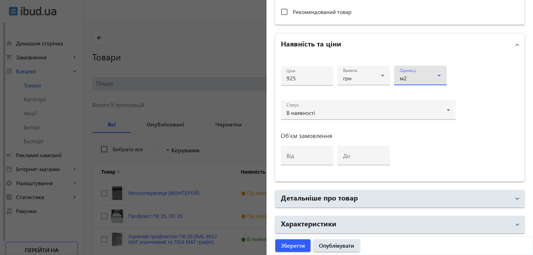
scroll to position [327, 0]
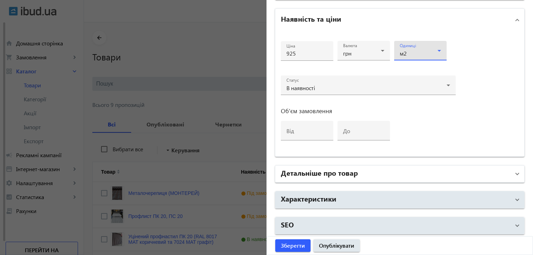
click at [340, 173] on h2 "Детальніше про товар" at bounding box center [319, 173] width 77 height 10
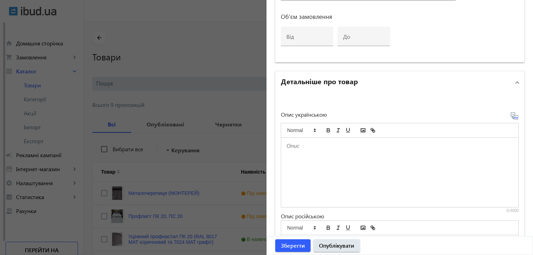
scroll to position [502, 0]
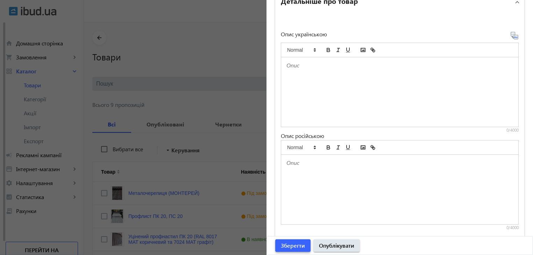
click at [290, 243] on span "Зберегти" at bounding box center [293, 246] width 24 height 8
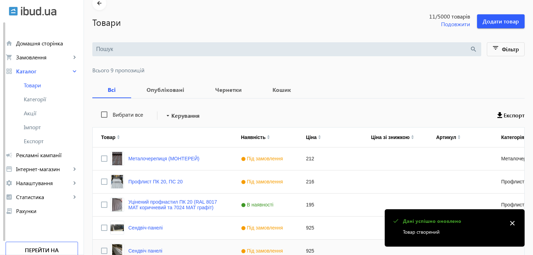
scroll to position [171, 0]
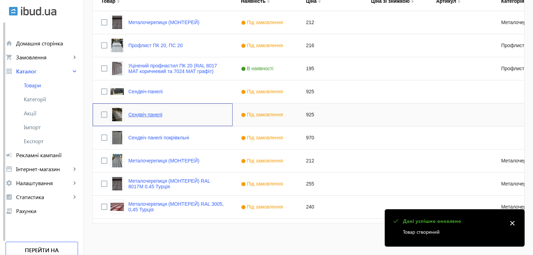
click at [140, 114] on link "Сендвіч панелі" at bounding box center [145, 115] width 34 height 6
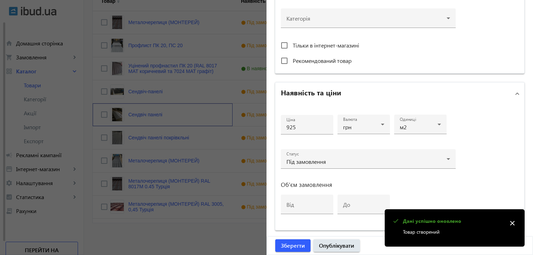
scroll to position [327, 0]
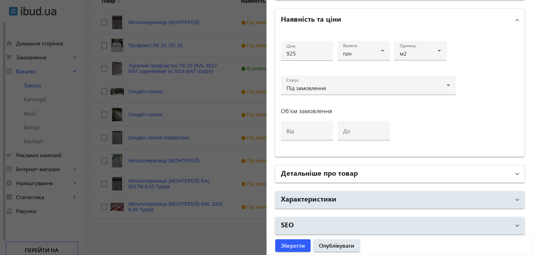
click at [334, 175] on h2 "Детальніше про товар" at bounding box center [319, 173] width 77 height 10
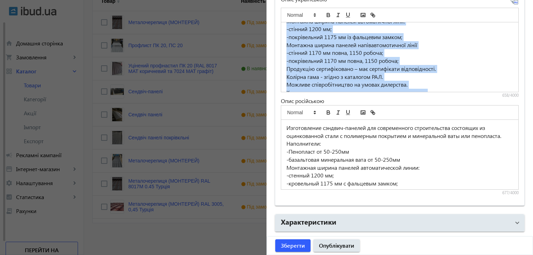
scroll to position [58, 0]
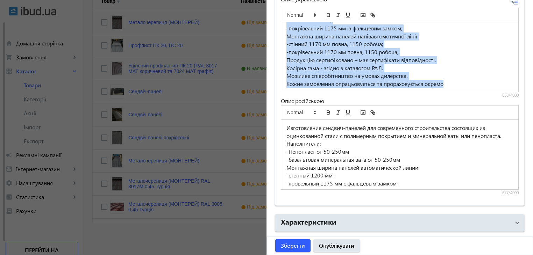
drag, startPoint x: 282, startPoint y: 29, endPoint x: 449, endPoint y: 84, distance: 175.6
click at [449, 84] on div "Виготовлення сендвіч-панелей для сучасного будівництва які складаються з оцинко…" at bounding box center [399, 57] width 237 height 70
copy div "Виготовлення сендвіч-панелей для сучасного будівництва які складаються з оцинко…"
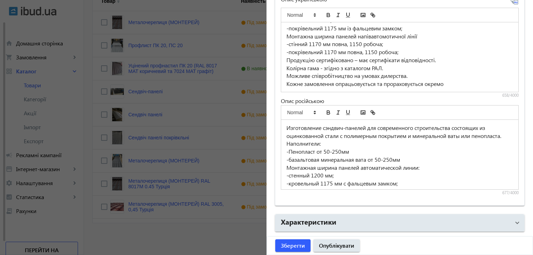
click at [164, 135] on div at bounding box center [266, 127] width 533 height 255
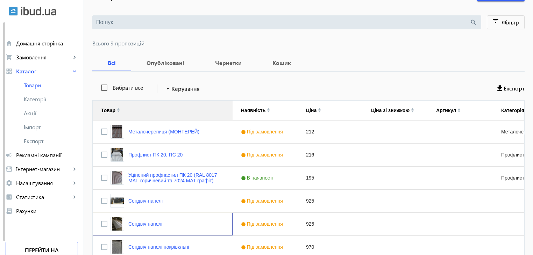
scroll to position [171, 0]
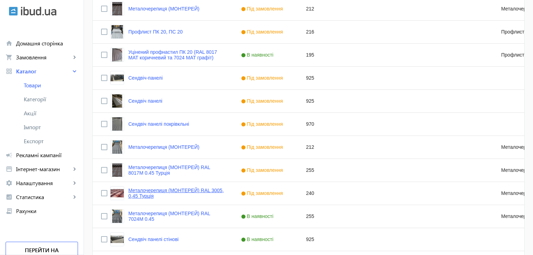
scroll to position [217, 0]
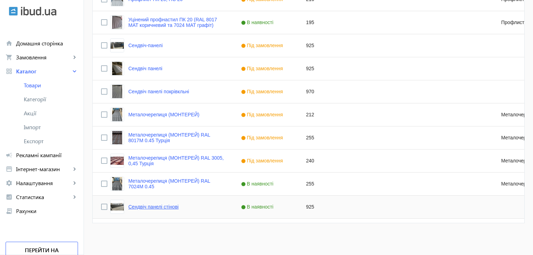
click at [164, 206] on link "Сендвіч панелі стінові" at bounding box center [153, 207] width 50 height 6
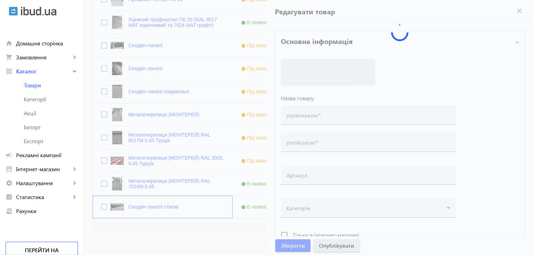
type input "Сендвіч панелі стінові"
type input "Сэндвич панели стеновые"
type input "925"
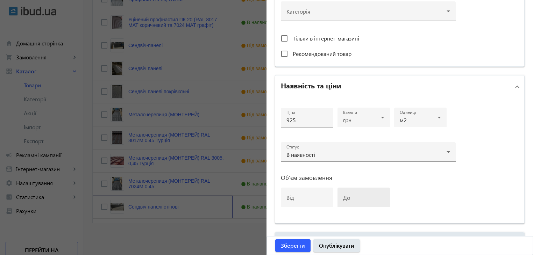
scroll to position [280, 0]
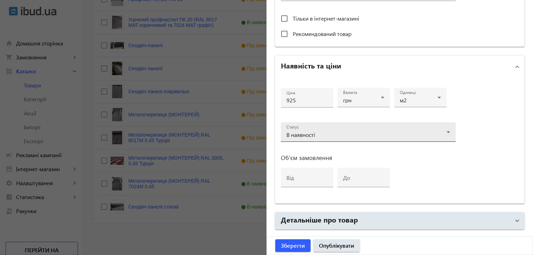
click at [401, 128] on div "Статус В наявності" at bounding box center [369, 132] width 164 height 20
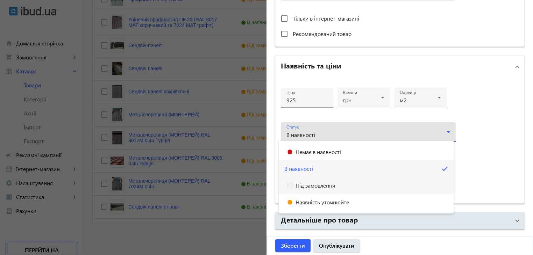
click at [309, 185] on span "Під замовлення" at bounding box center [316, 186] width 40 height 6
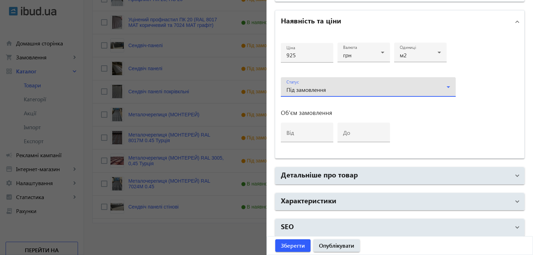
scroll to position [327, 0]
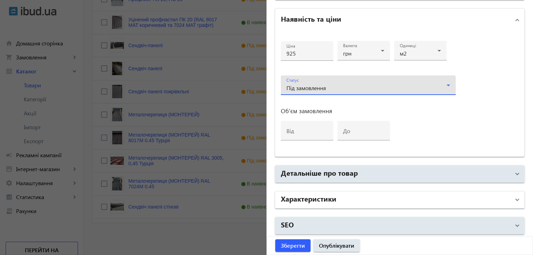
click at [319, 197] on h2 "Характеристики" at bounding box center [309, 199] width 56 height 10
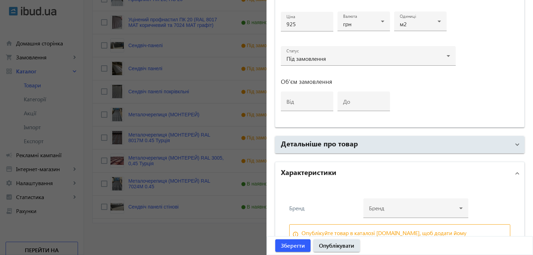
scroll to position [396, 0]
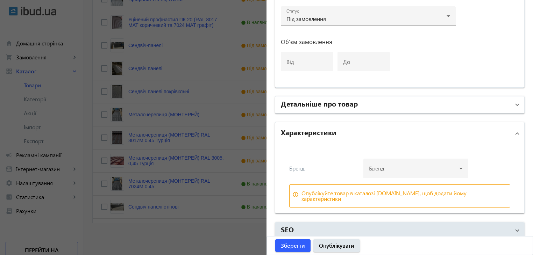
click at [315, 103] on h2 "Детальніше про товар" at bounding box center [319, 104] width 77 height 10
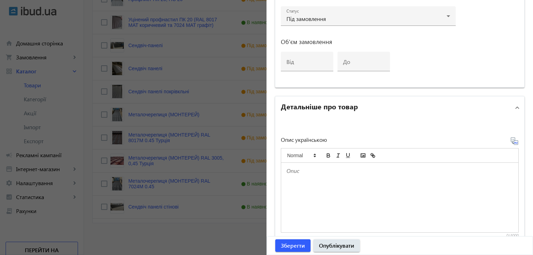
click at [304, 180] on div at bounding box center [399, 198] width 237 height 70
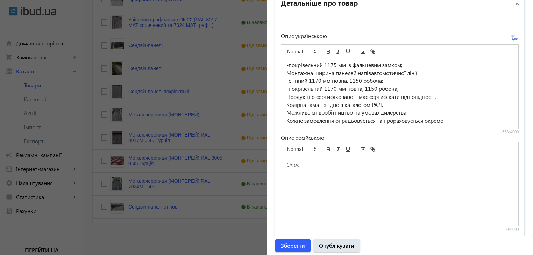
scroll to position [501, 0]
click at [511, 35] on icon at bounding box center [514, 36] width 7 height 7
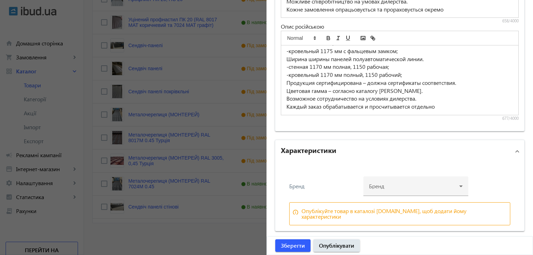
scroll to position [629, 0]
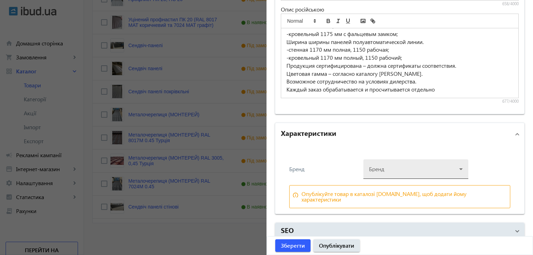
click at [441, 170] on div at bounding box center [416, 166] width 94 height 25
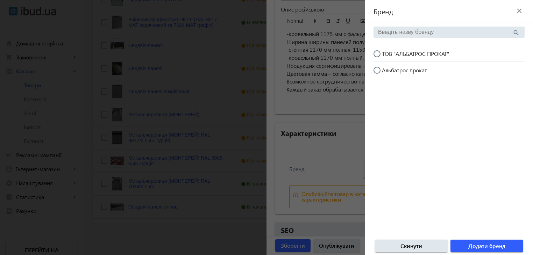
click at [377, 53] on input "ТОВ "АЛЬБАТРОС ПРОКАТ"" at bounding box center [381, 57] width 14 height 14
radio input "true"
click at [486, 245] on span "Додати бренд" at bounding box center [487, 247] width 37 height 8
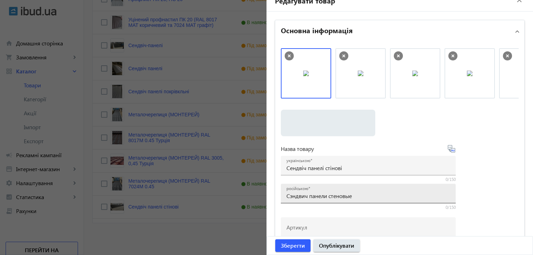
scroll to position [0, 0]
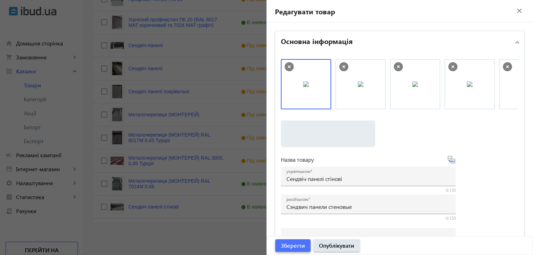
click at [299, 244] on span "Зберегти" at bounding box center [293, 246] width 24 height 8
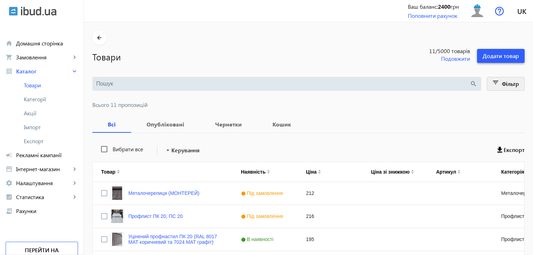
drag, startPoint x: 494, startPoint y: 55, endPoint x: 494, endPoint y: 79, distance: 23.8
click at [494, 55] on span "Додати товар" at bounding box center [501, 56] width 36 height 8
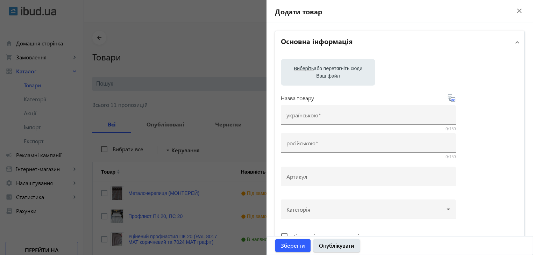
click at [319, 69] on label "Виберіть або перетягніть сюди Ваш файл" at bounding box center [328, 73] width 83 height 20
click at [319, 69] on input "Виберіть або перетягніть сюди Ваш файл" at bounding box center [328, 73] width 83 height 8
type input "C:\fakepath\1758183669445.jpg"
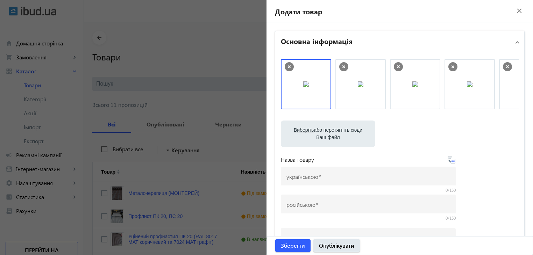
click at [309, 134] on label "Виберіть або перетягніть сюди Ваш файл" at bounding box center [328, 134] width 83 height 20
click at [309, 134] on input "Виберіть або перетягніть сюди Ваш файл" at bounding box center [328, 135] width 83 height 8
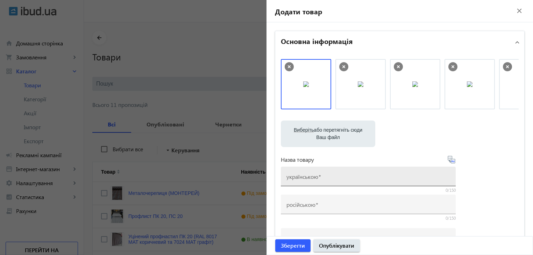
click at [318, 177] on span at bounding box center [319, 176] width 3 height 7
click at [318, 177] on input "українською" at bounding box center [369, 178] width 164 height 7
click at [300, 176] on input "українською" at bounding box center [369, 178] width 164 height 7
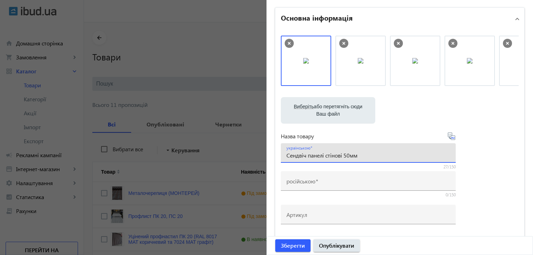
scroll to position [105, 0]
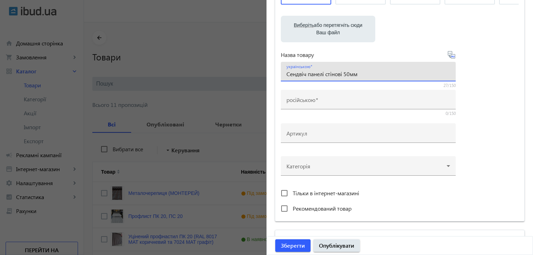
type input "Сендвіч панелі стінові 50мм"
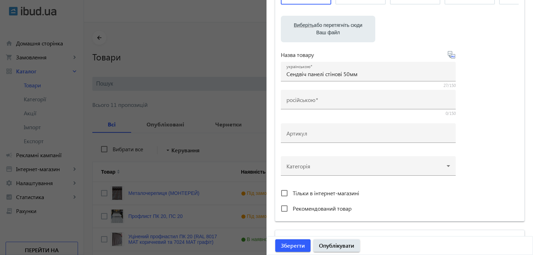
click at [451, 56] on icon at bounding box center [452, 55] width 8 height 8
type input "Сэндвич панели стеновые 50мм"
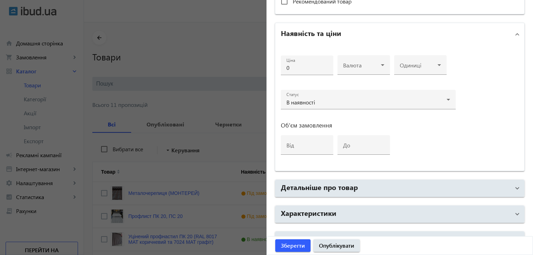
scroll to position [315, 0]
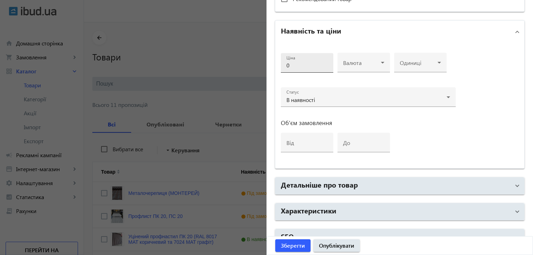
click at [297, 68] on input "0" at bounding box center [307, 65] width 41 height 7
type input "0"
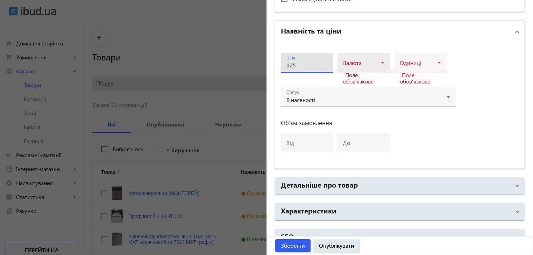
type input "925"
click at [376, 63] on span at bounding box center [362, 66] width 38 height 6
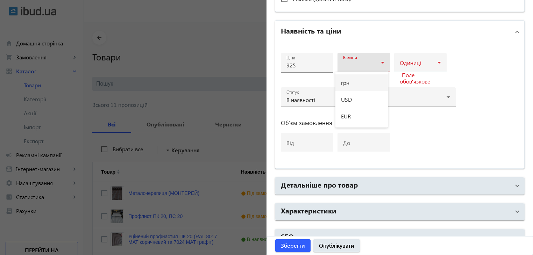
click at [353, 84] on mat-option "грн" at bounding box center [362, 83] width 52 height 17
click at [416, 63] on span at bounding box center [419, 66] width 38 height 6
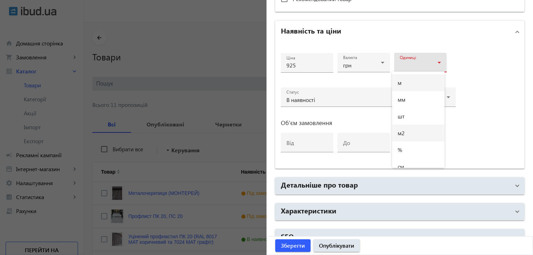
click at [407, 131] on mat-option "м2" at bounding box center [418, 133] width 52 height 17
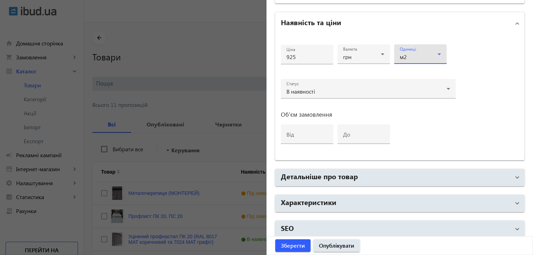
scroll to position [327, 0]
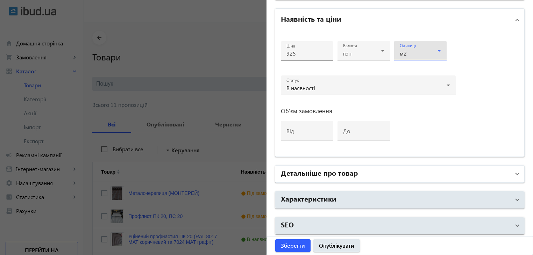
click at [372, 166] on mat-expansion-panel-header "Детальніше про товар" at bounding box center [399, 174] width 249 height 17
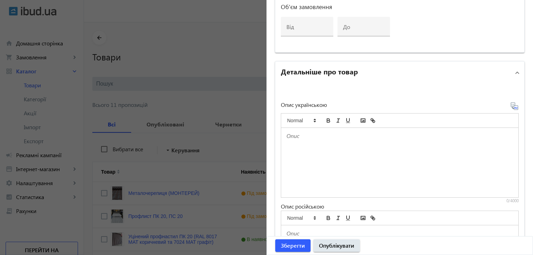
scroll to position [432, 0]
click at [307, 153] on div at bounding box center [399, 162] width 237 height 70
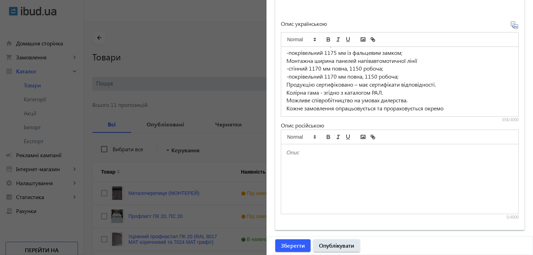
scroll to position [455, 0]
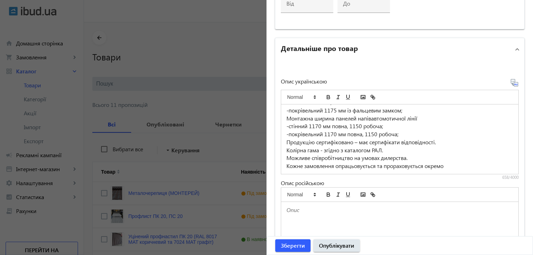
drag, startPoint x: 511, startPoint y: 81, endPoint x: 515, endPoint y: 87, distance: 7.5
click at [511, 81] on icon at bounding box center [515, 83] width 8 height 8
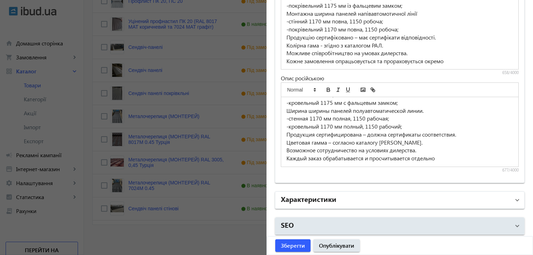
scroll to position [217, 0]
click at [331, 197] on h2 "Характеристики" at bounding box center [309, 199] width 56 height 10
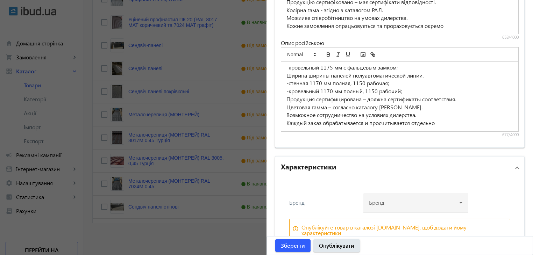
scroll to position [629, 0]
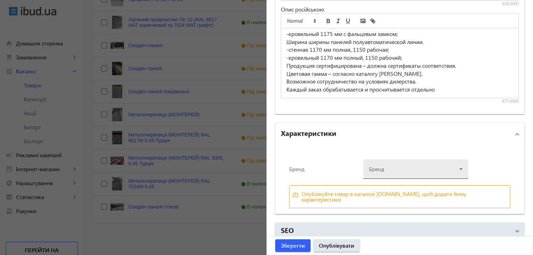
click at [449, 168] on div at bounding box center [416, 166] width 94 height 25
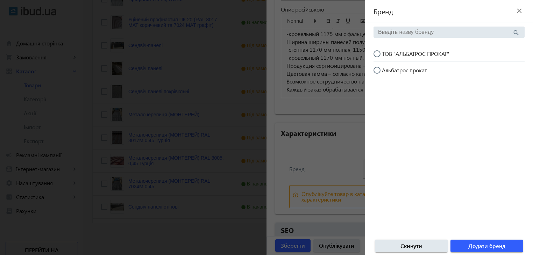
click at [376, 51] on input "ТОВ "АЛЬБАТРОС ПРОКАТ"" at bounding box center [381, 57] width 14 height 14
radio input "true"
click at [470, 244] on span "Додати бренд" at bounding box center [487, 247] width 37 height 8
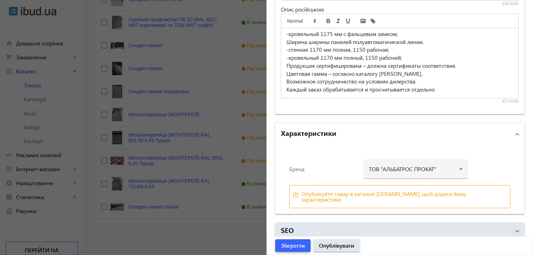
click at [296, 245] on span "Зберегти" at bounding box center [293, 246] width 24 height 8
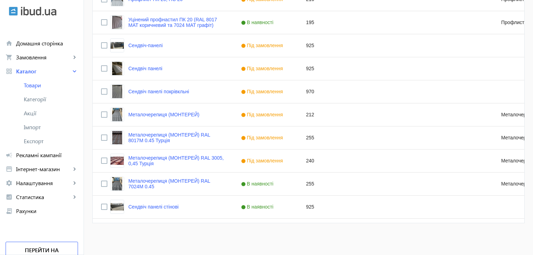
scroll to position [0, 0]
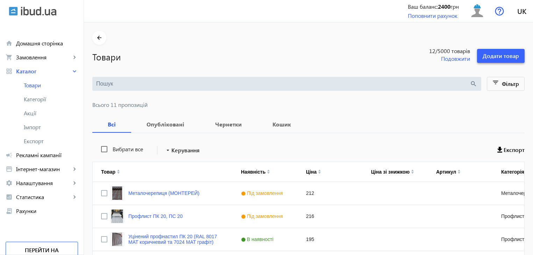
click at [495, 54] on span "Додати товар" at bounding box center [501, 56] width 36 height 8
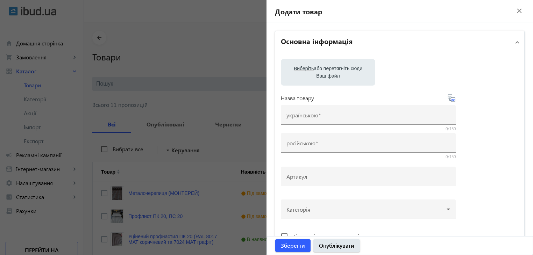
click at [318, 71] on label "Виберіть або перетягніть сюди Ваш файл" at bounding box center [328, 73] width 83 height 20
click at [318, 71] on input "Виберіть або перетягніть сюди Ваш файл" at bounding box center [328, 73] width 83 height 8
type input "C:\fakepath\1758183669675.jpg"
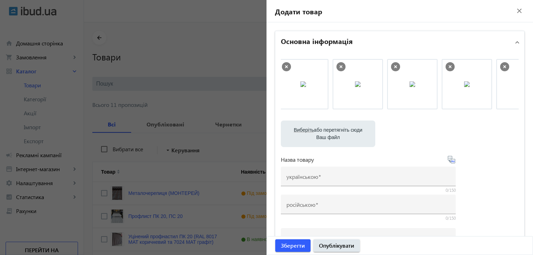
scroll to position [0, 91]
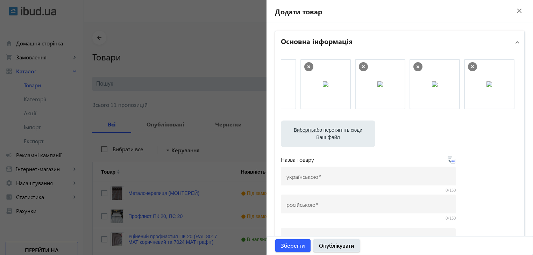
click at [432, 87] on img at bounding box center [435, 85] width 6 height 6
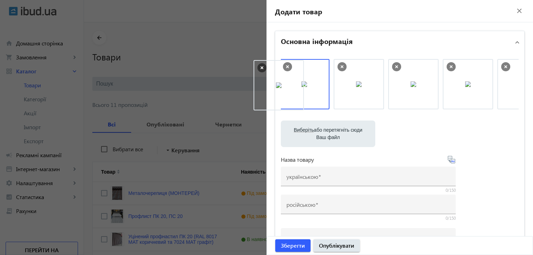
scroll to position [0, 0]
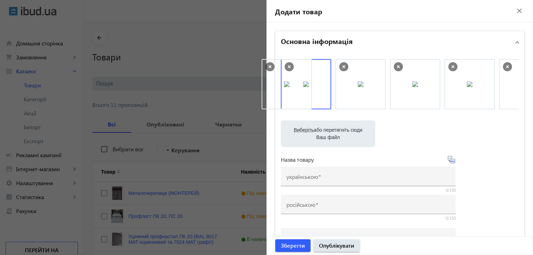
drag, startPoint x: 429, startPoint y: 92, endPoint x: 285, endPoint y: 92, distance: 143.8
drag, startPoint x: 300, startPoint y: 93, endPoint x: 436, endPoint y: 93, distance: 136.8
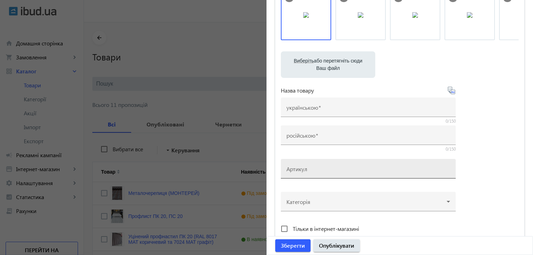
scroll to position [70, 0]
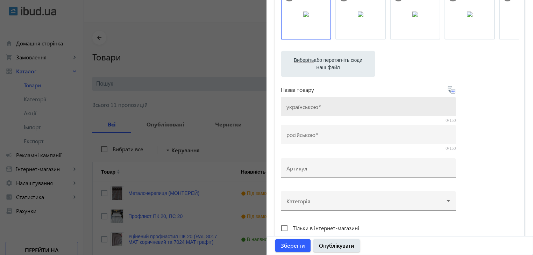
click at [318, 108] on span at bounding box center [319, 106] width 3 height 7
click at [317, 108] on input "українською" at bounding box center [369, 108] width 164 height 7
drag, startPoint x: 346, startPoint y: 107, endPoint x: 325, endPoint y: 112, distance: 21.5
click at [325, 112] on input "Сендвіч панелі стінові" at bounding box center [369, 108] width 164 height 7
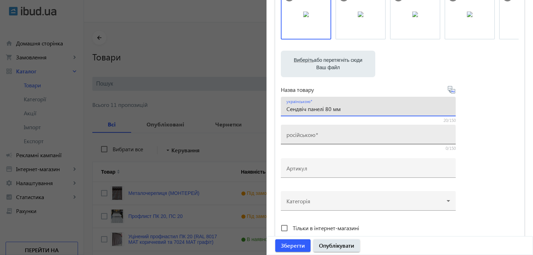
type input "Сендвіч панелі 80 мм"
click at [318, 136] on input "російською" at bounding box center [369, 136] width 164 height 7
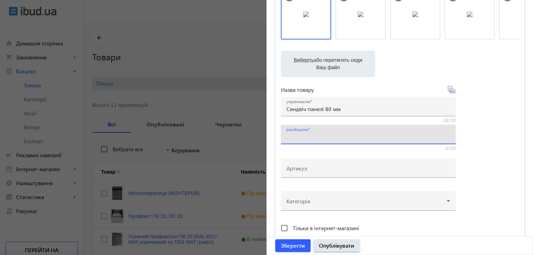
click at [450, 90] on icon at bounding box center [452, 90] width 8 height 8
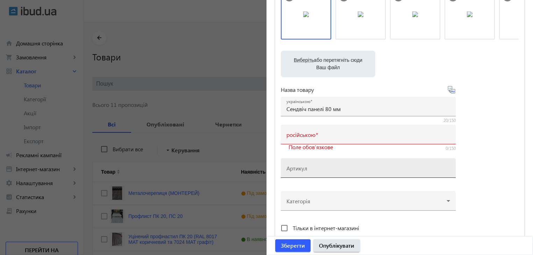
type input "Сэндвич панели 80 мм"
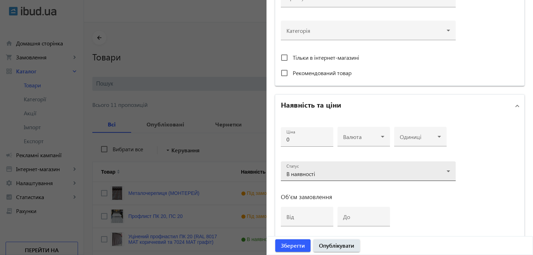
scroll to position [245, 0]
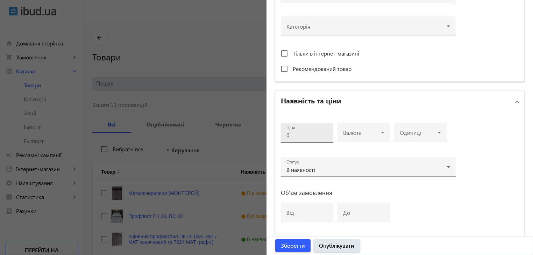
click at [298, 133] on input "0" at bounding box center [307, 135] width 41 height 7
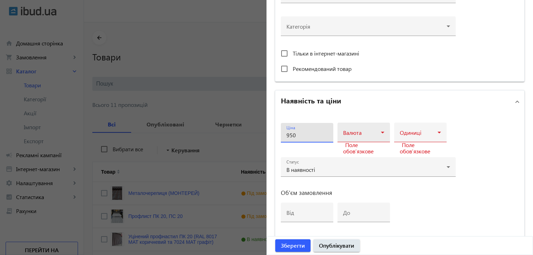
type input "950"
click at [357, 133] on span at bounding box center [362, 136] width 38 height 6
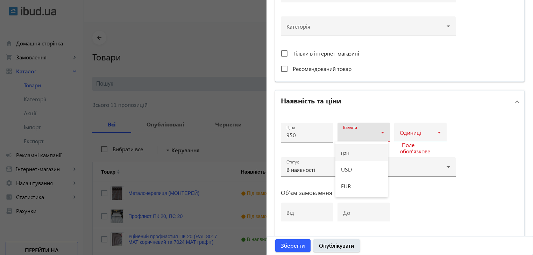
click at [350, 154] on mat-option "грн" at bounding box center [362, 153] width 52 height 17
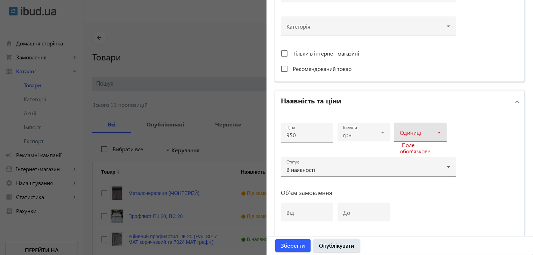
click at [430, 133] on span at bounding box center [419, 136] width 38 height 6
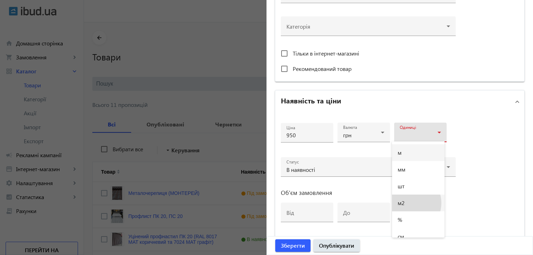
click at [408, 203] on mat-option "м2" at bounding box center [418, 203] width 52 height 17
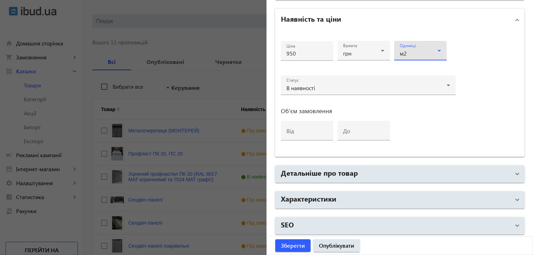
scroll to position [70, 0]
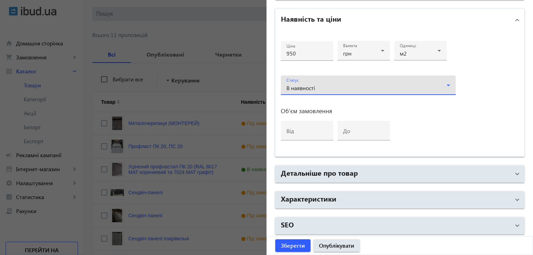
click at [369, 86] on div "В наявності" at bounding box center [367, 88] width 160 height 6
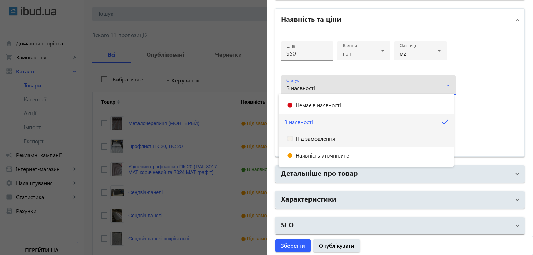
click at [318, 142] on mat-option "Під замовлення" at bounding box center [366, 139] width 175 height 17
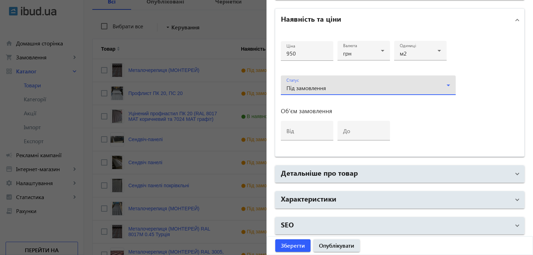
scroll to position [210, 0]
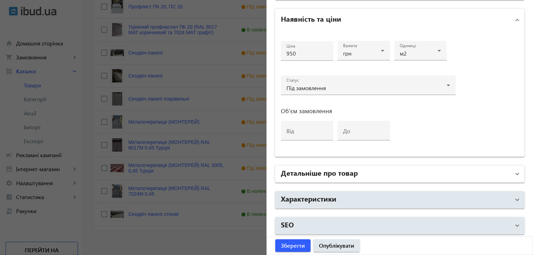
click at [335, 173] on h2 "Детальніше про товар" at bounding box center [319, 173] width 77 height 10
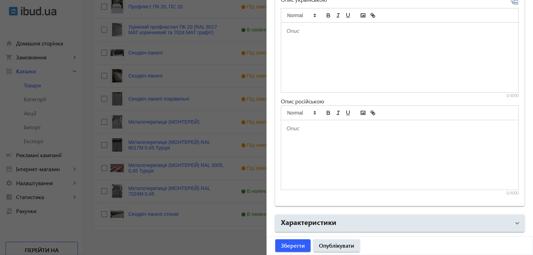
scroll to position [537, 0]
click at [298, 32] on p at bounding box center [400, 31] width 227 height 8
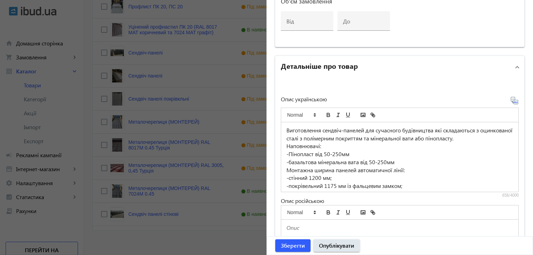
scroll to position [432, 0]
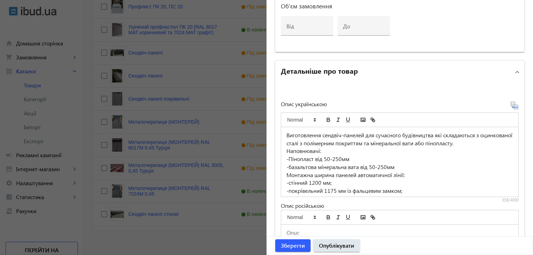
click at [511, 104] on icon at bounding box center [515, 105] width 8 height 8
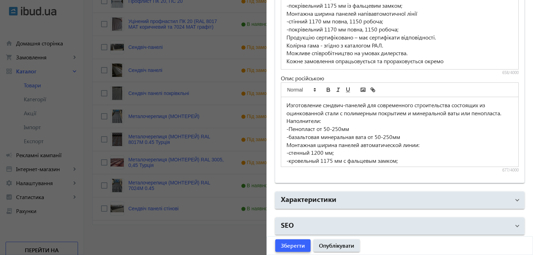
scroll to position [217, 0]
drag, startPoint x: 291, startPoint y: 248, endPoint x: 208, endPoint y: 237, distance: 83.3
click at [290, 247] on span "Зберегти" at bounding box center [293, 246] width 24 height 8
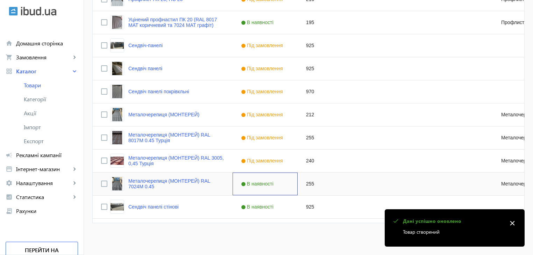
click at [250, 184] on span "В наявності" at bounding box center [258, 184] width 34 height 6
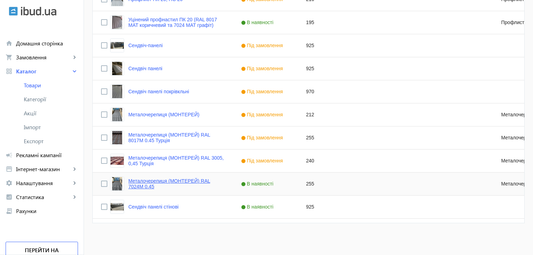
click at [181, 182] on link "Металочерепиця (МОНТЕРЕЙ) RAL 7024М 0.45" at bounding box center [176, 183] width 96 height 11
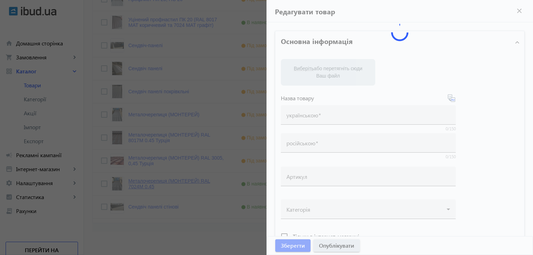
type input "Металочерепиця (МОНТЕРЕЙ) RAL 7024М 0.45"
type input "Металлочерепица (МОНТЕРЕЙ) RAL 7024М 0.45"
type input "255"
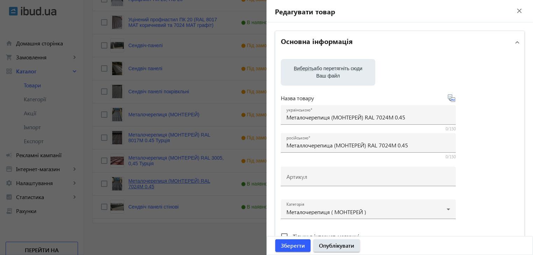
drag, startPoint x: 181, startPoint y: 182, endPoint x: 210, endPoint y: 178, distance: 29.3
click at [180, 182] on div at bounding box center [266, 127] width 533 height 255
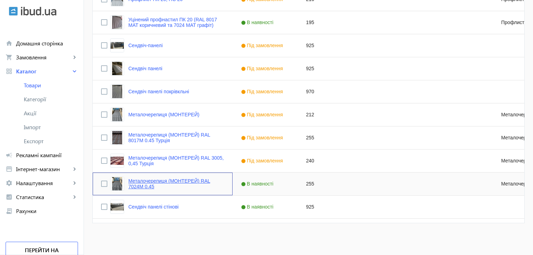
click at [146, 182] on link "Металочерепиця (МОНТЕРЕЙ) RAL 7024М 0.45" at bounding box center [176, 183] width 96 height 11
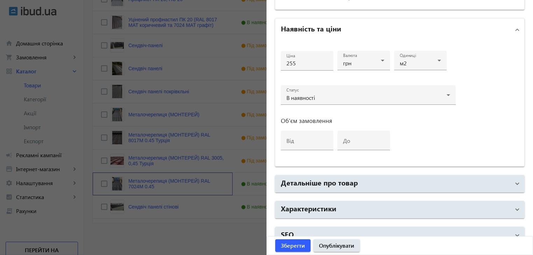
scroll to position [327, 0]
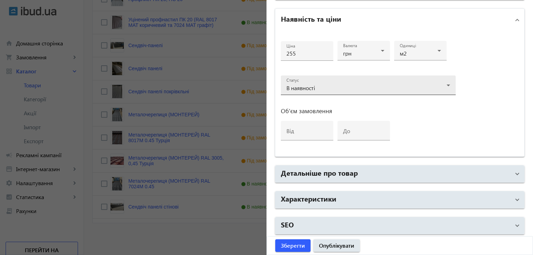
click at [335, 85] on div "В наявності" at bounding box center [367, 88] width 160 height 6
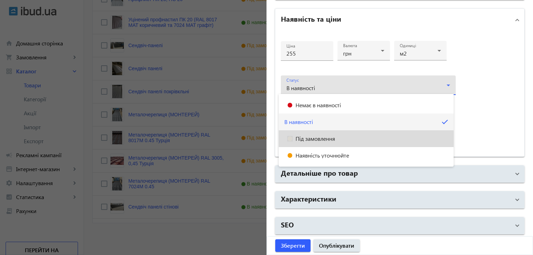
click at [322, 138] on span "Під замовлення" at bounding box center [316, 139] width 40 height 6
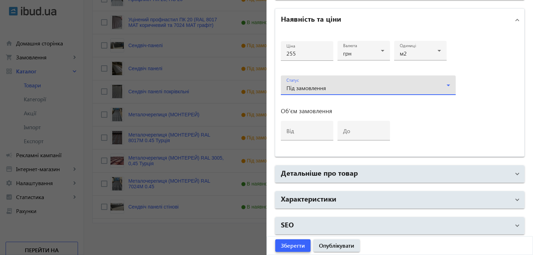
click at [288, 247] on span "Зберегти" at bounding box center [293, 246] width 24 height 8
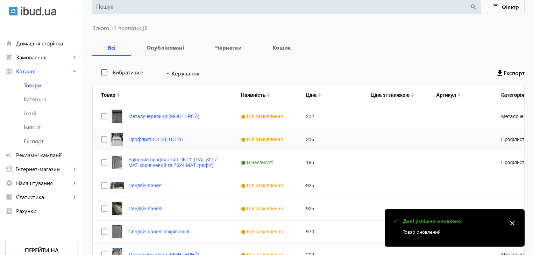
scroll to position [217, 0]
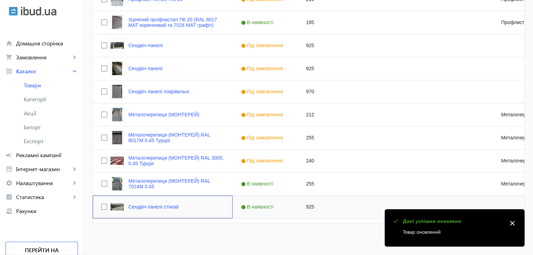
drag, startPoint x: 156, startPoint y: 205, endPoint x: 196, endPoint y: 203, distance: 40.3
click at [155, 205] on link "Сендвіч панелі стінові" at bounding box center [153, 207] width 50 height 6
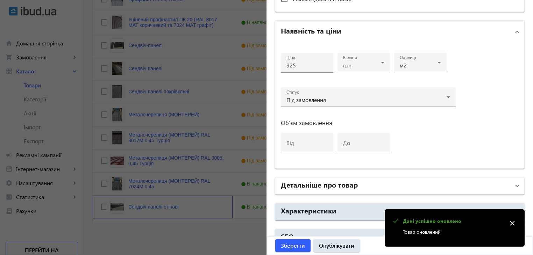
scroll to position [327, 0]
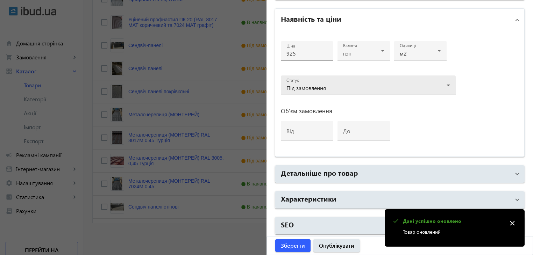
click at [313, 86] on span "Під замовлення" at bounding box center [307, 87] width 40 height 7
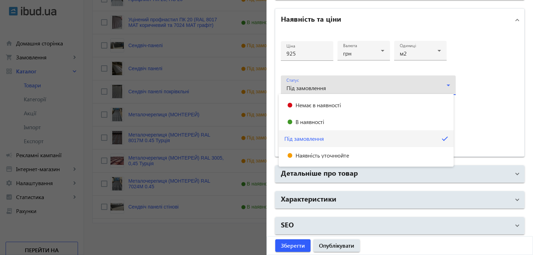
click at [496, 89] on div at bounding box center [266, 127] width 533 height 255
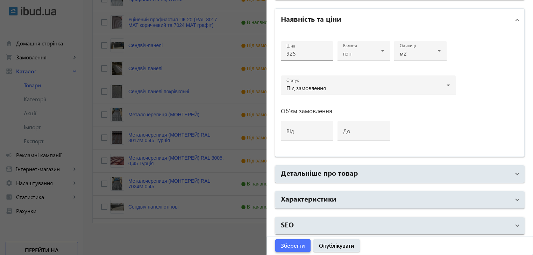
click at [289, 246] on span "Зберегти" at bounding box center [293, 246] width 24 height 8
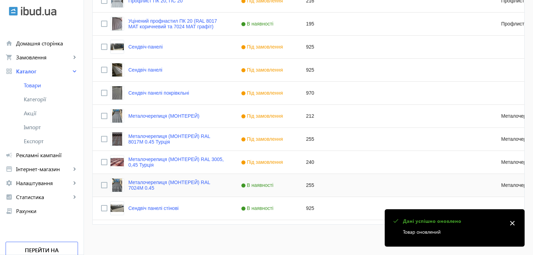
scroll to position [217, 0]
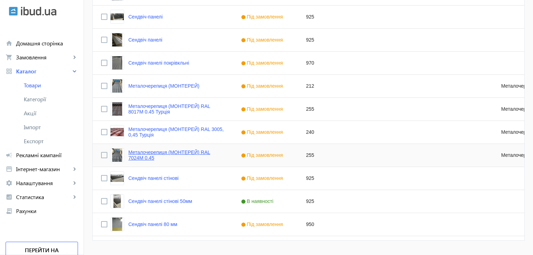
scroll to position [264, 0]
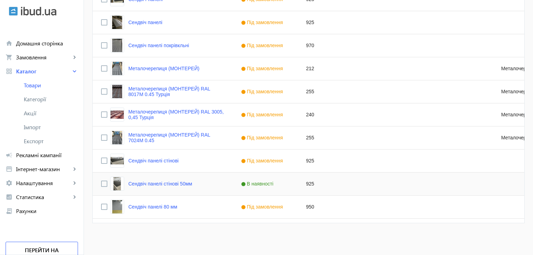
drag, startPoint x: 178, startPoint y: 185, endPoint x: 211, endPoint y: 177, distance: 33.7
click at [178, 185] on link "Сендвіч панелі стінові 50мм" at bounding box center [160, 184] width 64 height 6
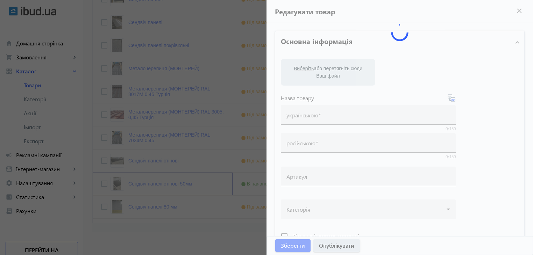
type input "Сендвіч панелі стінові 50мм"
type input "Сэндвич панели стеновые 50мм"
type input "925"
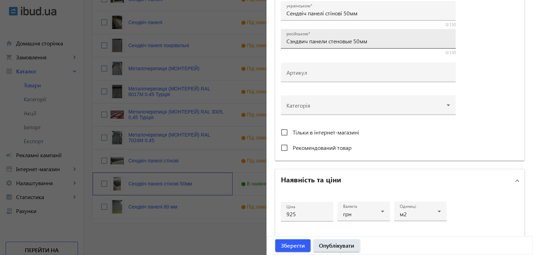
scroll to position [245, 0]
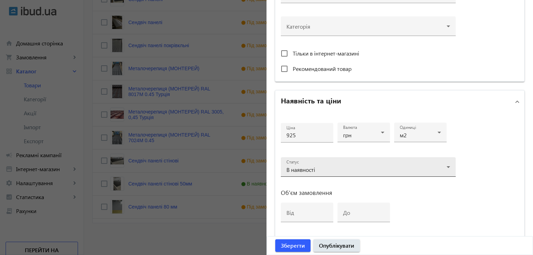
click at [312, 164] on div "Статус В наявності" at bounding box center [369, 167] width 164 height 20
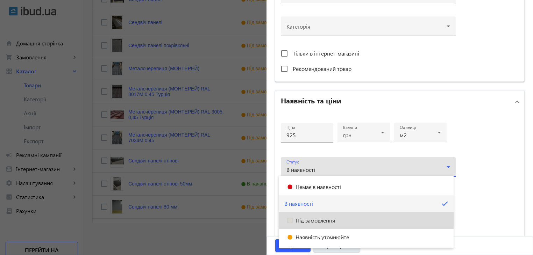
click at [307, 220] on span "Під замовлення" at bounding box center [316, 221] width 40 height 6
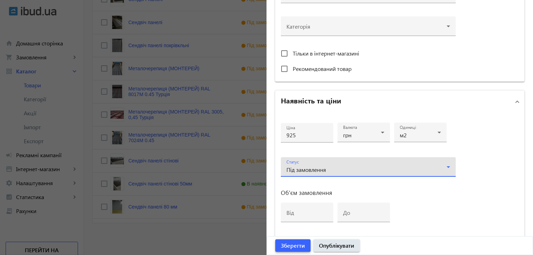
click at [290, 244] on span "Зберегти" at bounding box center [293, 246] width 24 height 8
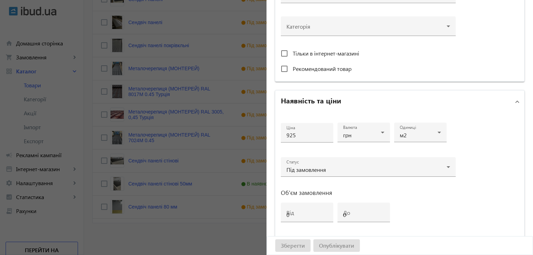
scroll to position [0, 0]
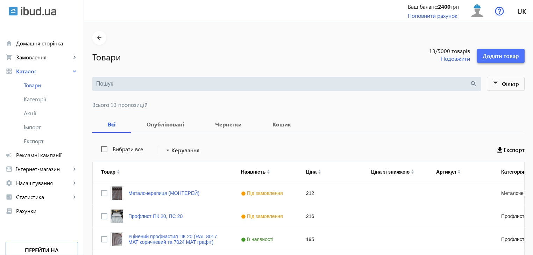
click at [490, 57] on span "Додати товар" at bounding box center [501, 56] width 36 height 8
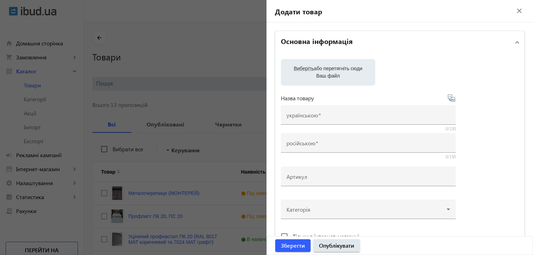
click at [314, 72] on label "Виберіть або перетягніть сюди Ваш файл" at bounding box center [328, 73] width 83 height 20
click at [314, 72] on input "Виберіть або перетягніть сюди Ваш файл" at bounding box center [328, 73] width 83 height 8
type input "C:\fakepath\photo_5203957649610228866_y.jpg"
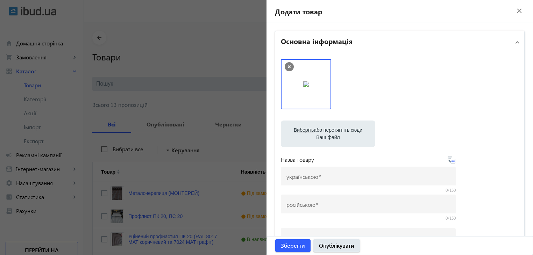
click at [321, 132] on label "Виберіть або перетягніть сюди Ваш файл" at bounding box center [328, 134] width 83 height 20
click at [321, 132] on input "Виберіть або перетягніть сюди Ваш файл" at bounding box center [328, 135] width 83 height 8
type input "C:\fakepath\1758183669090.jpg"
click at [336, 128] on label "Виберіть або перетягніть сюди Ваш файл" at bounding box center [328, 134] width 83 height 20
click at [336, 131] on input "Виберіть або перетягніть сюди Ваш файл" at bounding box center [328, 135] width 83 height 8
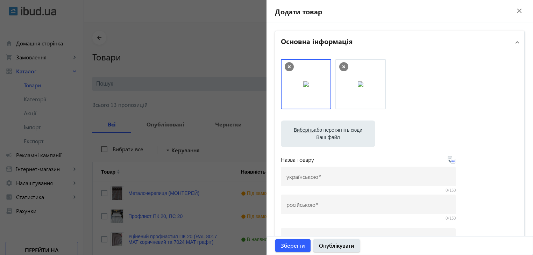
type input "C:\fakepath\1758183669231.jpg"
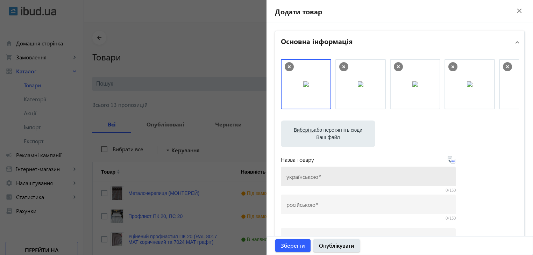
click at [322, 176] on input "українською" at bounding box center [369, 178] width 164 height 7
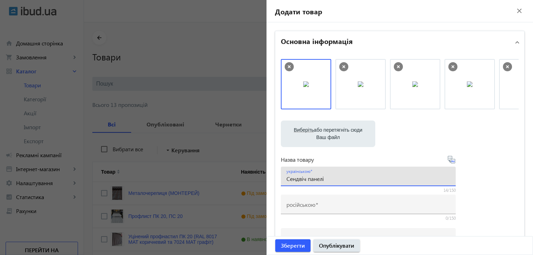
click at [334, 180] on input "Сендвіч панелі" at bounding box center [369, 178] width 164 height 7
type input "Сендвіч панелі 100мм"
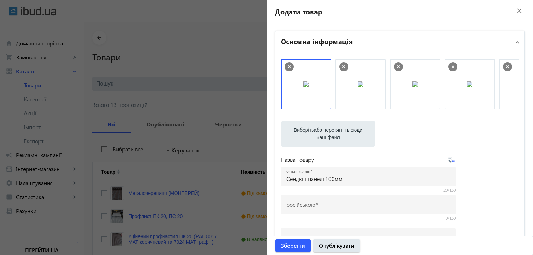
click at [451, 160] on icon at bounding box center [452, 160] width 8 height 8
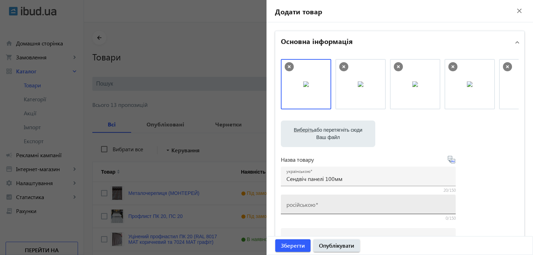
type input "[PERSON_NAME] 100мм"
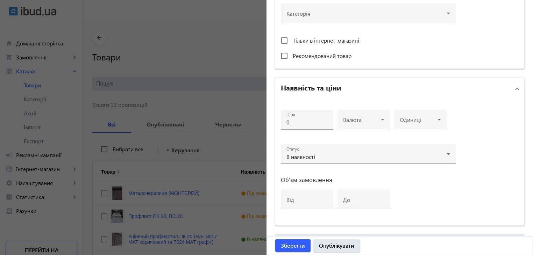
scroll to position [280, 0]
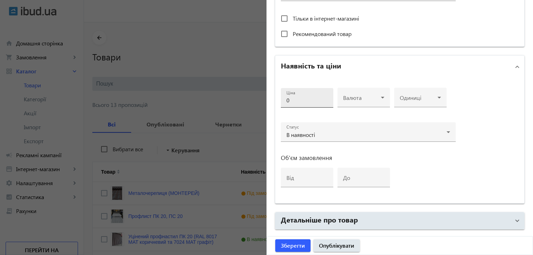
click at [293, 97] on input "0" at bounding box center [307, 100] width 41 height 7
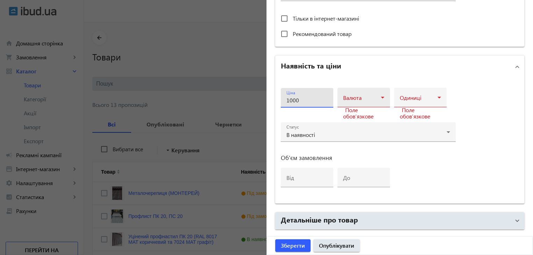
type input "1000"
click at [367, 100] on span at bounding box center [362, 101] width 38 height 6
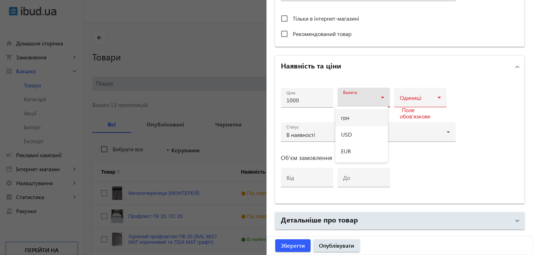
click at [350, 118] on mat-option "грн" at bounding box center [362, 118] width 52 height 17
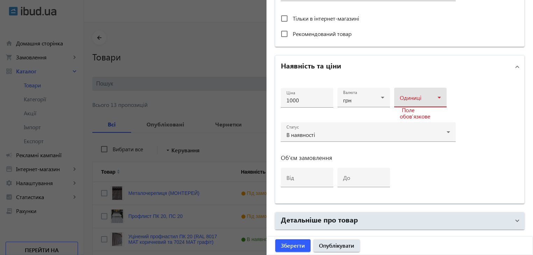
click at [414, 100] on span at bounding box center [419, 101] width 38 height 6
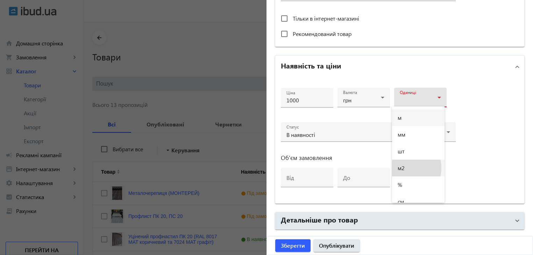
click at [404, 168] on span "м2" at bounding box center [401, 169] width 7 height 6
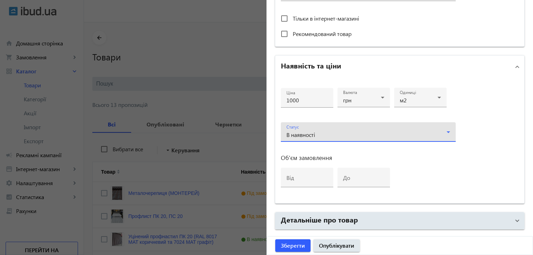
click at [322, 133] on div "В наявності" at bounding box center [367, 135] width 160 height 6
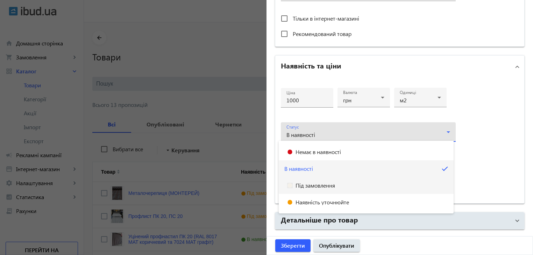
click at [323, 185] on span "Під замовлення" at bounding box center [316, 186] width 40 height 6
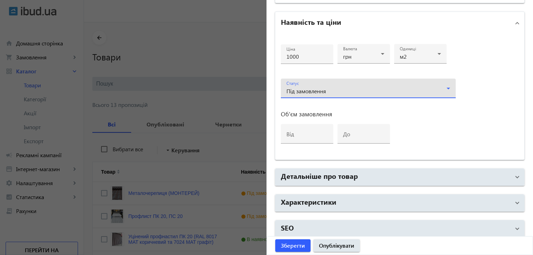
scroll to position [327, 0]
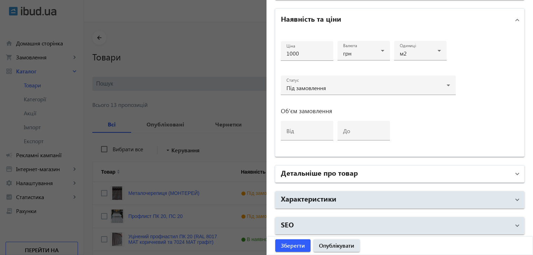
click at [340, 173] on h2 "Детальніше про товар" at bounding box center [319, 173] width 77 height 10
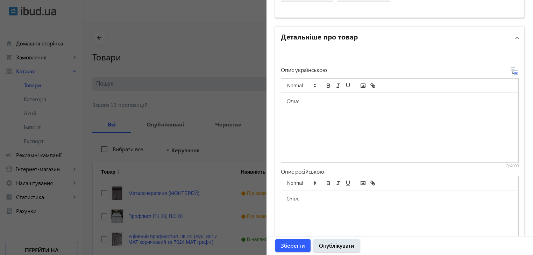
scroll to position [467, 0]
click at [314, 125] on div at bounding box center [399, 127] width 237 height 70
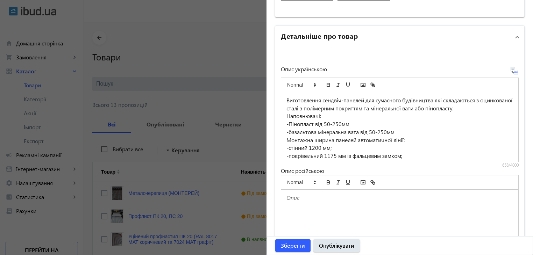
scroll to position [53, 0]
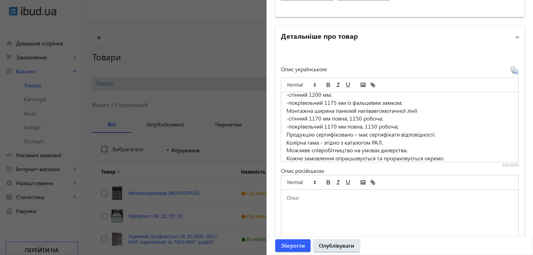
click at [512, 70] on icon at bounding box center [515, 70] width 8 height 8
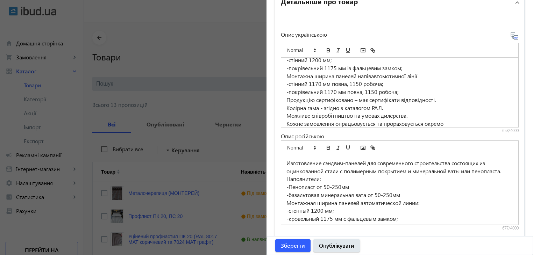
scroll to position [560, 0]
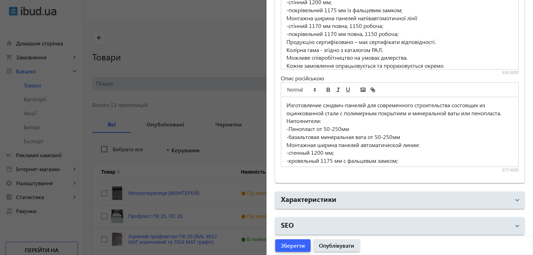
click at [285, 245] on span "Зберегти" at bounding box center [293, 246] width 24 height 8
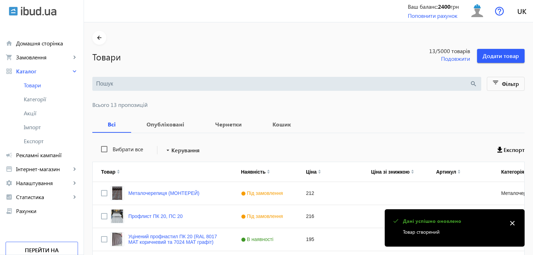
scroll to position [0, 0]
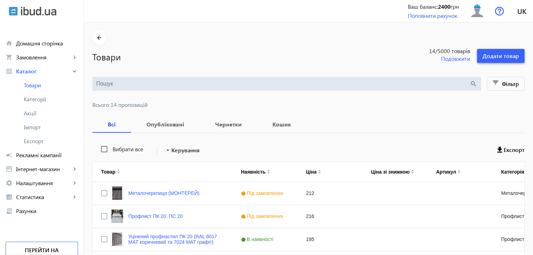
click at [488, 56] on span "Додати товар" at bounding box center [501, 56] width 36 height 8
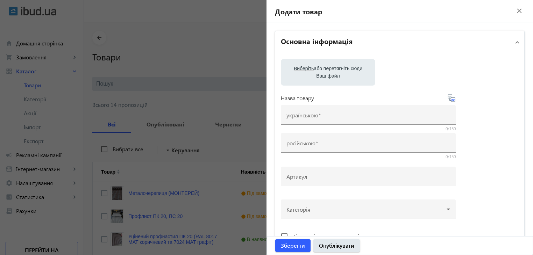
click at [310, 75] on label "Виберіть або перетягніть сюди Ваш файл" at bounding box center [328, 73] width 83 height 20
click at [310, 75] on input "Виберіть або перетягніть сюди Ваш файл" at bounding box center [328, 73] width 83 height 8
type input "C:\fakepath\1758183669593.jpg"
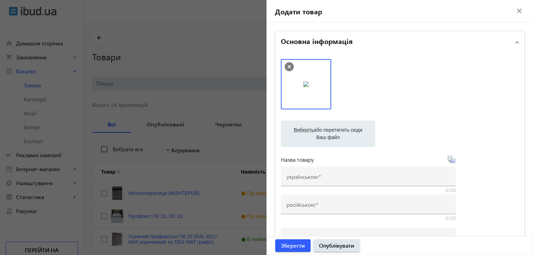
click at [330, 136] on label "Виберіть або перетягніть сюди Ваш файл" at bounding box center [328, 134] width 83 height 20
click at [330, 136] on input "Виберіть або перетягніть сюди Ваш файл" at bounding box center [328, 135] width 83 height 8
type input "C:\fakepath\1758183669572.jpg"
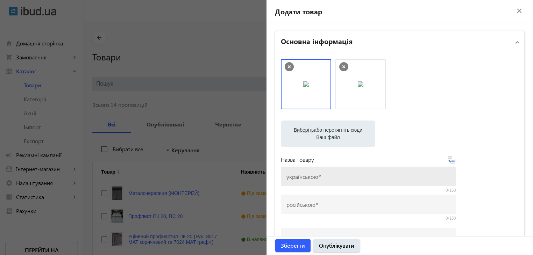
click at [314, 178] on mat-label "українською" at bounding box center [303, 176] width 32 height 7
click at [314, 178] on input "українською" at bounding box center [369, 178] width 164 height 7
type input "Сендвіч-панелі"
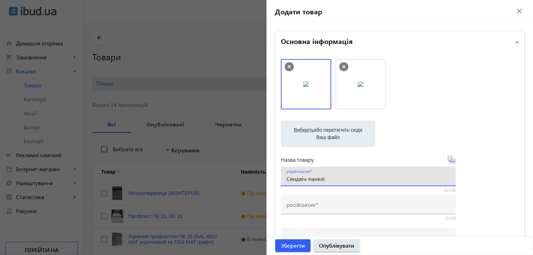
click at [328, 132] on label "Виберіть або перетягніть сюди Ваш файл" at bounding box center [328, 134] width 83 height 20
click at [328, 132] on input "Виберіть або перетягніть сюди Ваш файл" at bounding box center [328, 135] width 83 height 8
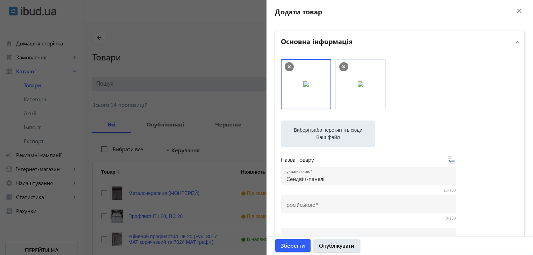
type input "C:\fakepath\1758183669648.jpg"
click at [333, 133] on label "Виберіть або перетягніть сюди Ваш файл" at bounding box center [328, 134] width 83 height 20
click at [333, 133] on input "Виберіть або перетягніть сюди Ваш файл" at bounding box center [328, 135] width 83 height 8
type input "C:\fakepath\photo_5203957649610228882_y.jpg"
click at [338, 134] on label "Виберіть або перетягніть сюди Ваш файл" at bounding box center [328, 134] width 83 height 20
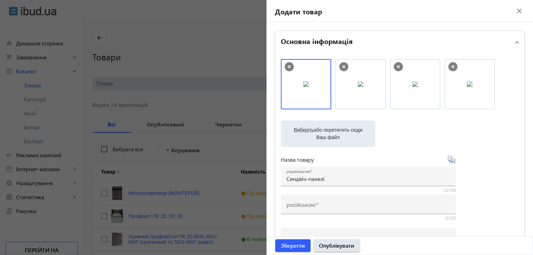
click at [338, 134] on input "Виберіть або перетягніть сюди Ваш файл" at bounding box center [328, 135] width 83 height 8
type input "C:\fakepath\photo_5203957649610228884_y.jpg"
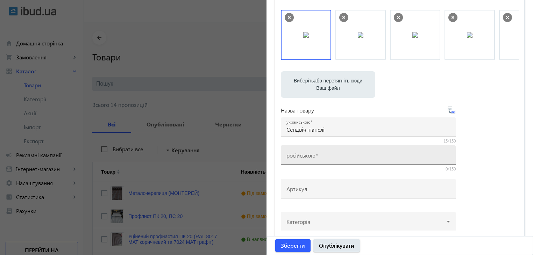
scroll to position [70, 0]
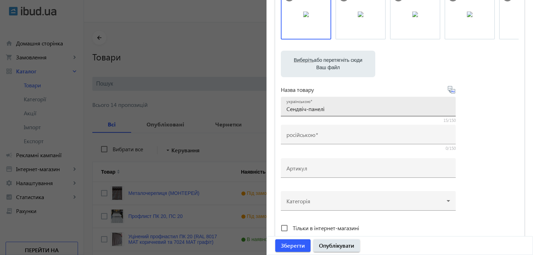
click at [335, 109] on input "Сендвіч-панелі" at bounding box center [369, 108] width 164 height 7
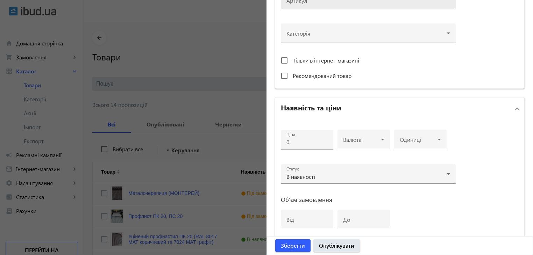
scroll to position [222, 0]
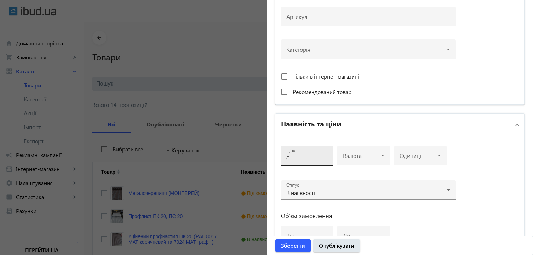
type input "Сендвіч-панелі 150мм"
click at [298, 158] on input "0" at bounding box center [307, 158] width 41 height 7
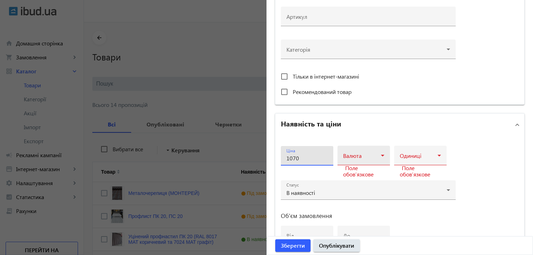
type input "1070"
click at [379, 152] on icon at bounding box center [383, 156] width 8 height 8
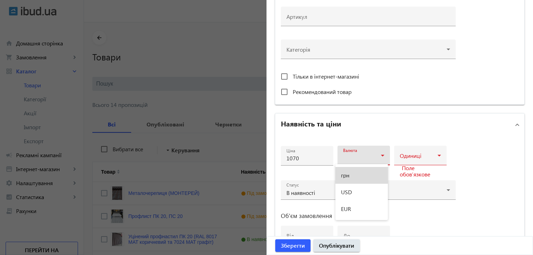
click at [358, 177] on mat-option "грн" at bounding box center [362, 175] width 52 height 17
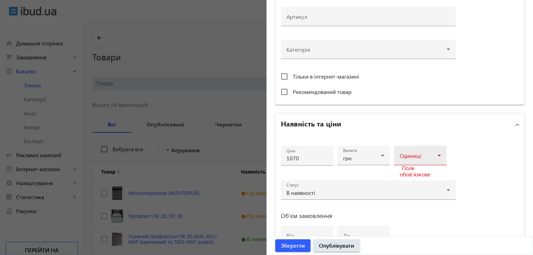
click at [432, 153] on div "Одиниці" at bounding box center [420, 156] width 41 height 20
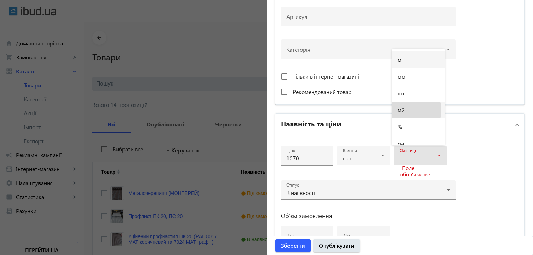
click at [407, 110] on mat-option "м2" at bounding box center [418, 110] width 52 height 17
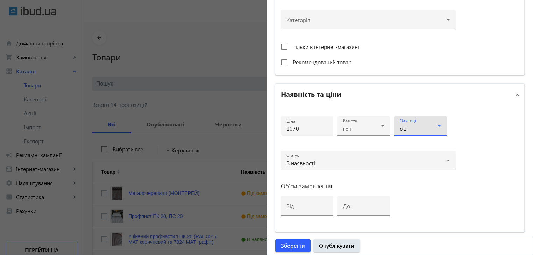
scroll to position [292, 0]
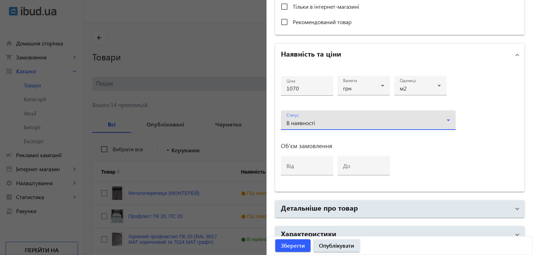
click at [350, 123] on div "В наявності" at bounding box center [367, 123] width 160 height 6
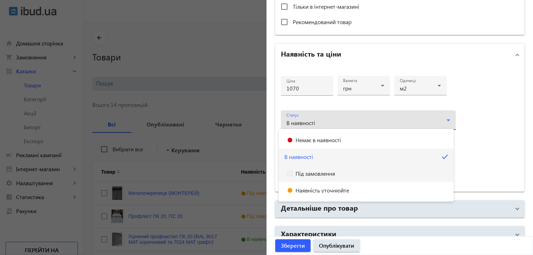
click at [321, 174] on span "Під замовлення" at bounding box center [316, 174] width 40 height 6
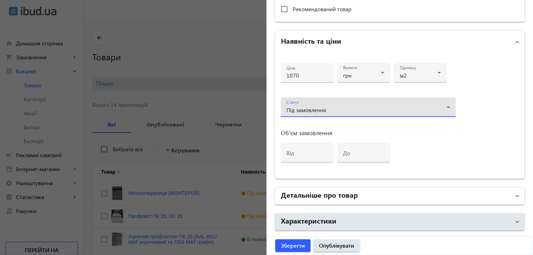
scroll to position [327, 0]
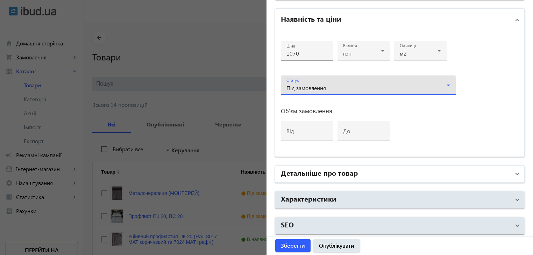
click at [314, 170] on h2 "Детальніше про товар" at bounding box center [319, 173] width 77 height 10
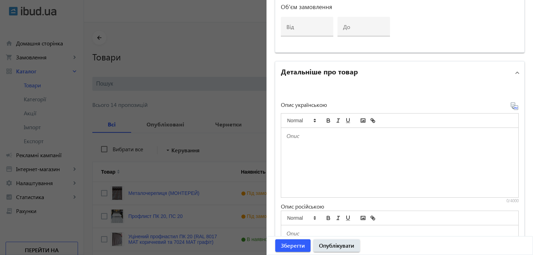
scroll to position [432, 0]
click at [319, 149] on div at bounding box center [399, 162] width 237 height 70
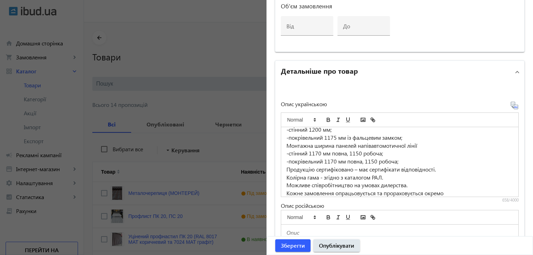
click at [511, 105] on icon at bounding box center [515, 105] width 8 height 8
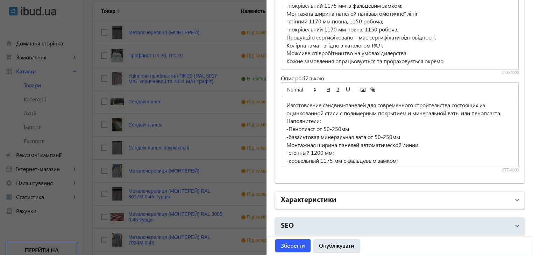
scroll to position [175, 0]
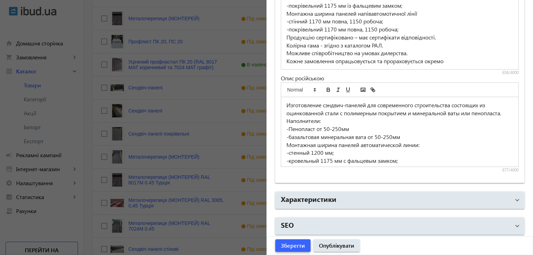
click at [300, 243] on span "Зберегти" at bounding box center [293, 246] width 24 height 8
click at [288, 245] on span "Зберегти" at bounding box center [293, 246] width 24 height 8
click at [289, 245] on span "Зберегти" at bounding box center [293, 246] width 24 height 8
click at [289, 246] on span "Зберегти" at bounding box center [293, 246] width 24 height 8
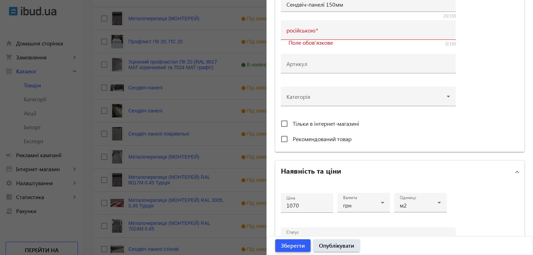
scroll to position [105, 0]
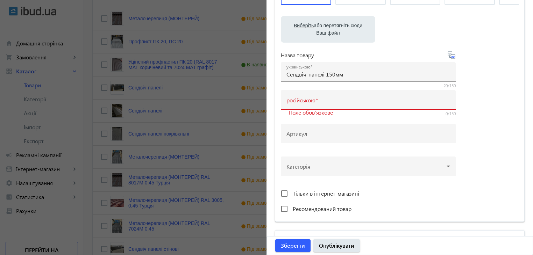
click at [451, 54] on icon at bounding box center [452, 55] width 8 height 8
type input "Сэндвич-панели 150мм"
click at [287, 243] on span "Зберегти" at bounding box center [293, 246] width 24 height 8
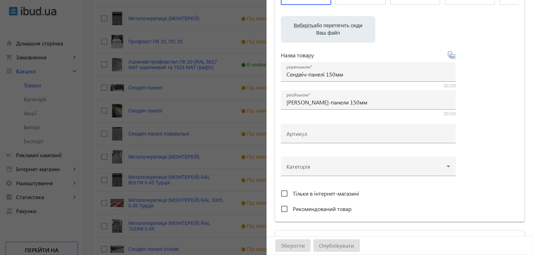
click at [206, 131] on div at bounding box center [266, 127] width 533 height 255
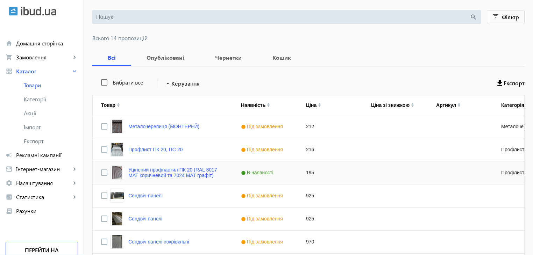
scroll to position [70, 0]
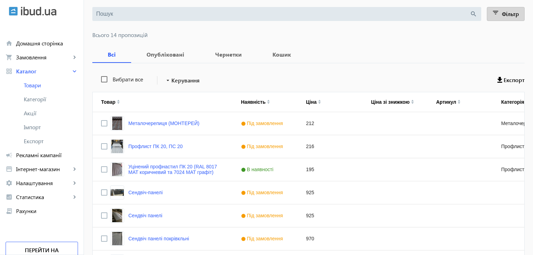
click at [507, 18] on span at bounding box center [506, 14] width 37 height 17
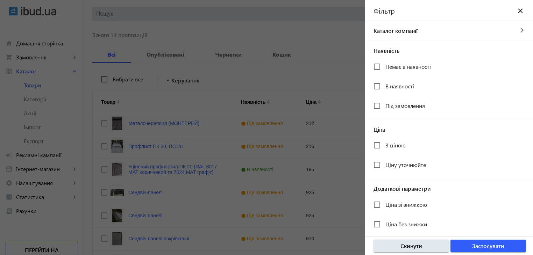
click at [325, 50] on div at bounding box center [266, 127] width 533 height 255
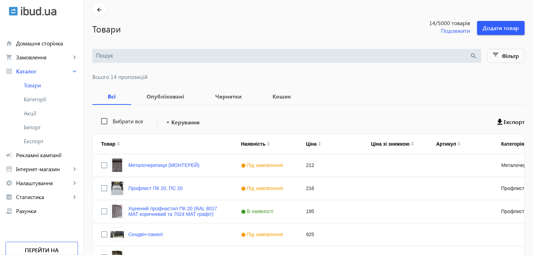
scroll to position [0, 0]
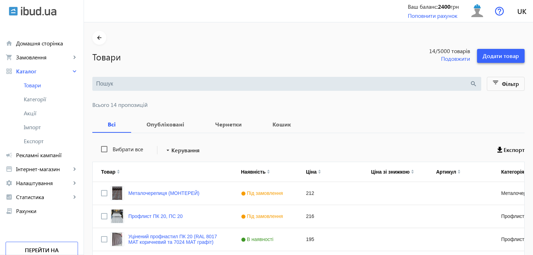
click at [490, 56] on span "Додати товар" at bounding box center [501, 56] width 36 height 8
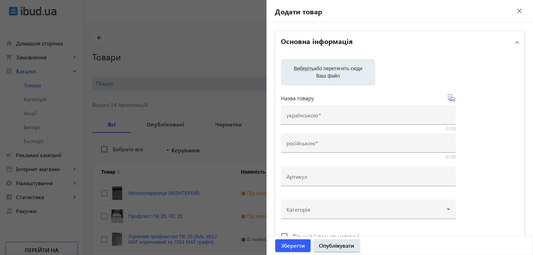
click at [311, 73] on label "Виберіть або перетягніть сюди Ваш файл" at bounding box center [328, 73] width 83 height 20
click at [311, 73] on input "Виберіть або перетягніть сюди Ваш файл" at bounding box center [328, 73] width 83 height 8
type input "C:\fakepath\1758183669445.jpg"
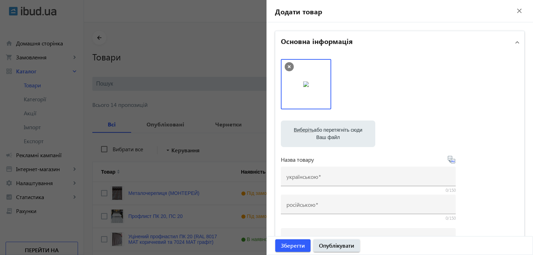
click at [320, 131] on label "Виберіть або перетягніть сюди Ваш файл" at bounding box center [328, 134] width 83 height 20
click at [320, 131] on input "Виберіть або перетягніть сюди Ваш файл" at bounding box center [328, 135] width 83 height 8
type input "C:\fakepath\1758183669265.jpg"
click at [343, 140] on label "Виберіть або перетягніть сюди Ваш файл" at bounding box center [328, 134] width 83 height 20
click at [343, 139] on input "Виберіть або перетягніть сюди Ваш файл" at bounding box center [328, 135] width 83 height 8
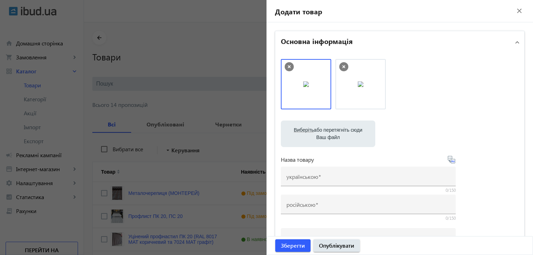
type input "C:\fakepath\1758183669381.jpg"
click at [330, 133] on label "Виберіть або перетягніть сюди Ваш файл" at bounding box center [328, 134] width 83 height 20
click at [330, 133] on input "Виберіть або перетягніть сюди Ваш файл" at bounding box center [328, 135] width 83 height 8
type input "C:\fakepath\photo_5203957649610228892_y.jpg"
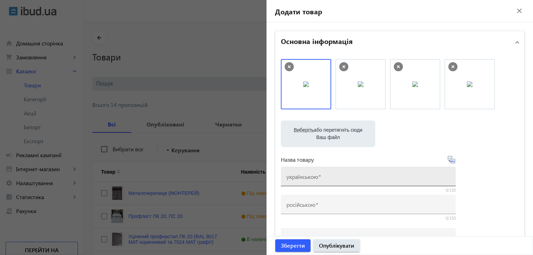
click at [315, 174] on mat-label "українською" at bounding box center [303, 176] width 32 height 7
click at [315, 175] on input "українською" at bounding box center [369, 178] width 164 height 7
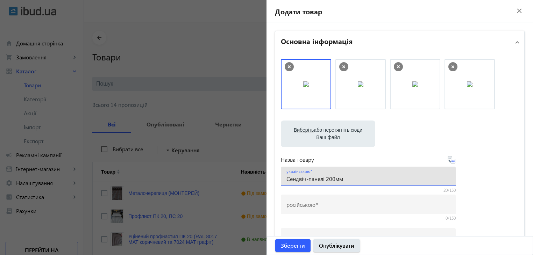
type input "Сендвіч-панелі 200мм"
click at [451, 159] on icon at bounding box center [451, 159] width 7 height 7
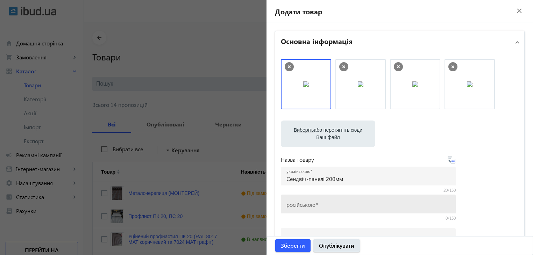
type input "Сэндвич-панели 200мм"
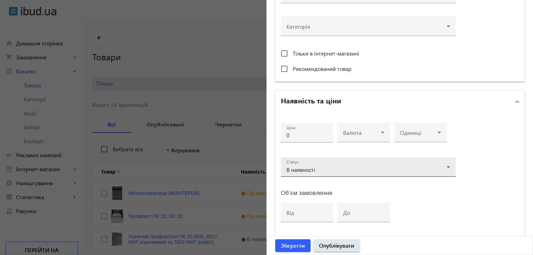
scroll to position [280, 0]
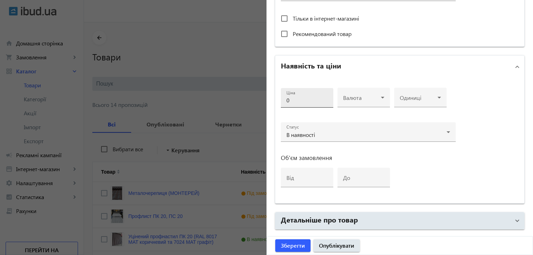
click at [296, 97] on input "0" at bounding box center [307, 100] width 41 height 7
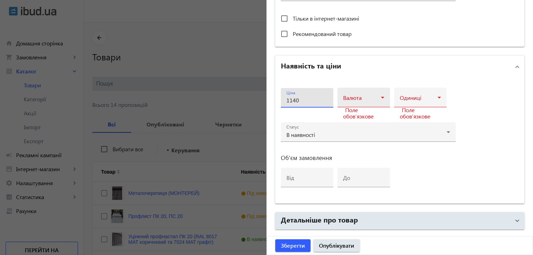
type input "1140"
click at [358, 98] on span at bounding box center [362, 101] width 38 height 6
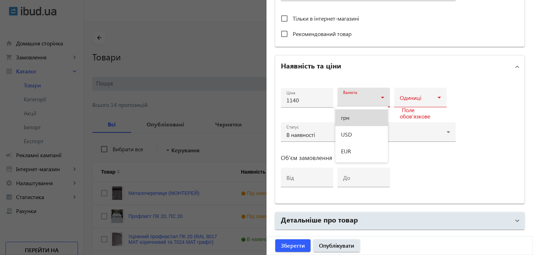
click at [350, 118] on mat-option "грн" at bounding box center [362, 118] width 52 height 17
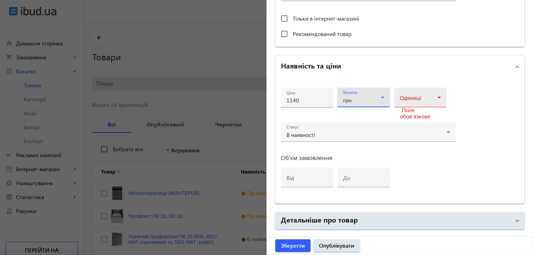
click at [425, 99] on span at bounding box center [419, 101] width 38 height 6
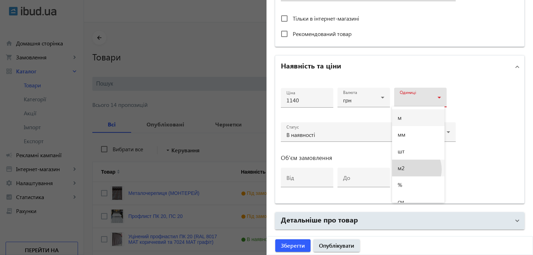
click at [412, 170] on mat-option "м2" at bounding box center [418, 168] width 52 height 17
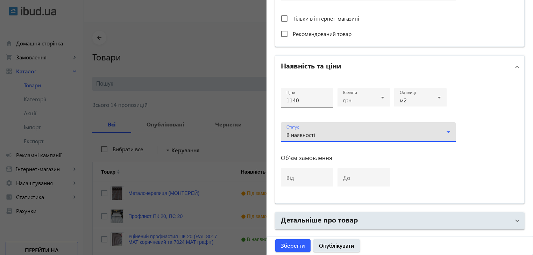
click at [341, 134] on div "В наявності" at bounding box center [367, 135] width 160 height 6
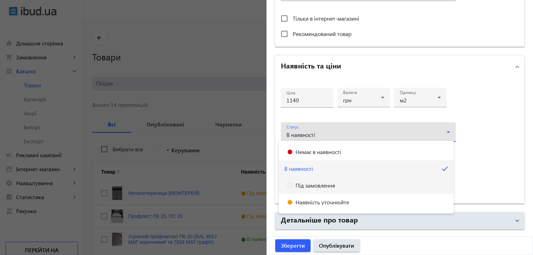
click at [326, 187] on span "Під замовлення" at bounding box center [316, 186] width 40 height 6
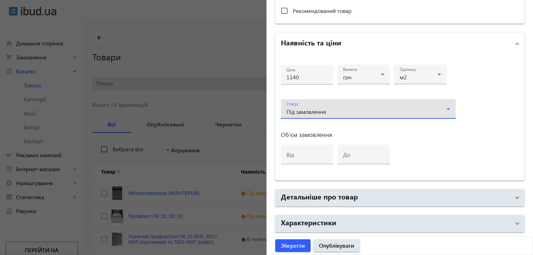
scroll to position [327, 0]
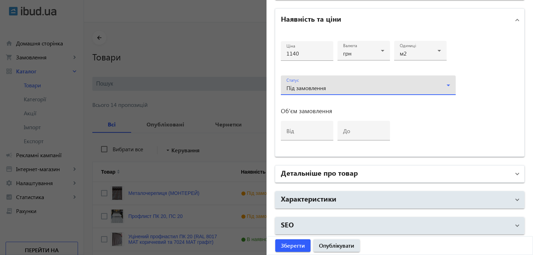
click at [323, 171] on h2 "Детальніше про товар" at bounding box center [319, 173] width 77 height 10
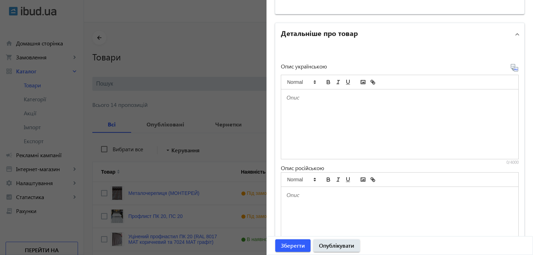
scroll to position [502, 0]
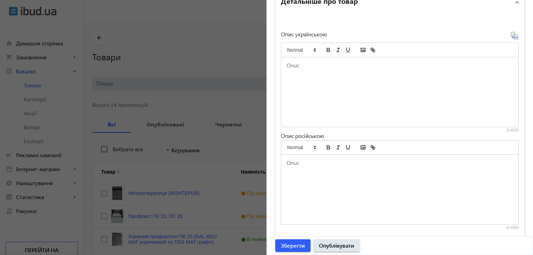
click at [308, 92] on div at bounding box center [399, 92] width 237 height 70
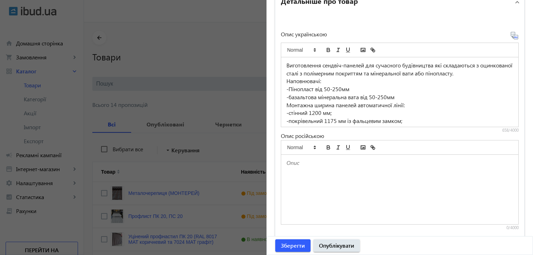
scroll to position [53, 0]
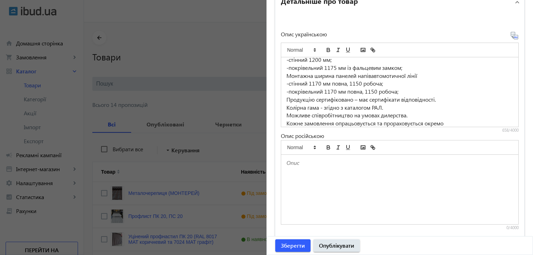
click at [515, 36] on icon at bounding box center [515, 37] width 1 height 2
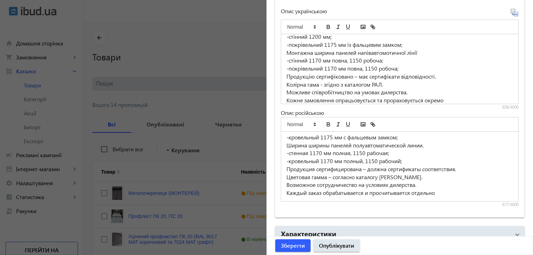
scroll to position [560, 0]
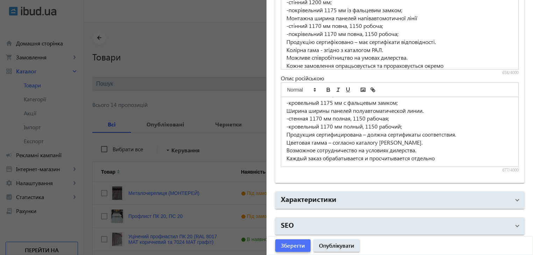
click at [294, 245] on span "Зберегти" at bounding box center [293, 246] width 24 height 8
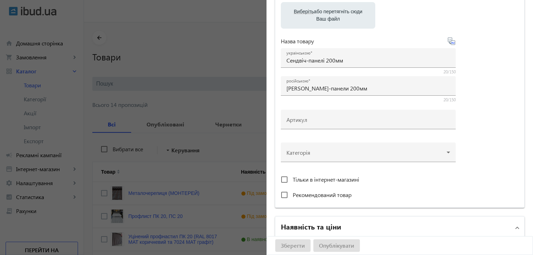
scroll to position [140, 0]
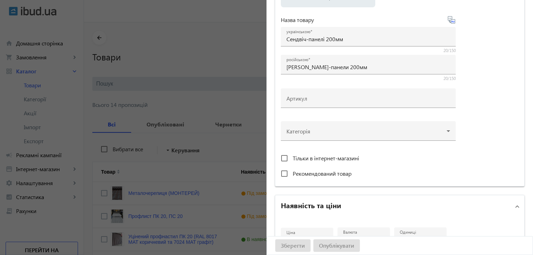
click at [182, 188] on div at bounding box center [266, 127] width 533 height 255
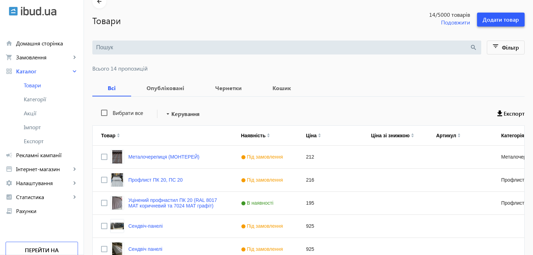
scroll to position [280, 0]
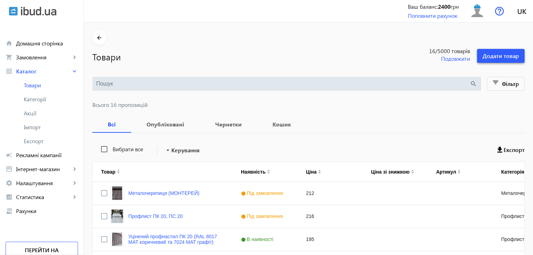
drag, startPoint x: 498, startPoint y: 55, endPoint x: 461, endPoint y: 131, distance: 84.7
click at [498, 55] on span "Додати товар" at bounding box center [501, 56] width 36 height 8
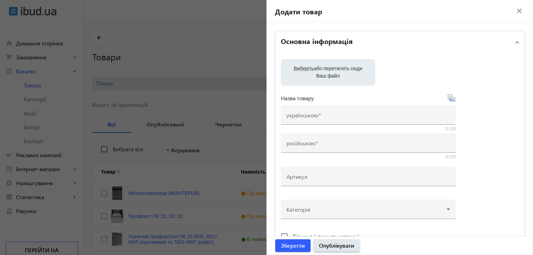
click at [322, 73] on label "Виберіть або перетягніть сюди Ваш файл" at bounding box center [328, 73] width 83 height 20
click at [322, 73] on input "Виберіть або перетягніть сюди Ваш файл" at bounding box center [328, 73] width 83 height 8
